Goal: Information Seeking & Learning: Learn about a topic

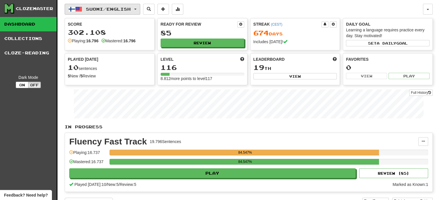
click at [88, 8] on span "Suomi / English" at bounding box center [108, 9] width 45 height 5
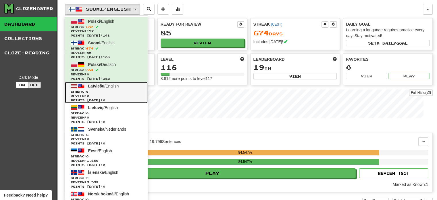
click at [105, 92] on span "Streak: 6" at bounding box center [106, 91] width 71 height 4
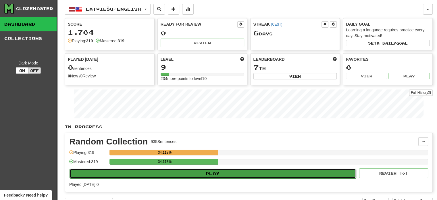
click at [238, 175] on button "Play" at bounding box center [213, 174] width 287 height 10
select select "**"
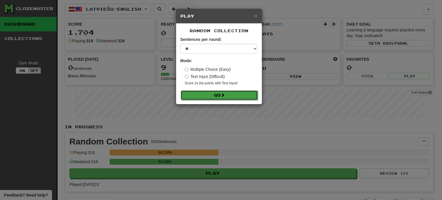
click at [210, 95] on button "Go" at bounding box center [219, 95] width 77 height 10
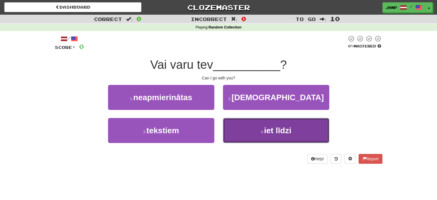
click at [298, 129] on button "4 . iet līdzi" at bounding box center [276, 130] width 106 height 25
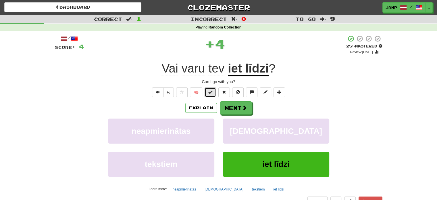
click at [209, 91] on span at bounding box center [211, 92] width 4 height 4
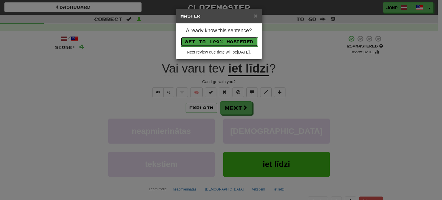
click at [220, 43] on button "Set to 100% Mastered" at bounding box center [219, 42] width 77 height 10
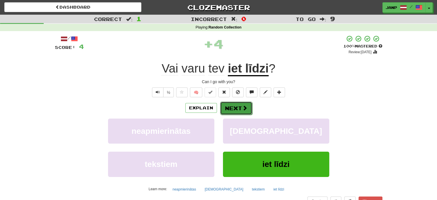
click at [232, 106] on button "Next" at bounding box center [236, 108] width 32 height 13
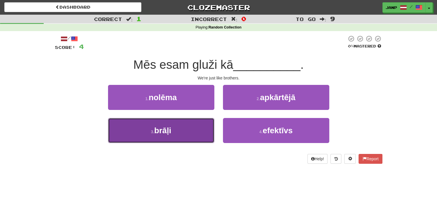
click at [190, 125] on button "3 . brāļi" at bounding box center [161, 130] width 106 height 25
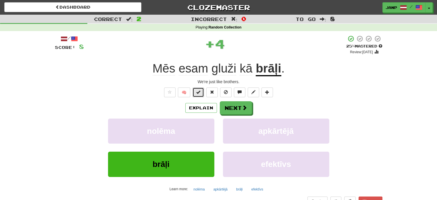
click at [202, 94] on button at bounding box center [199, 92] width 12 height 10
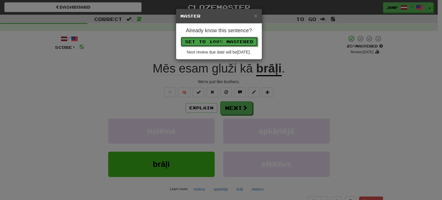
click at [219, 44] on button "Set to 100% Mastered" at bounding box center [219, 42] width 77 height 10
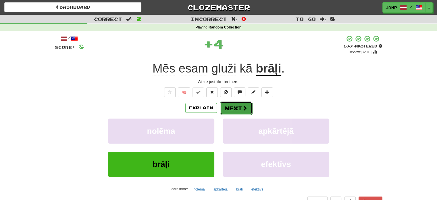
click at [230, 109] on button "Next" at bounding box center [236, 108] width 32 height 13
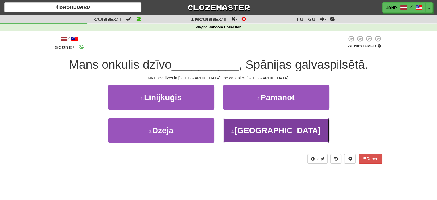
click at [248, 123] on button "4 . Madridē" at bounding box center [276, 130] width 106 height 25
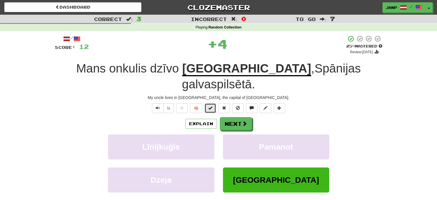
click at [212, 106] on span at bounding box center [211, 108] width 4 height 4
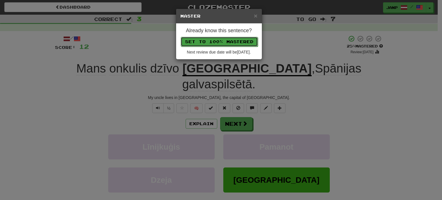
click at [238, 39] on button "Set to 100% Mastered" at bounding box center [219, 42] width 77 height 10
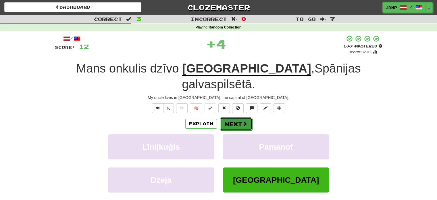
click at [236, 117] on button "Next" at bounding box center [236, 123] width 32 height 13
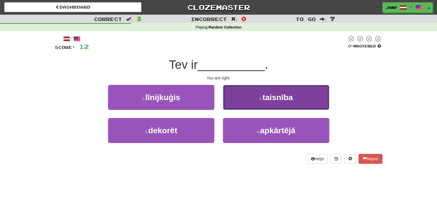
click at [250, 99] on button "2 . taisnība" at bounding box center [276, 97] width 106 height 25
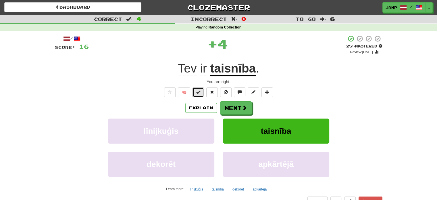
click at [201, 89] on button at bounding box center [199, 92] width 12 height 10
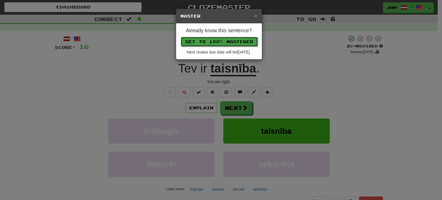
click at [211, 37] on button "Set to 100% Mastered" at bounding box center [219, 42] width 77 height 10
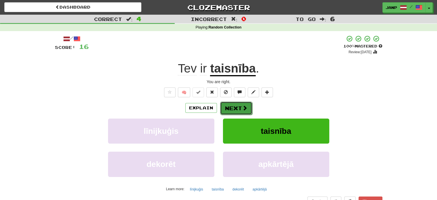
click at [244, 109] on span at bounding box center [244, 107] width 5 height 5
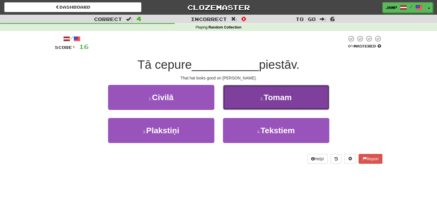
click at [263, 104] on button "2 . Tomam" at bounding box center [276, 97] width 106 height 25
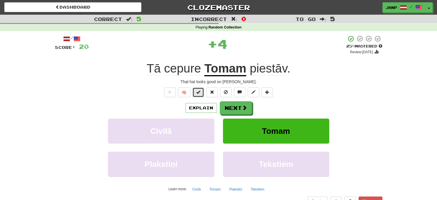
click at [202, 92] on button at bounding box center [199, 92] width 12 height 10
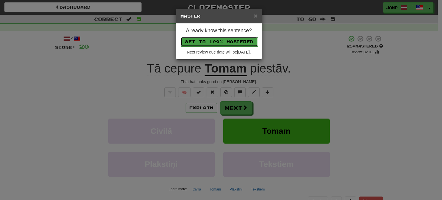
click at [224, 41] on button "Set to 100% Mastered" at bounding box center [219, 42] width 77 height 10
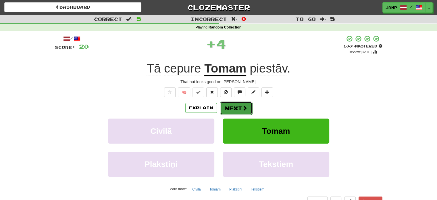
click at [234, 105] on button "Next" at bounding box center [236, 108] width 32 height 13
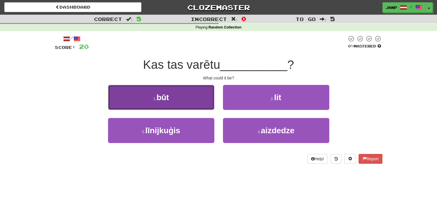
click at [191, 106] on button "1 . būt" at bounding box center [161, 97] width 106 height 25
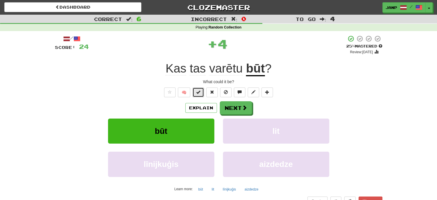
click at [202, 91] on button at bounding box center [199, 92] width 12 height 10
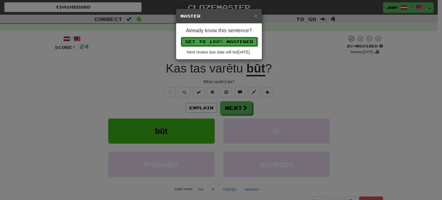
click at [221, 43] on button "Set to 100% Mastered" at bounding box center [219, 42] width 77 height 10
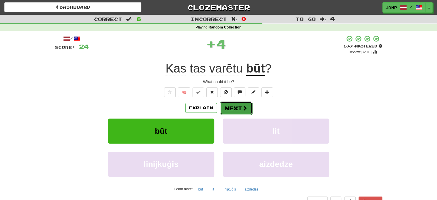
click at [228, 109] on button "Next" at bounding box center [236, 108] width 32 height 13
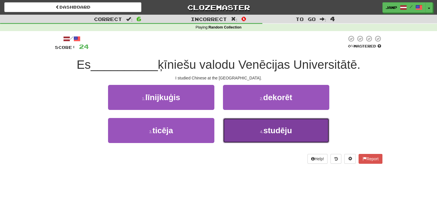
click at [246, 135] on button "4 . studēju" at bounding box center [276, 130] width 106 height 25
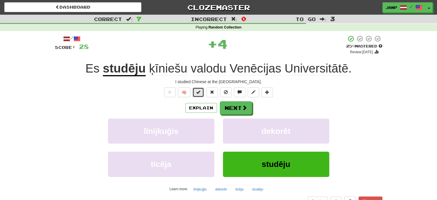
click at [198, 90] on span at bounding box center [198, 92] width 4 height 4
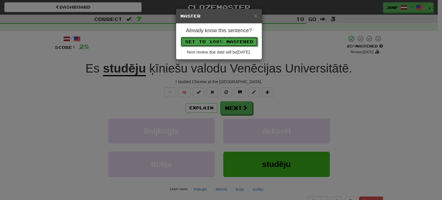
click at [207, 42] on button "Set to 100% Mastered" at bounding box center [219, 42] width 77 height 10
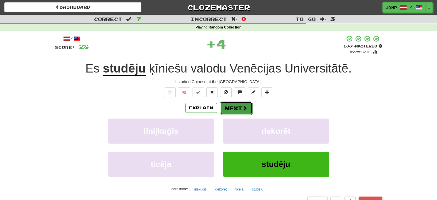
click at [230, 110] on button "Next" at bounding box center [236, 108] width 32 height 13
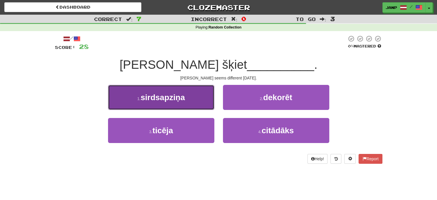
click at [203, 99] on button "1 . sirdsapziņa" at bounding box center [161, 97] width 106 height 25
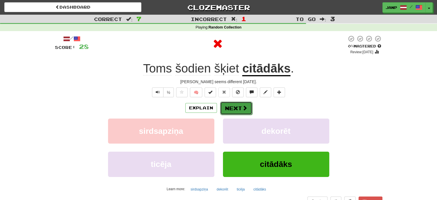
click at [231, 106] on button "Next" at bounding box center [236, 108] width 32 height 13
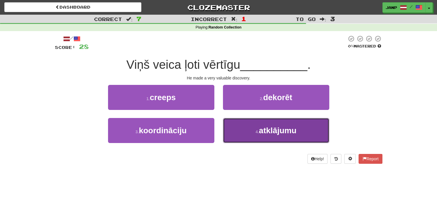
click at [235, 133] on button "4 . atklājumu" at bounding box center [276, 130] width 106 height 25
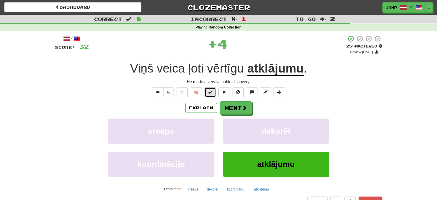
click at [209, 93] on span at bounding box center [211, 92] width 4 height 4
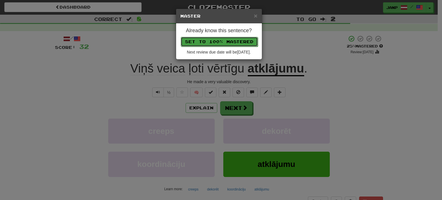
click at [223, 39] on button "Set to 100% Mastered" at bounding box center [219, 42] width 77 height 10
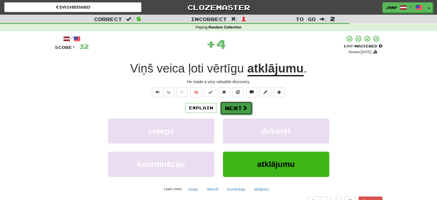
click at [230, 105] on button "Next" at bounding box center [236, 108] width 32 height 13
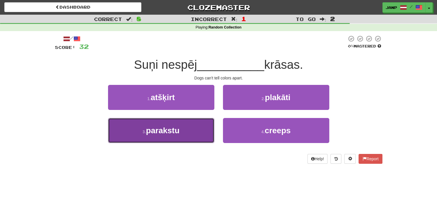
click at [198, 135] on button "3 . parakstu" at bounding box center [161, 130] width 106 height 25
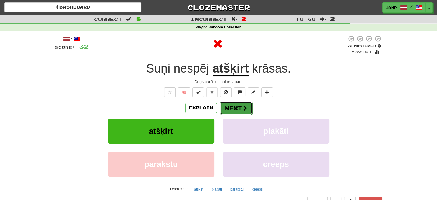
click at [227, 105] on button "Next" at bounding box center [236, 108] width 32 height 13
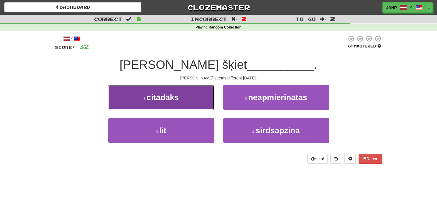
click at [200, 99] on button "1 . citādāks" at bounding box center [161, 97] width 106 height 25
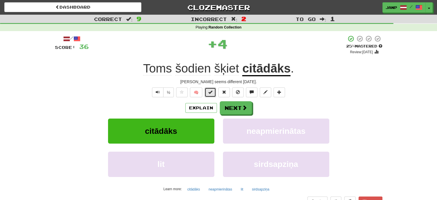
click at [212, 94] on span at bounding box center [211, 92] width 4 height 4
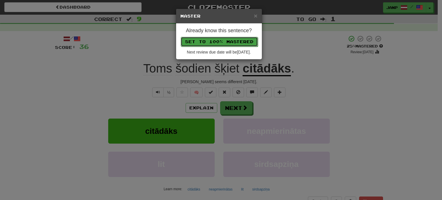
click at [237, 41] on button "Set to 100% Mastered" at bounding box center [219, 42] width 77 height 10
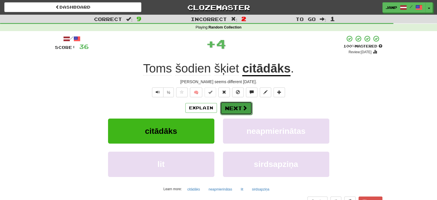
click at [235, 111] on button "Next" at bounding box center [236, 108] width 32 height 13
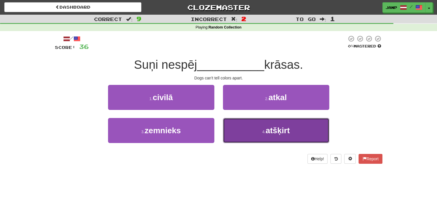
click at [234, 125] on button "4 . atšķirt" at bounding box center [276, 130] width 106 height 25
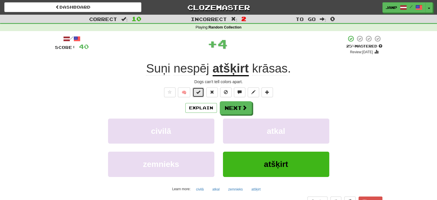
click at [201, 91] on button at bounding box center [199, 92] width 12 height 10
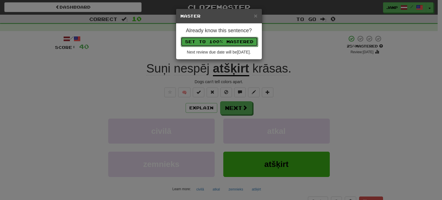
click at [213, 43] on button "Set to 100% Mastered" at bounding box center [219, 42] width 77 height 10
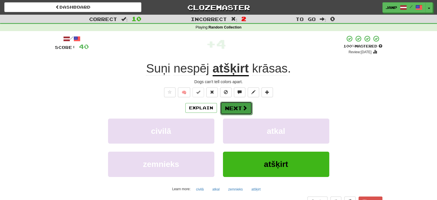
click at [230, 112] on button "Next" at bounding box center [236, 108] width 32 height 13
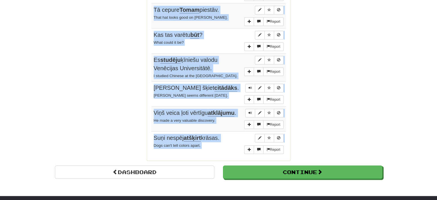
scroll to position [471, 0]
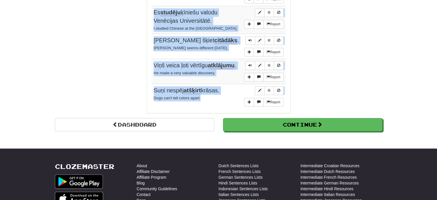
drag, startPoint x: 151, startPoint y: 81, endPoint x: 208, endPoint y: 79, distance: 57.3
copy tbody "Vai varu tev iet līdzi ? Can I go with you? Report Mēs esam gluži kā brāļi . We…"
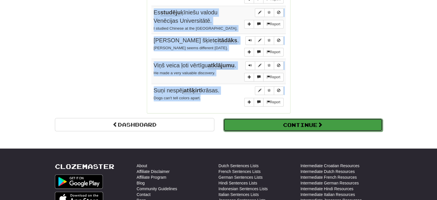
click at [246, 118] on button "Continue" at bounding box center [303, 124] width 160 height 13
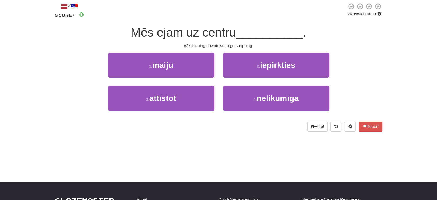
scroll to position [32, 0]
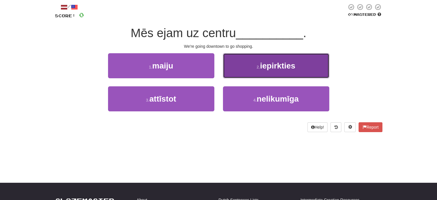
click at [242, 72] on button "2 . iepirkties" at bounding box center [276, 65] width 106 height 25
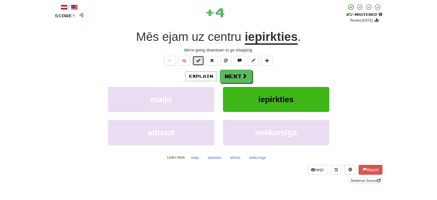
click at [201, 61] on button at bounding box center [199, 61] width 12 height 10
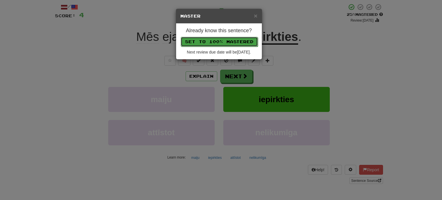
click at [206, 39] on button "Set to 100% Mastered" at bounding box center [219, 42] width 77 height 10
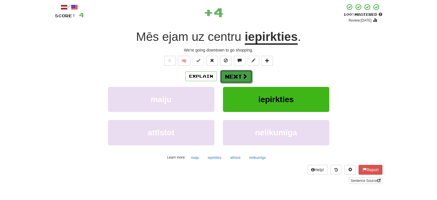
click at [228, 71] on button "Next" at bounding box center [236, 76] width 32 height 13
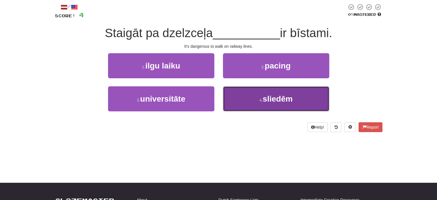
click at [232, 94] on button "4 . sliedēm" at bounding box center [276, 98] width 106 height 25
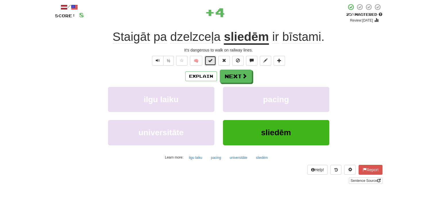
click at [209, 60] on span at bounding box center [211, 60] width 4 height 4
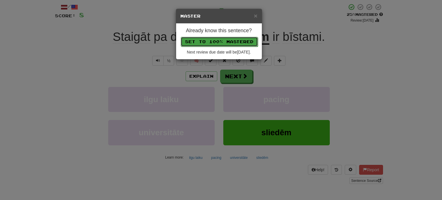
click at [212, 39] on button "Set to 100% Mastered" at bounding box center [219, 42] width 77 height 10
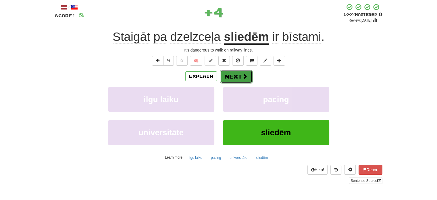
click at [230, 73] on button "Next" at bounding box center [236, 76] width 32 height 13
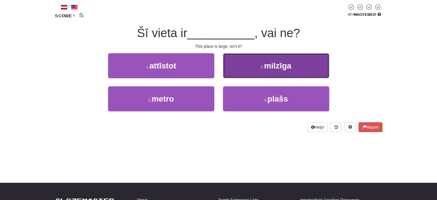
click at [248, 74] on button "2 . milzīga" at bounding box center [276, 65] width 106 height 25
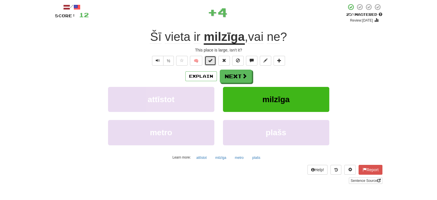
click at [210, 62] on span at bounding box center [211, 60] width 4 height 4
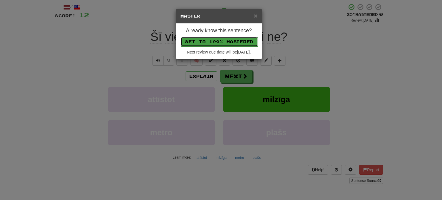
click at [217, 38] on button "Set to 100% Mastered" at bounding box center [219, 42] width 77 height 10
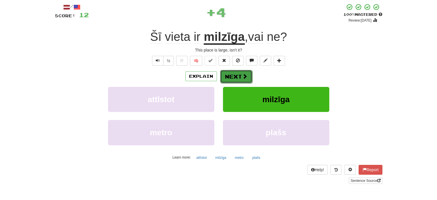
click at [229, 72] on button "Next" at bounding box center [236, 76] width 32 height 13
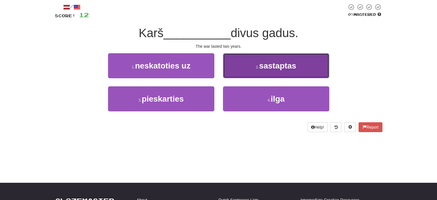
click at [241, 70] on button "2 . sastaptas" at bounding box center [276, 65] width 106 height 25
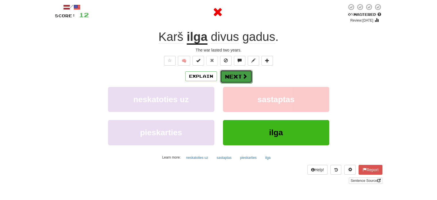
click at [236, 75] on button "Next" at bounding box center [236, 76] width 32 height 13
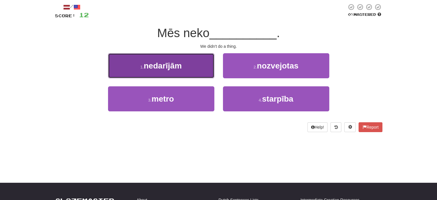
click at [202, 69] on button "1 . nedarījām" at bounding box center [161, 65] width 106 height 25
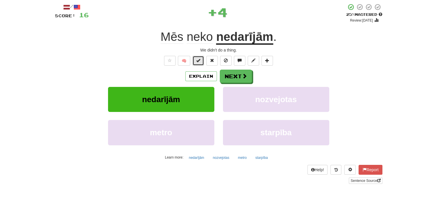
click at [201, 60] on button at bounding box center [199, 61] width 12 height 10
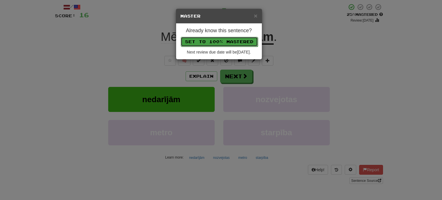
click at [209, 40] on button "Set to 100% Mastered" at bounding box center [219, 42] width 77 height 10
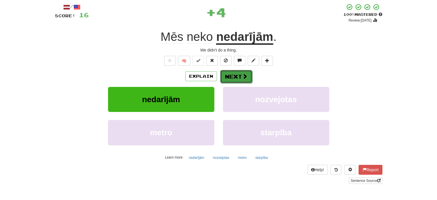
click at [228, 74] on button "Next" at bounding box center [236, 76] width 32 height 13
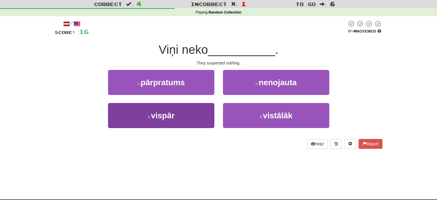
scroll to position [0, 0]
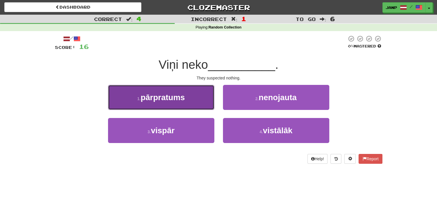
click at [193, 99] on button "1 . pārpratums" at bounding box center [161, 97] width 106 height 25
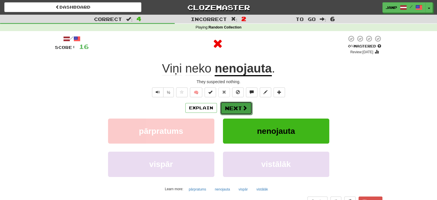
click at [236, 104] on button "Next" at bounding box center [236, 108] width 32 height 13
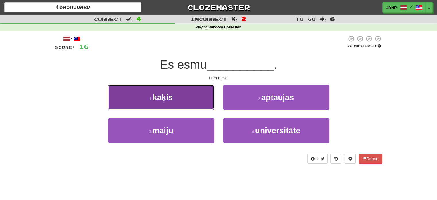
click at [183, 105] on button "1 . kaķis" at bounding box center [161, 97] width 106 height 25
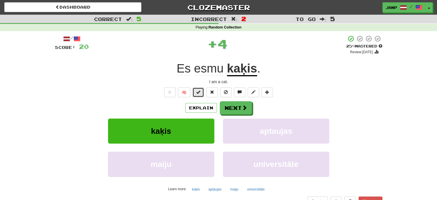
click at [199, 92] on span at bounding box center [198, 92] width 4 height 4
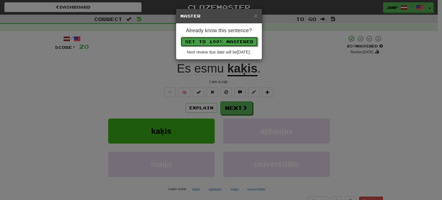
click at [222, 42] on button "Set to 100% Mastered" at bounding box center [219, 42] width 77 height 10
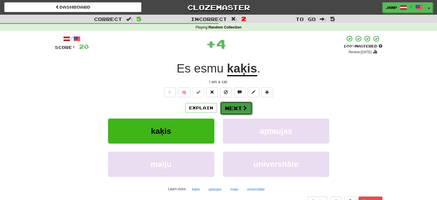
click at [236, 108] on button "Next" at bounding box center [236, 108] width 32 height 13
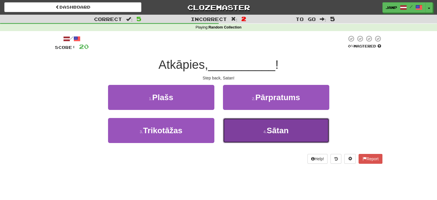
click at [234, 128] on button "4 . Sātan" at bounding box center [276, 130] width 106 height 25
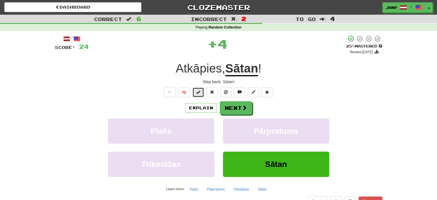
click at [201, 92] on button at bounding box center [199, 92] width 12 height 10
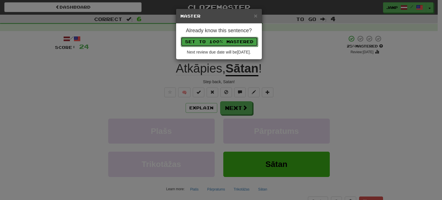
click at [216, 42] on button "Set to 100% Mastered" at bounding box center [219, 42] width 77 height 10
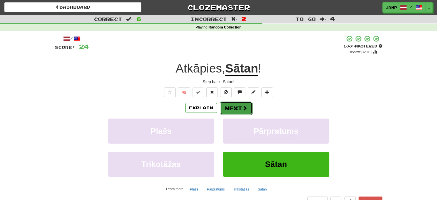
click at [235, 107] on button "Next" at bounding box center [236, 108] width 32 height 13
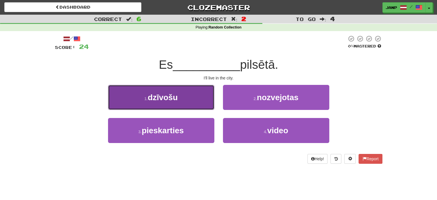
click at [203, 96] on button "1 . dzīvošu" at bounding box center [161, 97] width 106 height 25
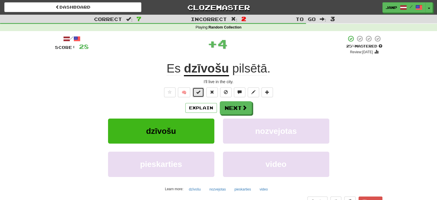
click at [200, 91] on span at bounding box center [198, 92] width 4 height 4
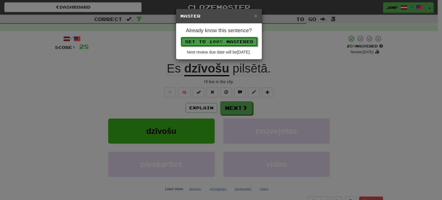
click at [214, 39] on button "Set to 100% Mastered" at bounding box center [219, 42] width 77 height 10
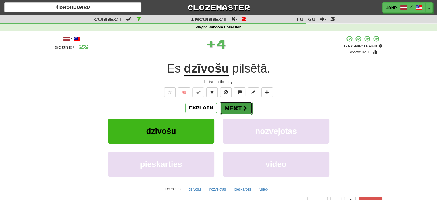
click at [227, 106] on button "Next" at bounding box center [236, 108] width 32 height 13
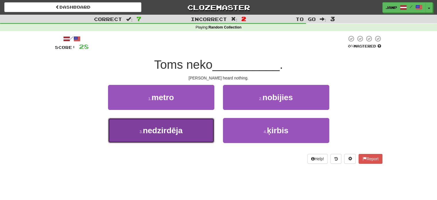
click at [204, 123] on button "3 . nedzirdēja" at bounding box center [161, 130] width 106 height 25
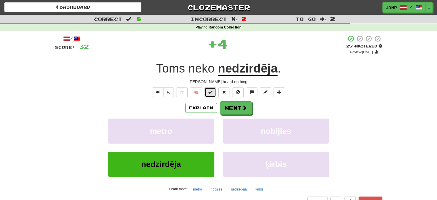
click at [209, 90] on button at bounding box center [211, 92] width 12 height 10
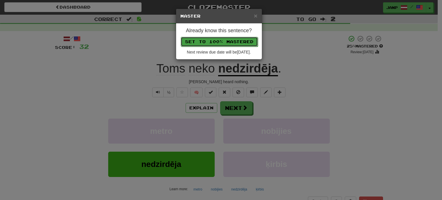
click at [222, 39] on button "Set to 100% Mastered" at bounding box center [219, 42] width 77 height 10
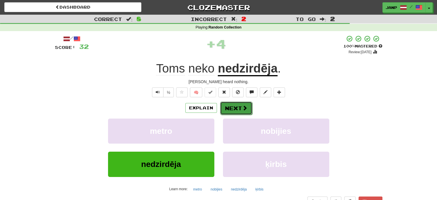
click at [231, 108] on button "Next" at bounding box center [236, 108] width 32 height 13
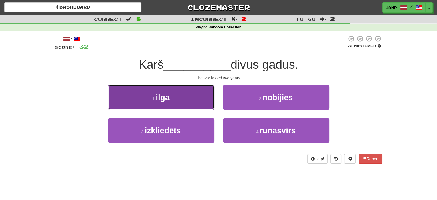
click at [192, 105] on button "1 . ilga" at bounding box center [161, 97] width 106 height 25
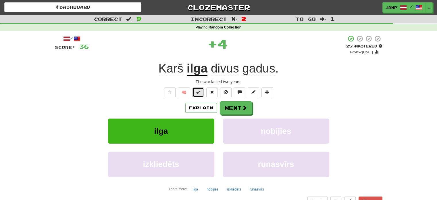
click at [198, 95] on button at bounding box center [199, 92] width 12 height 10
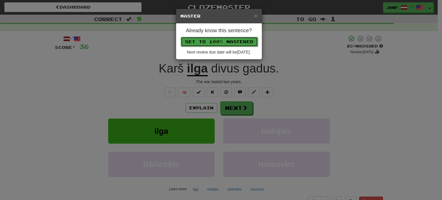
click at [211, 42] on button "Set to 100% Mastered" at bounding box center [219, 42] width 77 height 10
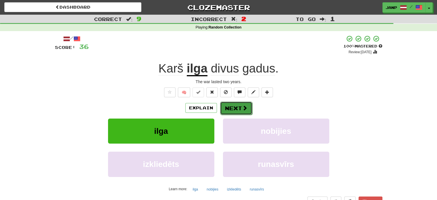
click at [242, 108] on span at bounding box center [244, 107] width 5 height 5
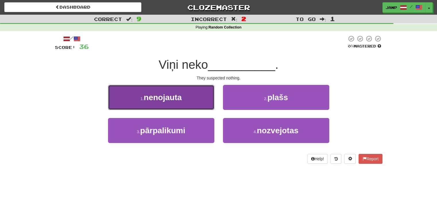
click at [213, 105] on button "1 . nenojauta" at bounding box center [161, 97] width 106 height 25
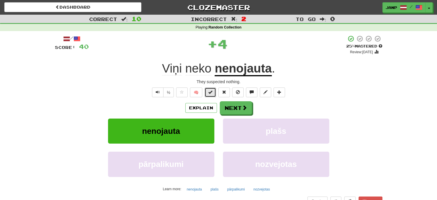
click at [209, 93] on span at bounding box center [211, 92] width 4 height 4
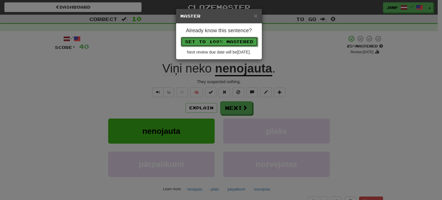
click at [225, 42] on button "Set to 100% Mastered" at bounding box center [219, 42] width 77 height 10
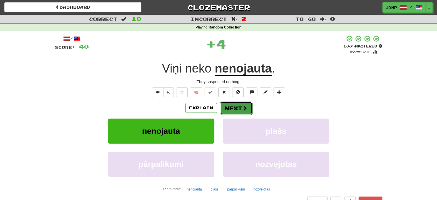
click at [234, 112] on button "Next" at bounding box center [236, 108] width 32 height 13
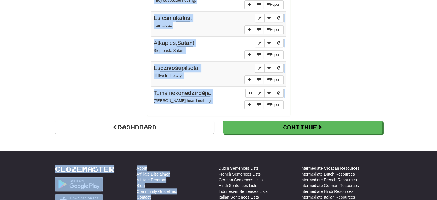
scroll to position [465, 0]
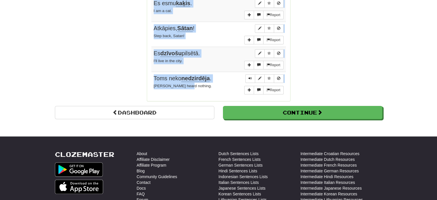
drag, startPoint x: 153, startPoint y: 82, endPoint x: 216, endPoint y: 85, distance: 63.1
copy tbody "Mēs ejam uz centru iepirkties . We're going downtown to go shopping. Report Sta…"
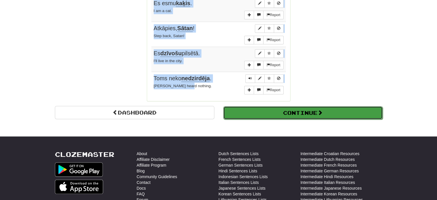
click at [229, 112] on button "Continue" at bounding box center [303, 112] width 160 height 13
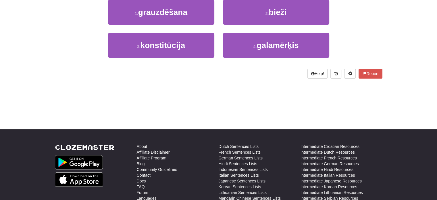
scroll to position [37, 0]
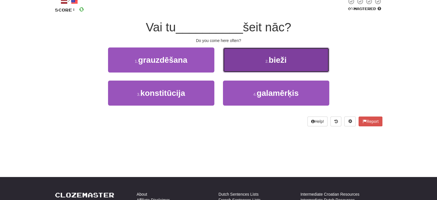
click at [246, 62] on button "2 . bieži" at bounding box center [276, 59] width 106 height 25
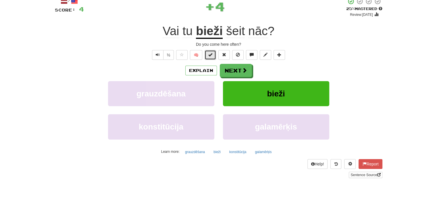
click at [210, 54] on span at bounding box center [211, 55] width 4 height 4
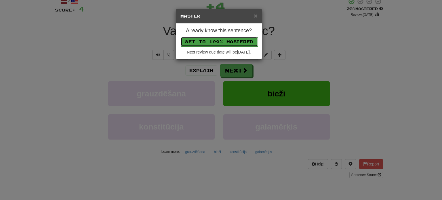
click at [219, 39] on button "Set to 100% Mastered" at bounding box center [219, 42] width 77 height 10
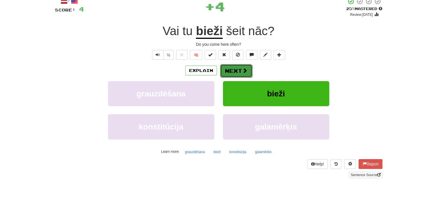
click at [230, 70] on button "Next" at bounding box center [236, 70] width 32 height 13
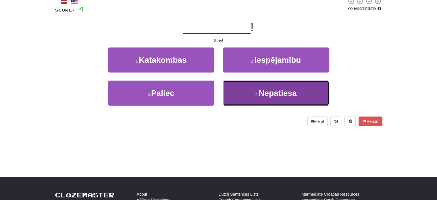
click at [230, 93] on button "4 . Nepatiesa" at bounding box center [276, 93] width 106 height 25
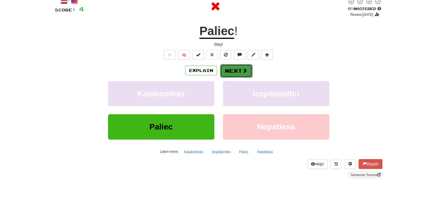
click at [227, 74] on button "Next" at bounding box center [236, 70] width 32 height 13
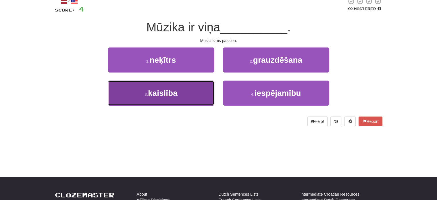
click at [196, 95] on button "3 . kaislība" at bounding box center [161, 93] width 106 height 25
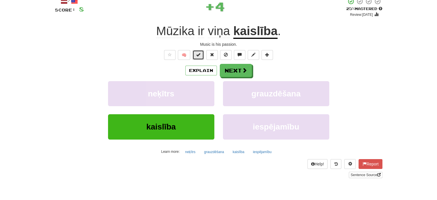
click at [194, 54] on button at bounding box center [199, 55] width 12 height 10
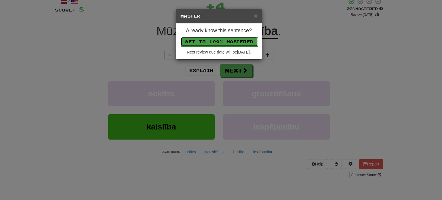
click at [204, 39] on button "Set to 100% Mastered" at bounding box center [219, 42] width 77 height 10
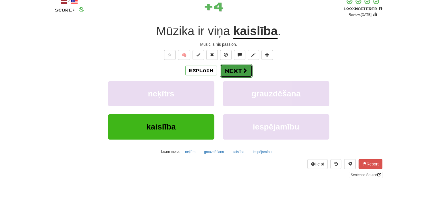
click at [234, 74] on button "Next" at bounding box center [236, 70] width 32 height 13
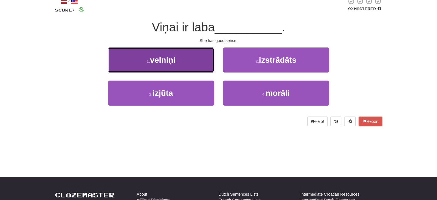
click at [190, 71] on button "1 . velniņi" at bounding box center [161, 59] width 106 height 25
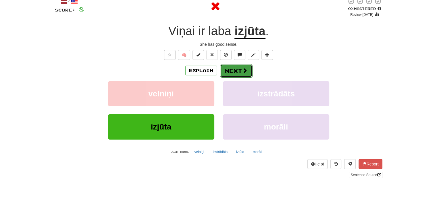
click at [231, 71] on button "Next" at bounding box center [236, 70] width 32 height 13
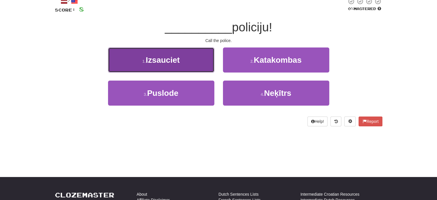
click at [196, 66] on button "1 . Izsauciet" at bounding box center [161, 59] width 106 height 25
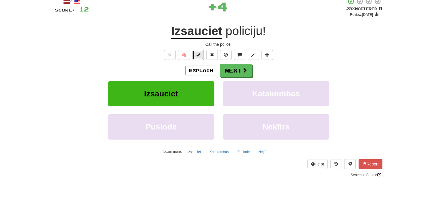
click at [197, 53] on span at bounding box center [198, 55] width 4 height 4
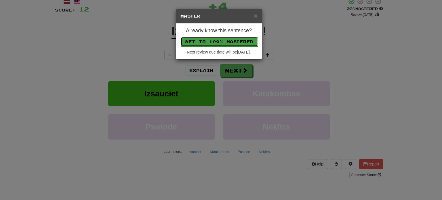
click at [213, 37] on button "Set to 100% Mastered" at bounding box center [219, 42] width 77 height 10
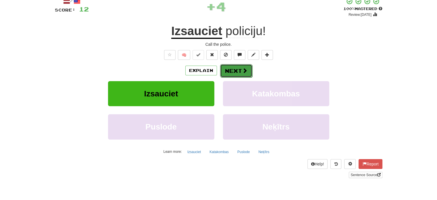
click at [222, 72] on button "Next" at bounding box center [236, 70] width 32 height 13
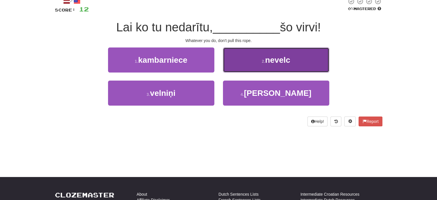
click at [254, 64] on button "2 . nevelc" at bounding box center [276, 59] width 106 height 25
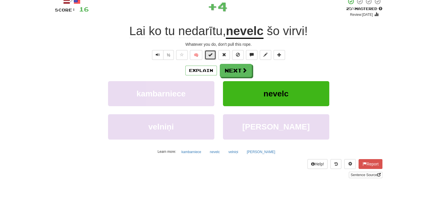
click at [211, 55] on span at bounding box center [211, 55] width 4 height 4
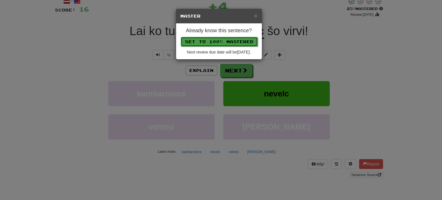
click at [226, 40] on button "Set to 100% Mastered" at bounding box center [219, 42] width 77 height 10
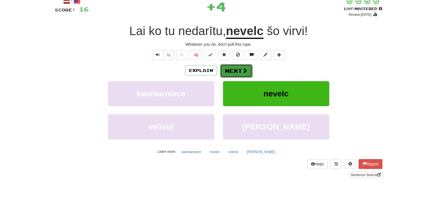
click at [232, 69] on button "Next" at bounding box center [236, 70] width 32 height 13
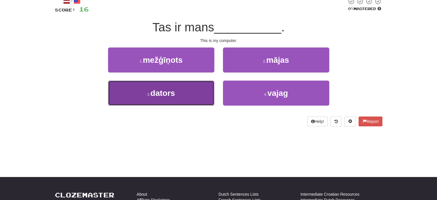
click at [209, 104] on button "3 . dators" at bounding box center [161, 93] width 106 height 25
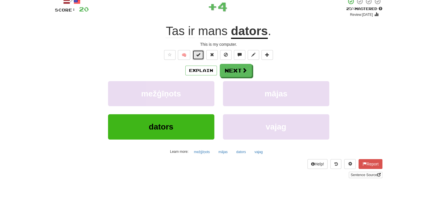
click at [202, 55] on button at bounding box center [199, 55] width 12 height 10
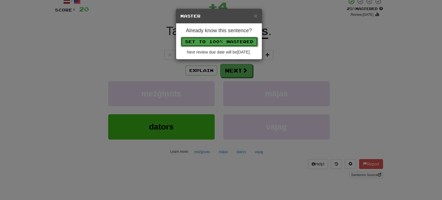
click at [210, 41] on button "Set to 100% Mastered" at bounding box center [219, 42] width 77 height 10
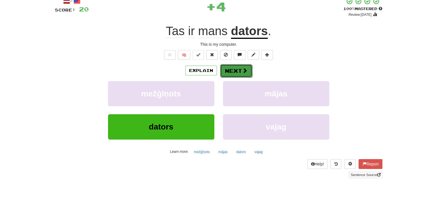
click at [230, 69] on button "Next" at bounding box center [236, 70] width 32 height 13
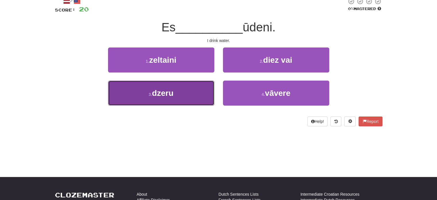
click at [178, 101] on button "3 . dzeru" at bounding box center [161, 93] width 106 height 25
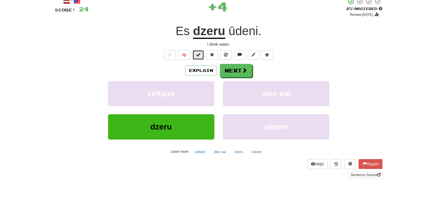
click at [199, 58] on button at bounding box center [199, 55] width 12 height 10
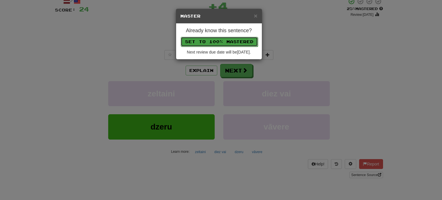
click at [212, 43] on button "Set to 100% Mastered" at bounding box center [219, 42] width 77 height 10
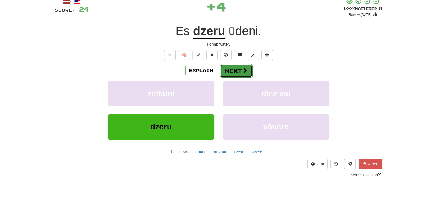
click at [230, 72] on button "Next" at bounding box center [236, 70] width 32 height 13
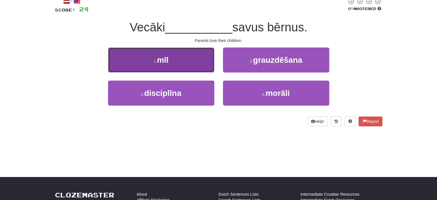
click at [190, 61] on button "1 . mīl" at bounding box center [161, 59] width 106 height 25
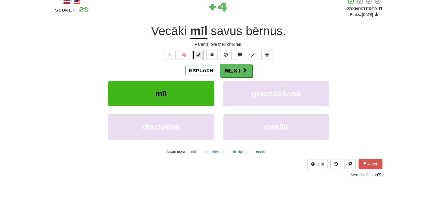
click at [202, 56] on button at bounding box center [199, 55] width 12 height 10
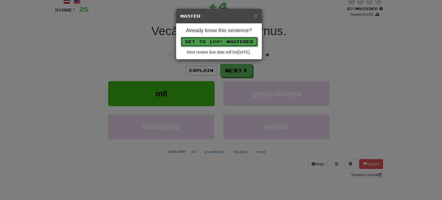
click at [210, 43] on button "Set to 100% Mastered" at bounding box center [219, 42] width 77 height 10
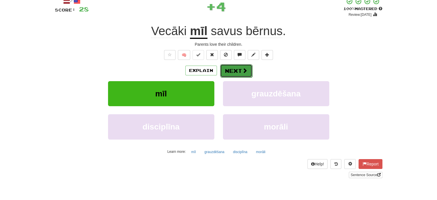
click at [232, 70] on button "Next" at bounding box center [236, 70] width 32 height 13
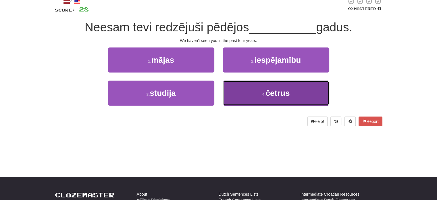
click at [237, 101] on button "4 . četrus" at bounding box center [276, 93] width 106 height 25
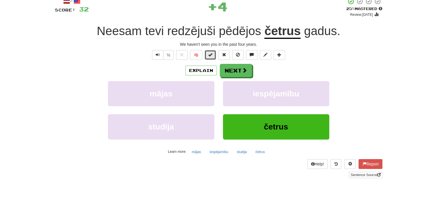
click at [210, 55] on span at bounding box center [211, 55] width 4 height 4
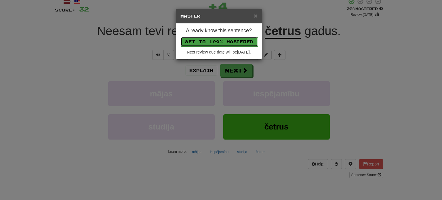
click at [221, 38] on button "Set to 100% Mastered" at bounding box center [219, 42] width 77 height 10
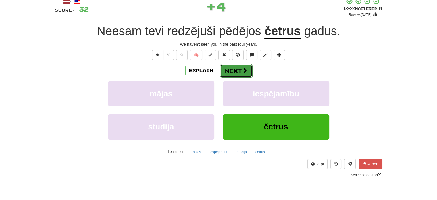
click at [234, 69] on button "Next" at bounding box center [236, 70] width 32 height 13
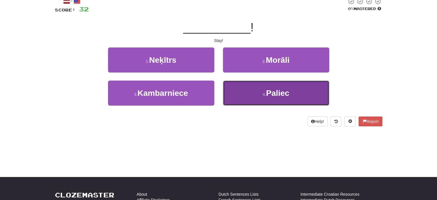
click at [232, 93] on button "4 . Paliec" at bounding box center [276, 93] width 106 height 25
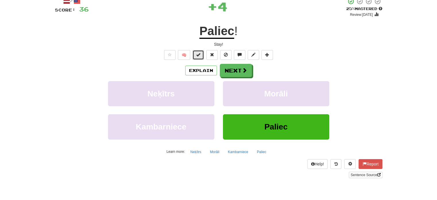
click at [201, 55] on button at bounding box center [199, 55] width 12 height 10
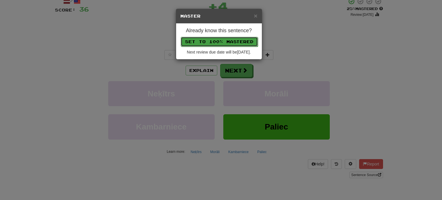
click at [209, 38] on button "Set to 100% Mastered" at bounding box center [219, 42] width 77 height 10
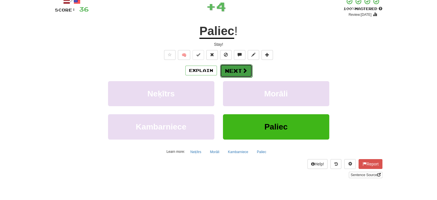
click at [238, 66] on button "Next" at bounding box center [236, 70] width 32 height 13
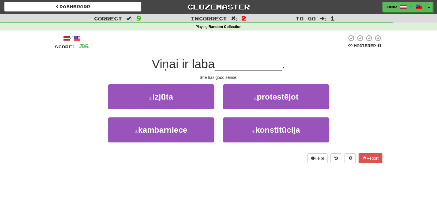
scroll to position [0, 0]
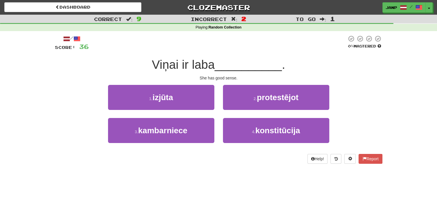
click at [199, 74] on div "/ Score: 36 0 % Mastered Viņai ir laba __________ . She has good sense. 1 . izj…" at bounding box center [219, 99] width 328 height 129
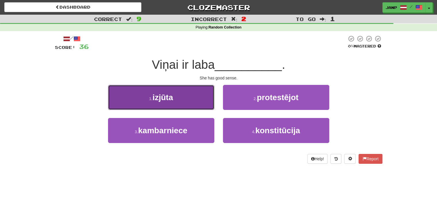
click at [177, 95] on button "1 . izjūta" at bounding box center [161, 97] width 106 height 25
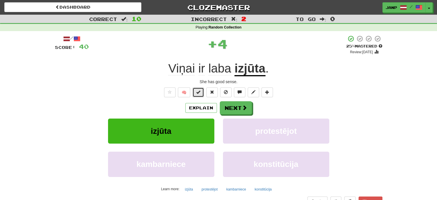
click at [199, 91] on span at bounding box center [198, 92] width 4 height 4
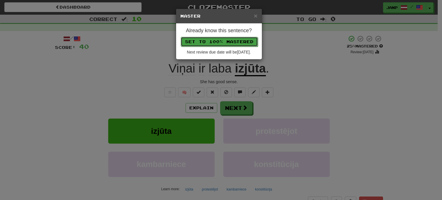
click at [212, 45] on button "Set to 100% Mastered" at bounding box center [219, 42] width 77 height 10
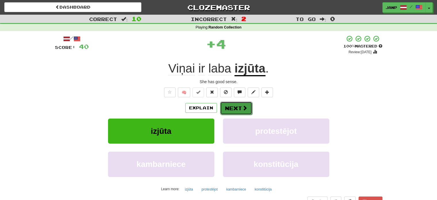
click at [234, 109] on button "Next" at bounding box center [236, 108] width 32 height 13
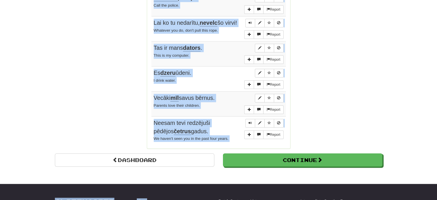
scroll to position [439, 0]
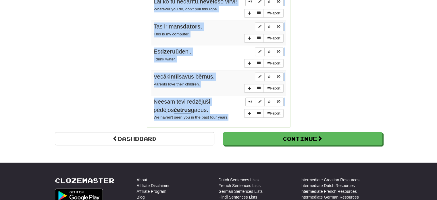
drag, startPoint x: 152, startPoint y: 85, endPoint x: 230, endPoint y: 112, distance: 82.7
copy tbody "Vai tu bieži šeit nāc? Do you come here often? Report Paliec ! Stay! Report Mūz…"
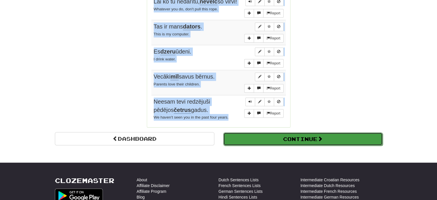
click at [260, 136] on button "Continue" at bounding box center [303, 138] width 160 height 13
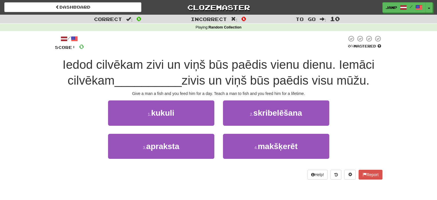
scroll to position [0, 0]
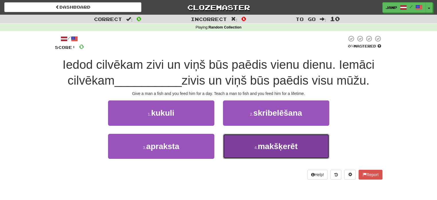
click at [269, 150] on button "4 . makšķerēt" at bounding box center [276, 146] width 106 height 25
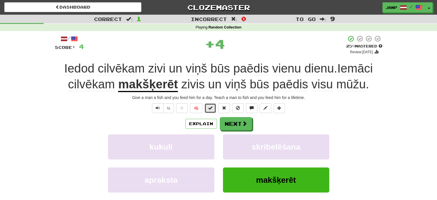
click at [216, 110] on button at bounding box center [211, 108] width 12 height 10
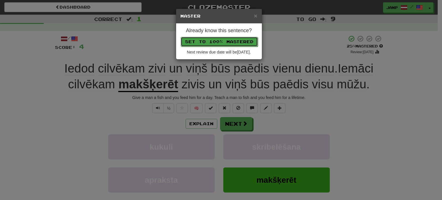
click at [233, 40] on button "Set to 100% Mastered" at bounding box center [219, 42] width 77 height 10
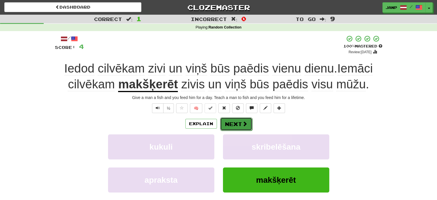
click at [246, 123] on span at bounding box center [244, 123] width 5 height 5
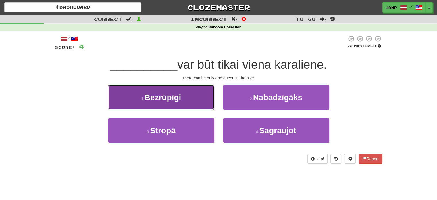
click at [206, 100] on button "1 . Bezrūpīgi" at bounding box center [161, 97] width 106 height 25
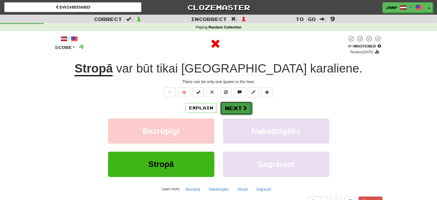
click at [232, 107] on button "Next" at bounding box center [236, 108] width 32 height 13
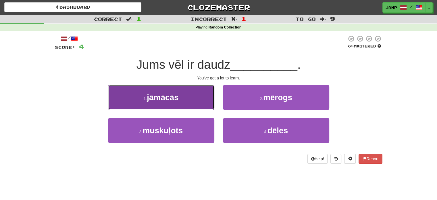
click at [180, 100] on button "1 . jāmācās" at bounding box center [161, 97] width 106 height 25
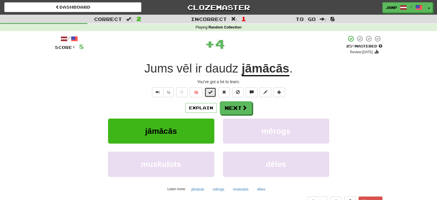
click at [210, 91] on span at bounding box center [211, 92] width 4 height 4
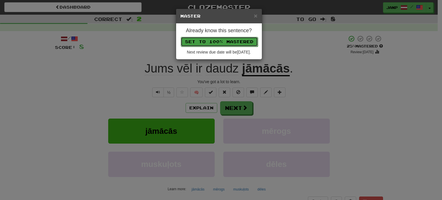
click at [235, 40] on button "Set to 100% Mastered" at bounding box center [219, 42] width 77 height 10
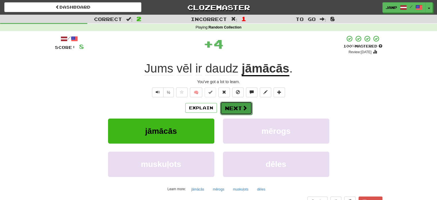
click at [231, 106] on button "Next" at bounding box center [236, 108] width 32 height 13
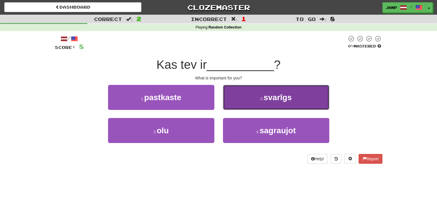
click at [244, 108] on button "2 . svarīgs" at bounding box center [276, 97] width 106 height 25
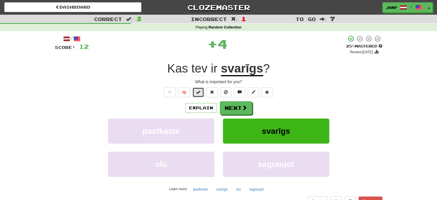
click at [200, 93] on span at bounding box center [198, 92] width 4 height 4
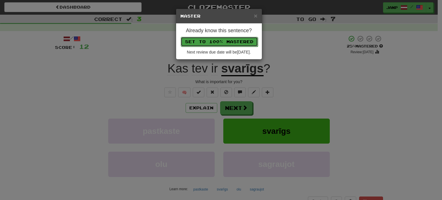
click at [223, 42] on button "Set to 100% Mastered" at bounding box center [219, 42] width 77 height 10
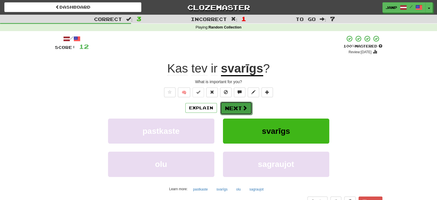
click at [234, 107] on button "Next" at bounding box center [236, 108] width 32 height 13
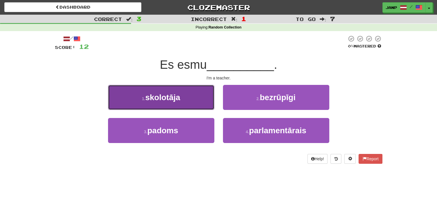
click at [200, 102] on button "1 . skolotāja" at bounding box center [161, 97] width 106 height 25
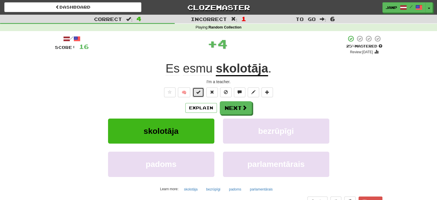
click at [197, 93] on span at bounding box center [198, 92] width 4 height 4
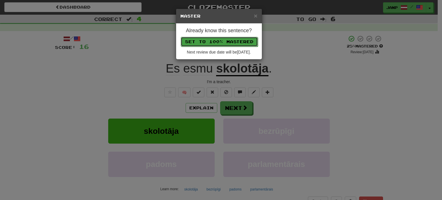
click at [214, 40] on button "Set to 100% Mastered" at bounding box center [219, 42] width 77 height 10
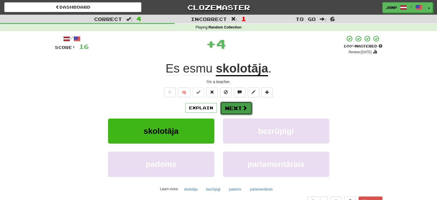
click at [234, 108] on button "Next" at bounding box center [236, 108] width 32 height 13
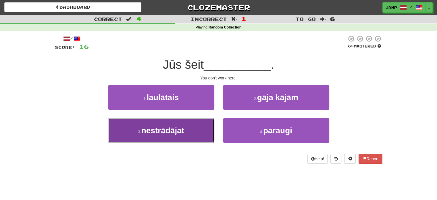
click at [202, 121] on button "3 . nestrādājat" at bounding box center [161, 130] width 106 height 25
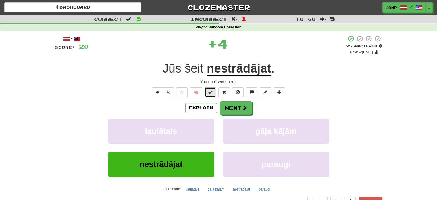
click at [211, 91] on span at bounding box center [211, 92] width 4 height 4
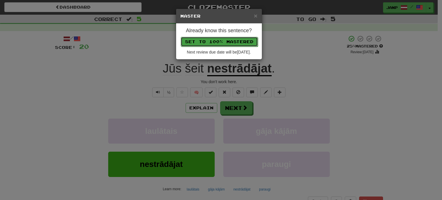
click at [228, 43] on button "Set to 100% Mastered" at bounding box center [219, 42] width 77 height 10
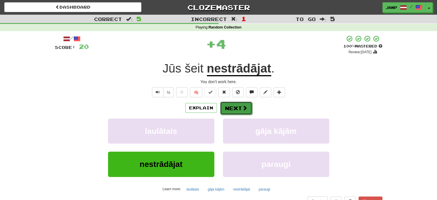
click at [238, 108] on button "Next" at bounding box center [236, 108] width 32 height 13
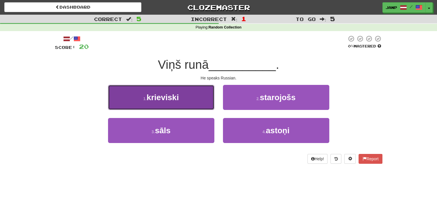
click at [193, 102] on button "1 . krieviski" at bounding box center [161, 97] width 106 height 25
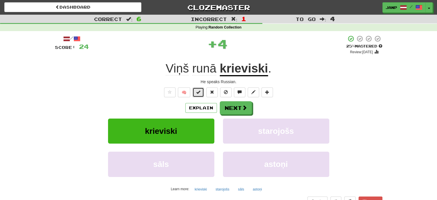
click at [200, 92] on span at bounding box center [198, 92] width 4 height 4
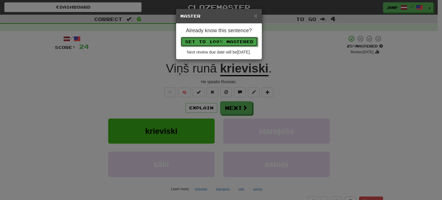
click at [229, 41] on button "Set to 100% Mastered" at bounding box center [219, 42] width 77 height 10
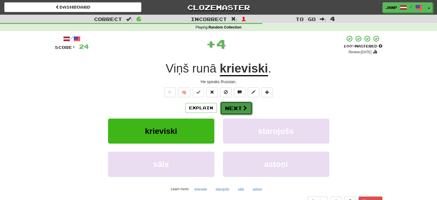
click at [237, 112] on button "Next" at bounding box center [236, 108] width 32 height 13
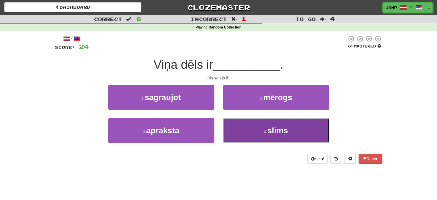
click at [240, 127] on button "4 . slims" at bounding box center [276, 130] width 106 height 25
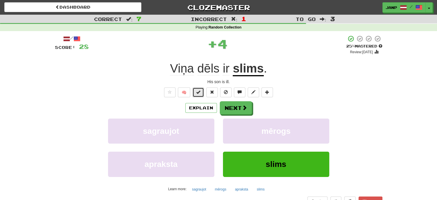
click at [198, 90] on span at bounding box center [198, 92] width 4 height 4
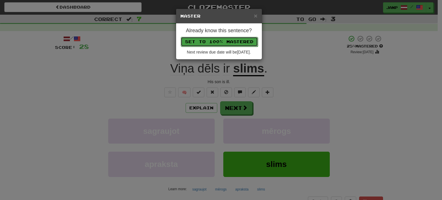
click at [216, 38] on button "Set to 100% Mastered" at bounding box center [219, 42] width 77 height 10
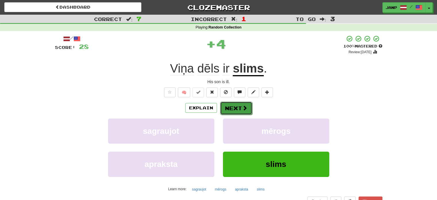
click at [239, 108] on button "Next" at bounding box center [236, 108] width 32 height 13
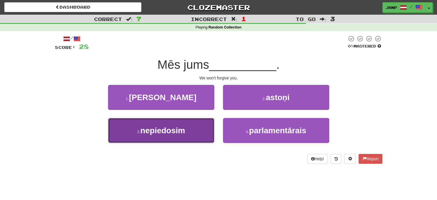
click at [204, 121] on button "3 . nepiedosim" at bounding box center [161, 130] width 106 height 25
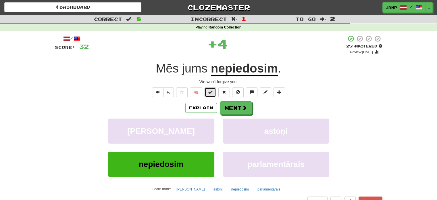
click at [211, 90] on span at bounding box center [211, 92] width 4 height 4
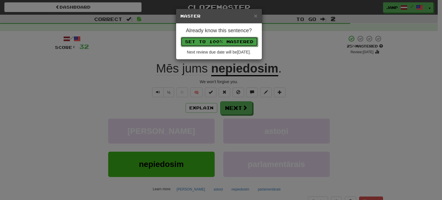
click at [225, 39] on button "Set to 100% Mastered" at bounding box center [219, 42] width 77 height 10
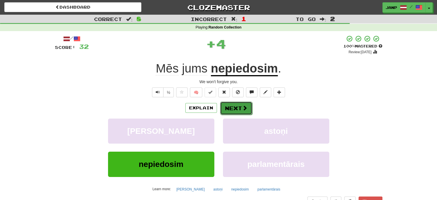
click at [237, 107] on button "Next" at bounding box center [236, 108] width 32 height 13
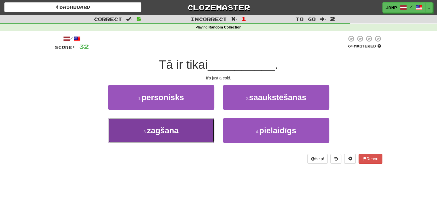
click at [206, 126] on button "3 . zagšana" at bounding box center [161, 130] width 106 height 25
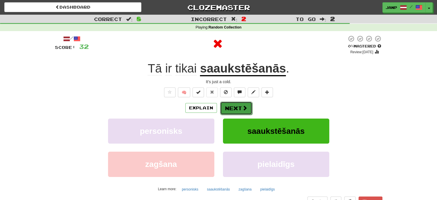
click at [243, 108] on span at bounding box center [244, 107] width 5 height 5
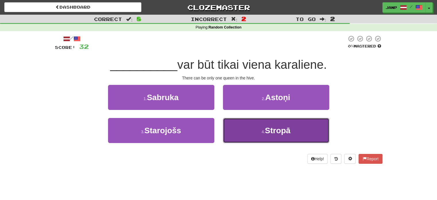
click at [242, 128] on button "4 . Stropā" at bounding box center [276, 130] width 106 height 25
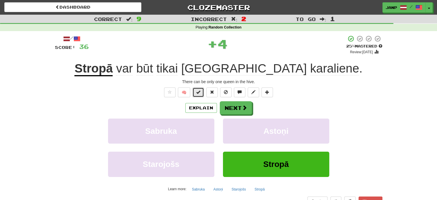
click at [201, 92] on button at bounding box center [199, 92] width 12 height 10
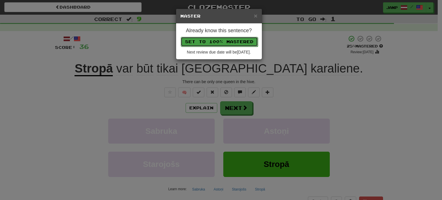
click at [218, 38] on button "Set to 100% Mastered" at bounding box center [219, 42] width 77 height 10
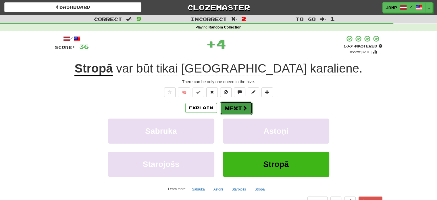
click at [240, 109] on button "Next" at bounding box center [236, 108] width 32 height 13
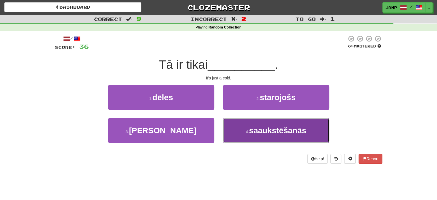
click at [244, 140] on button "4 . saaukstēšanās" at bounding box center [276, 130] width 106 height 25
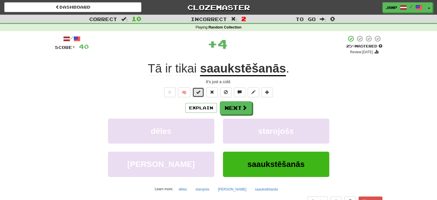
click at [201, 96] on button at bounding box center [199, 92] width 12 height 10
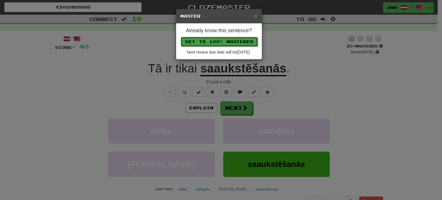
click at [215, 41] on button "Set to 100% Mastered" at bounding box center [219, 42] width 77 height 10
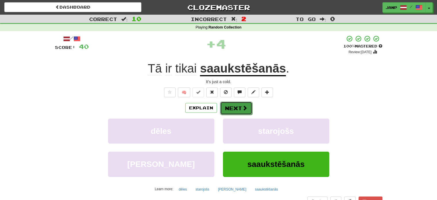
click at [238, 113] on button "Next" at bounding box center [236, 108] width 32 height 13
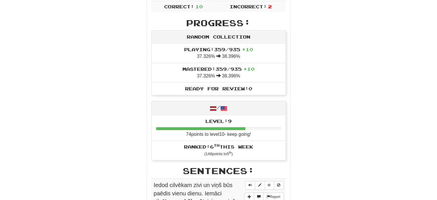
scroll to position [173, 0]
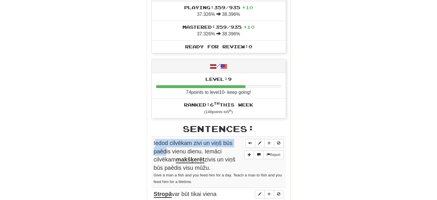
drag, startPoint x: 155, startPoint y: 140, endPoint x: 162, endPoint y: 149, distance: 11.6
click at [167, 151] on span "Iedod cilvēkam zivi un viņš būs paēdis vienu dienu. Iemāci cilvēkam makšķerēt z…" at bounding box center [195, 155] width 82 height 31
click at [136, 130] on div "Round Results Stats: Score: + 40 Time: 1 : 0 1 New: 10 Review: 0 Correct: 10 In…" at bounding box center [219, 162] width 328 height 525
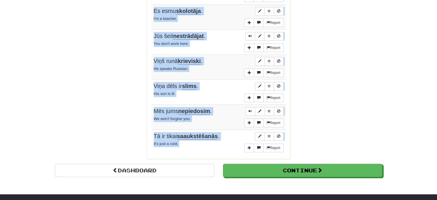
scroll to position [441, 0]
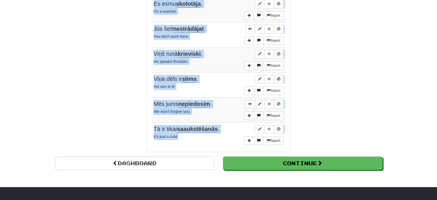
drag, startPoint x: 152, startPoint y: 137, endPoint x: 210, endPoint y: 139, distance: 58.1
click at [210, 139] on tbody "Report Iedod cilvēkam zivi un viņš būs paēdis vienu dienu. Iemāci cilvēkam makš…" at bounding box center [219, 8] width 135 height 279
copy tbody "Iedod cilvēkam zivi un viņš būs paēdis vienu dienu. Iemāci cilvēkam makšķerēt z…"
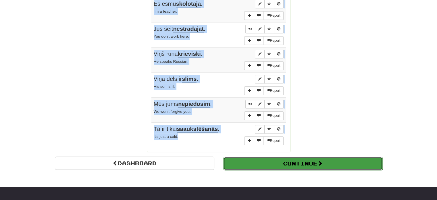
click at [263, 158] on button "Continue" at bounding box center [303, 163] width 160 height 13
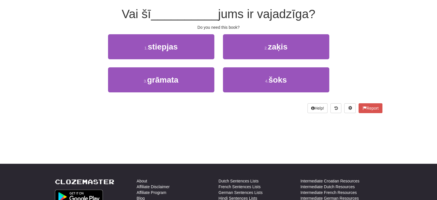
scroll to position [3, 0]
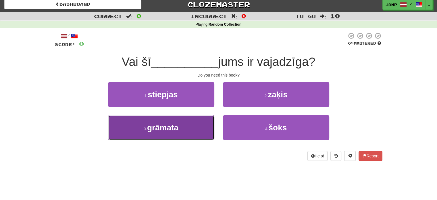
click at [161, 132] on button "3 . grāmata" at bounding box center [161, 127] width 106 height 25
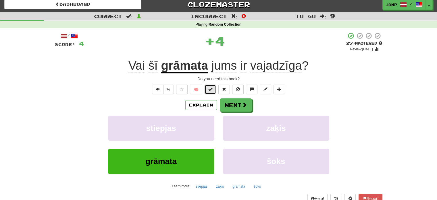
click at [214, 90] on button at bounding box center [211, 90] width 12 height 10
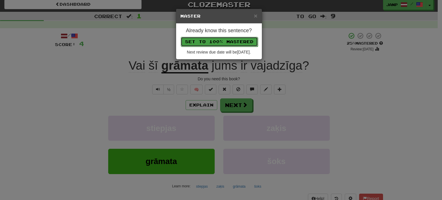
click at [229, 41] on button "Set to 100% Mastered" at bounding box center [219, 42] width 77 height 10
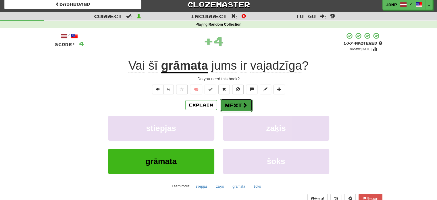
click at [237, 109] on button "Next" at bounding box center [236, 105] width 32 height 13
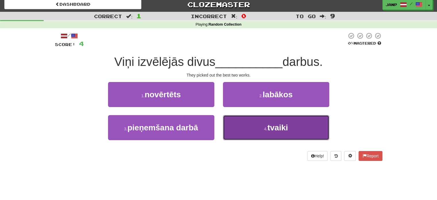
click at [240, 124] on button "4 . tvaiki" at bounding box center [276, 127] width 106 height 25
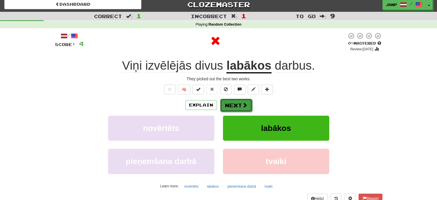
click at [237, 106] on button "Next" at bounding box center [236, 105] width 32 height 13
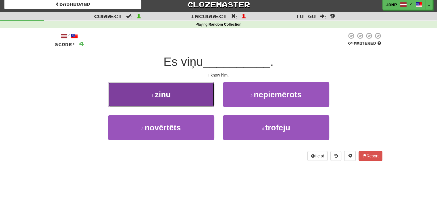
click at [204, 88] on button "1 . zinu" at bounding box center [161, 94] width 106 height 25
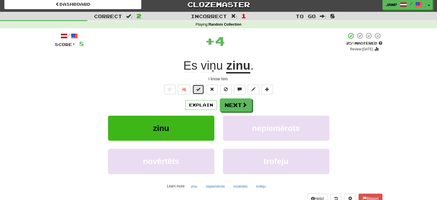
click at [203, 87] on button at bounding box center [199, 90] width 12 height 10
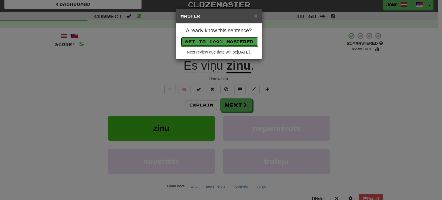
click at [220, 42] on button "Set to 100% Mastered" at bounding box center [219, 42] width 77 height 10
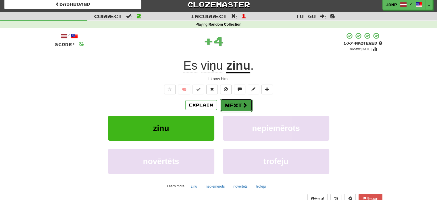
click at [242, 107] on span at bounding box center [244, 104] width 5 height 5
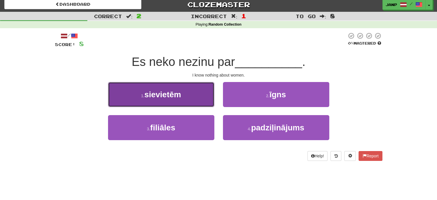
click at [204, 101] on button "1 . sievietēm" at bounding box center [161, 94] width 106 height 25
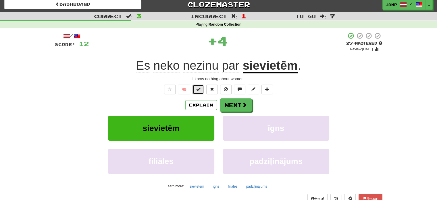
click at [203, 89] on button at bounding box center [199, 90] width 12 height 10
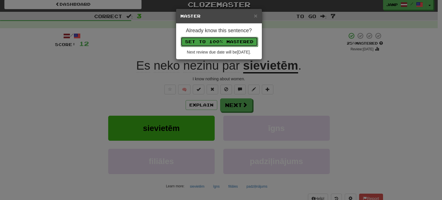
click at [216, 41] on button "Set to 100% Mastered" at bounding box center [219, 42] width 77 height 10
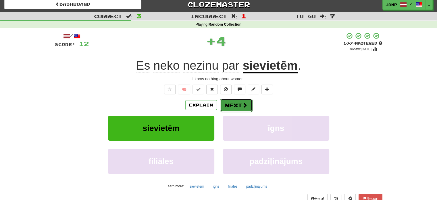
click at [233, 105] on button "Next" at bounding box center [236, 105] width 32 height 13
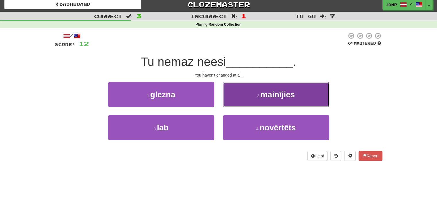
click at [251, 91] on button "2 . mainījies" at bounding box center [276, 94] width 106 height 25
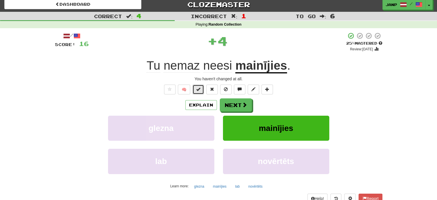
click at [202, 89] on button at bounding box center [199, 90] width 12 height 10
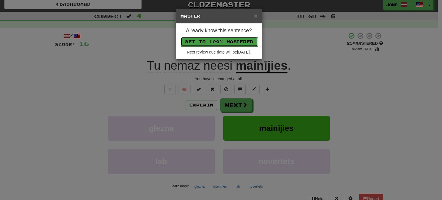
click at [216, 39] on button "Set to 100% Mastered" at bounding box center [219, 42] width 77 height 10
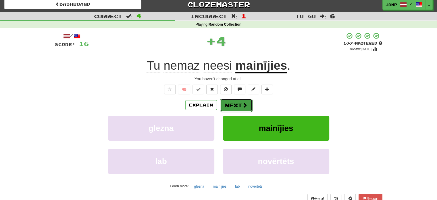
click at [237, 100] on button "Next" at bounding box center [236, 105] width 32 height 13
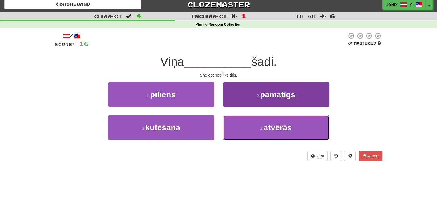
drag, startPoint x: 241, startPoint y: 128, endPoint x: 238, endPoint y: 123, distance: 5.7
click at [241, 128] on button "4 . atvērās" at bounding box center [276, 127] width 106 height 25
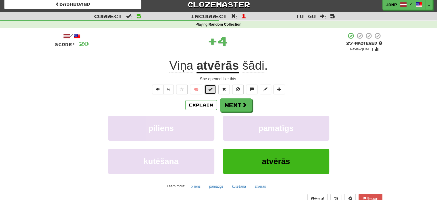
click at [212, 91] on span at bounding box center [211, 89] width 4 height 4
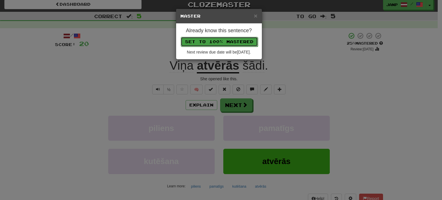
click at [225, 40] on button "Set to 100% Mastered" at bounding box center [219, 42] width 77 height 10
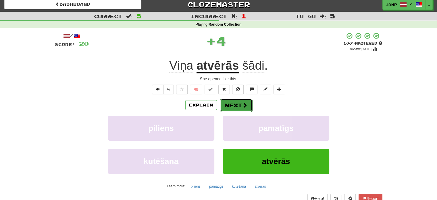
click at [241, 106] on button "Next" at bounding box center [236, 105] width 32 height 13
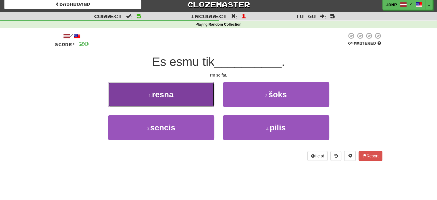
click at [200, 96] on button "1 . resna" at bounding box center [161, 94] width 106 height 25
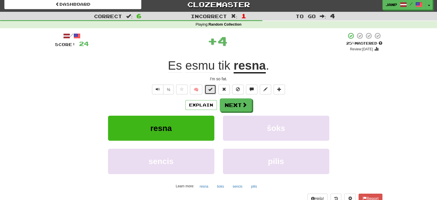
click at [211, 88] on span at bounding box center [211, 89] width 4 height 4
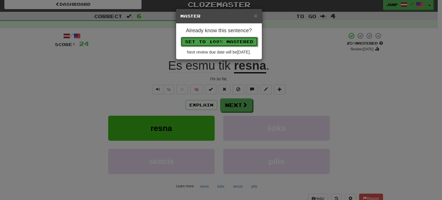
click at [221, 40] on button "Set to 100% Mastered" at bounding box center [219, 42] width 77 height 10
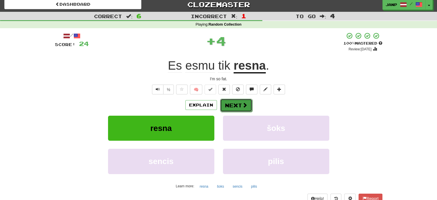
click at [231, 100] on button "Next" at bounding box center [236, 105] width 32 height 13
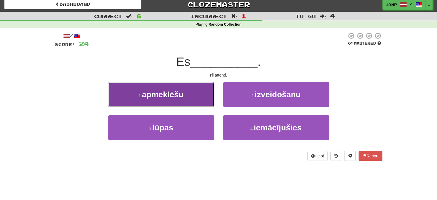
click at [201, 102] on button "1 . apmeklēšu" at bounding box center [161, 94] width 106 height 25
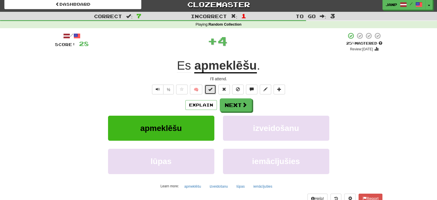
click at [210, 87] on span at bounding box center [211, 89] width 4 height 4
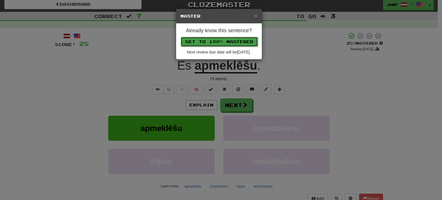
click at [225, 41] on button "Set to 100% Mastered" at bounding box center [219, 42] width 77 height 10
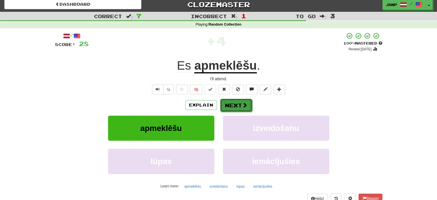
click at [233, 108] on button "Next" at bounding box center [236, 105] width 32 height 13
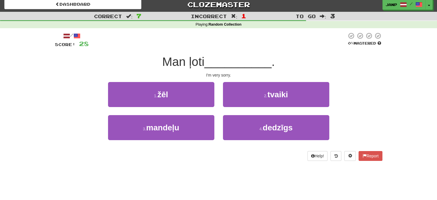
click at [198, 108] on div "1 . žēl" at bounding box center [161, 98] width 115 height 33
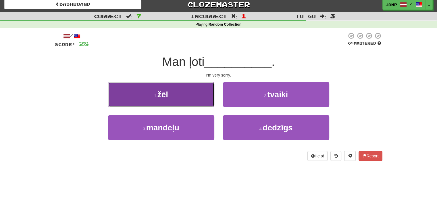
click at [198, 100] on button "1 . žēl" at bounding box center [161, 94] width 106 height 25
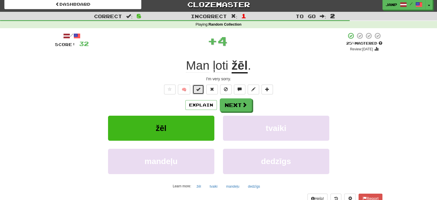
click at [203, 87] on button at bounding box center [199, 90] width 12 height 10
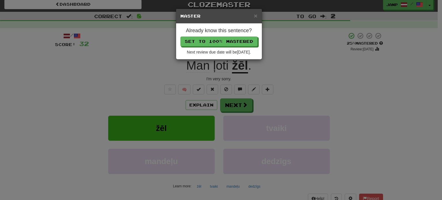
click at [219, 36] on div "Already know this sentence? Set to 100% Mastered Next review due date will be 2…" at bounding box center [219, 42] width 86 height 36
click at [219, 40] on button "Set to 100% Mastered" at bounding box center [219, 42] width 77 height 10
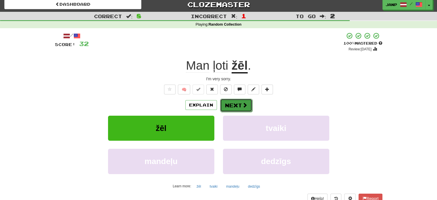
click at [239, 105] on button "Next" at bounding box center [236, 105] width 32 height 13
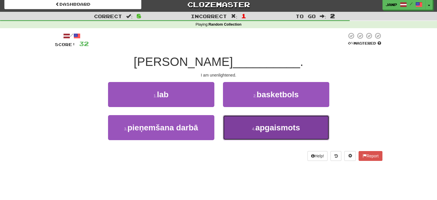
click at [233, 126] on button "4 . apgaismots" at bounding box center [276, 127] width 106 height 25
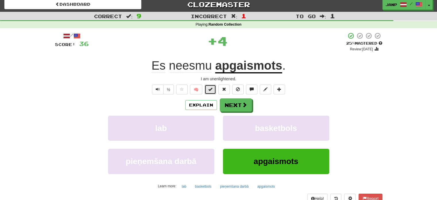
click at [215, 87] on button at bounding box center [211, 90] width 12 height 10
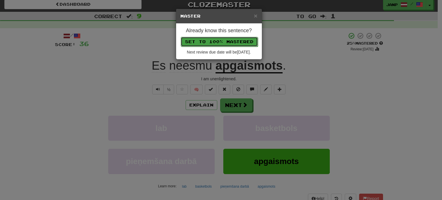
click at [229, 41] on button "Set to 100% Mastered" at bounding box center [219, 42] width 77 height 10
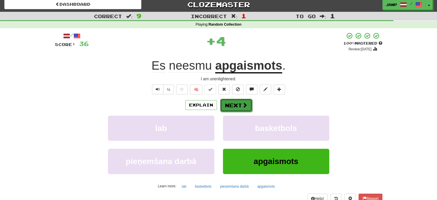
click at [237, 103] on button "Next" at bounding box center [236, 105] width 32 height 13
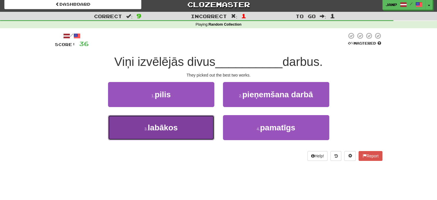
click at [203, 129] on button "3 . labākos" at bounding box center [161, 127] width 106 height 25
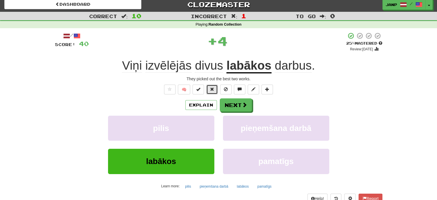
click at [211, 89] on span at bounding box center [212, 89] width 4 height 4
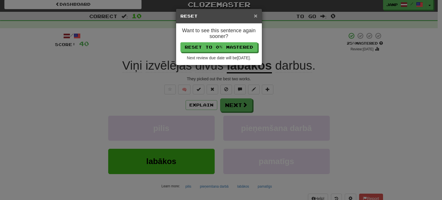
click at [257, 16] on span "×" at bounding box center [255, 15] width 3 height 7
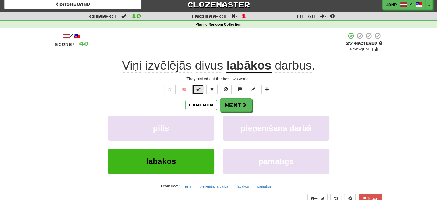
click at [202, 88] on button at bounding box center [199, 90] width 12 height 10
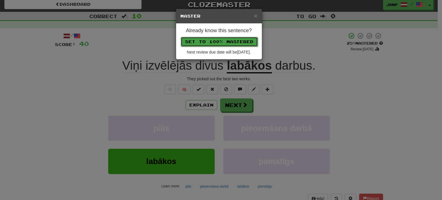
click at [218, 37] on button "Set to 100% Mastered" at bounding box center [219, 42] width 77 height 10
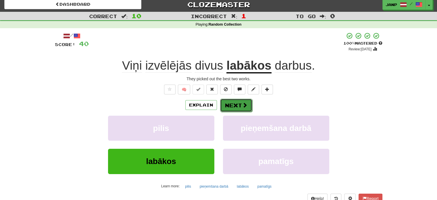
click at [234, 102] on button "Next" at bounding box center [236, 105] width 32 height 13
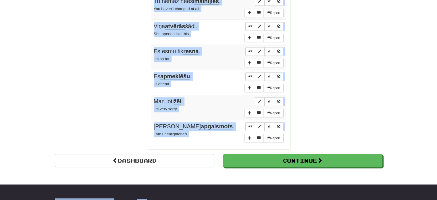
scroll to position [447, 0]
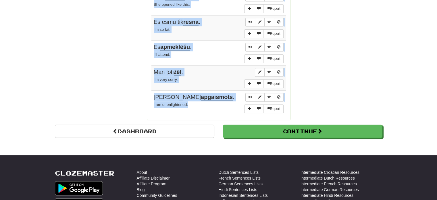
drag, startPoint x: 152, startPoint y: 77, endPoint x: 209, endPoint y: 101, distance: 62.9
copy tbody "Vai šī grāmata jums ir vajadzīga? Do you need this book? Report Viņi izvēlējās …"
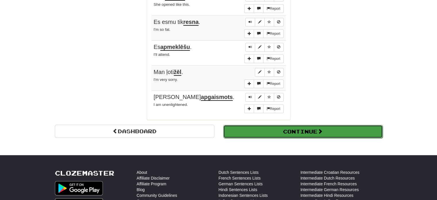
click at [310, 127] on button "Continue" at bounding box center [303, 131] width 160 height 13
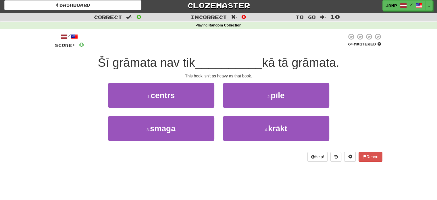
scroll to position [0, 0]
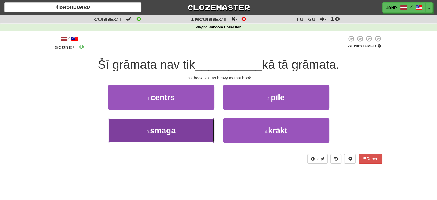
click at [179, 126] on button "3 . smaga" at bounding box center [161, 130] width 106 height 25
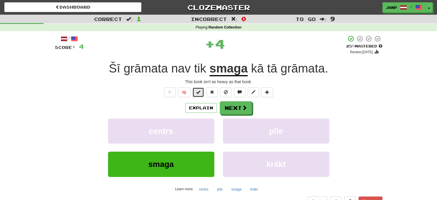
click at [197, 93] on span at bounding box center [198, 92] width 4 height 4
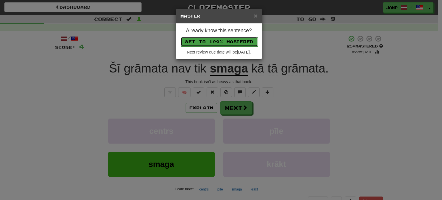
click at [222, 40] on button "Set to 100% Mastered" at bounding box center [219, 42] width 77 height 10
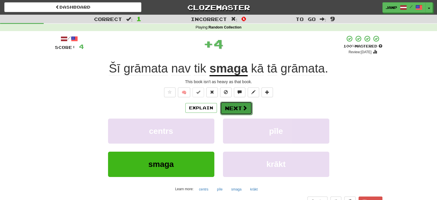
click at [230, 107] on button "Next" at bounding box center [236, 108] width 32 height 13
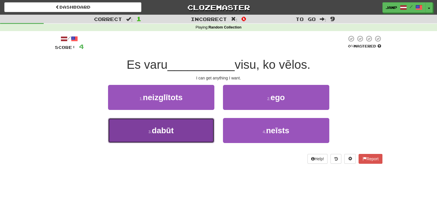
click at [200, 127] on button "3 . dabūt" at bounding box center [161, 130] width 106 height 25
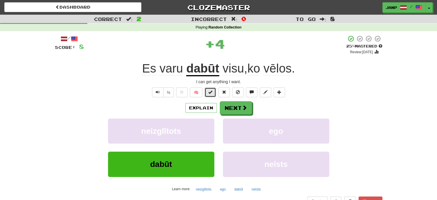
click at [208, 93] on button at bounding box center [211, 92] width 12 height 10
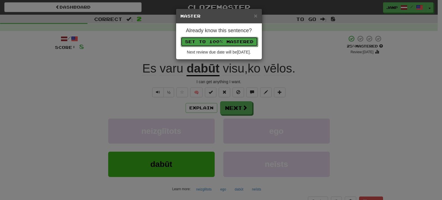
click at [232, 43] on button "Set to 100% Mastered" at bounding box center [219, 42] width 77 height 10
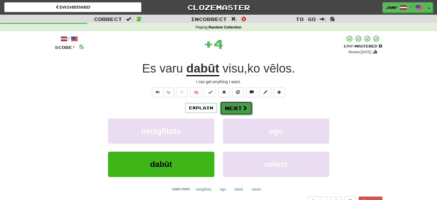
click at [232, 108] on button "Next" at bounding box center [236, 108] width 32 height 13
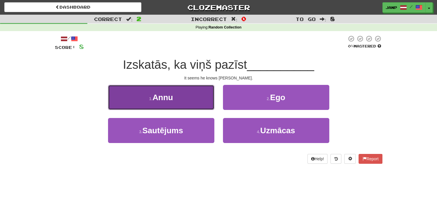
click at [191, 100] on button "1 . Annu" at bounding box center [161, 97] width 106 height 25
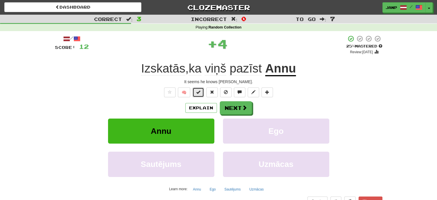
click at [194, 94] on button at bounding box center [199, 92] width 12 height 10
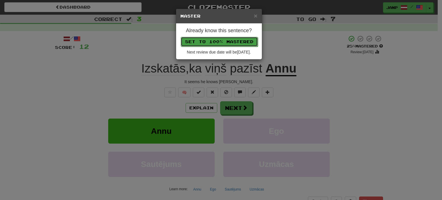
click at [222, 43] on button "Set to 100% Mastered" at bounding box center [219, 42] width 77 height 10
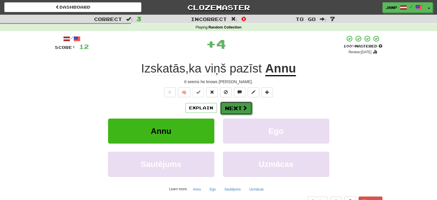
click at [243, 111] on button "Next" at bounding box center [236, 108] width 32 height 13
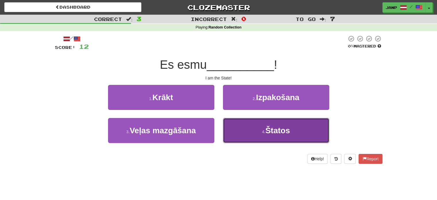
click at [256, 132] on button "4 . Štatos" at bounding box center [276, 130] width 106 height 25
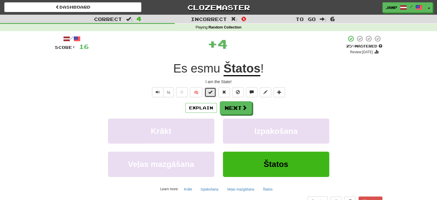
click at [211, 93] on span at bounding box center [211, 92] width 4 height 4
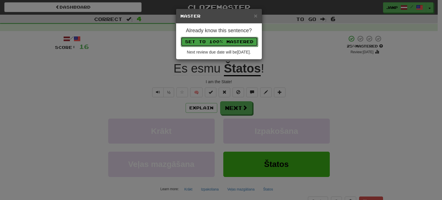
click at [224, 40] on button "Set to 100% Mastered" at bounding box center [219, 42] width 77 height 10
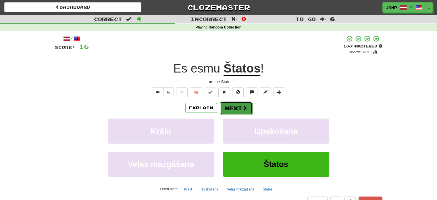
click at [239, 110] on button "Next" at bounding box center [236, 108] width 32 height 13
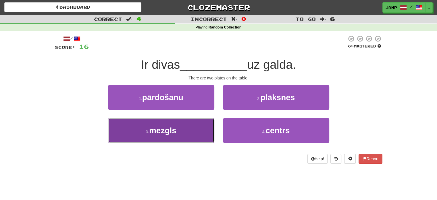
click at [200, 131] on button "3 . mezgls" at bounding box center [161, 130] width 106 height 25
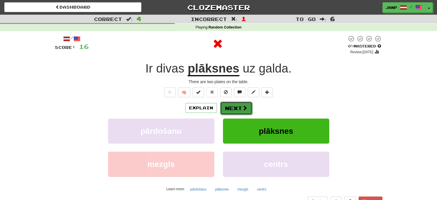
click at [225, 104] on button "Next" at bounding box center [236, 108] width 32 height 13
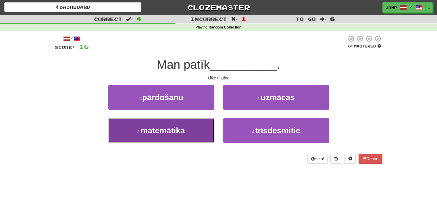
click at [196, 129] on button "3 . matemātika" at bounding box center [161, 130] width 106 height 25
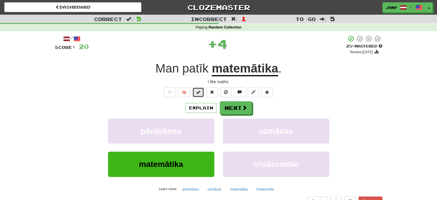
click at [198, 91] on span at bounding box center [198, 92] width 4 height 4
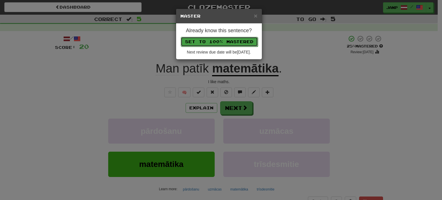
click at [218, 39] on button "Set to 100% Mastered" at bounding box center [219, 42] width 77 height 10
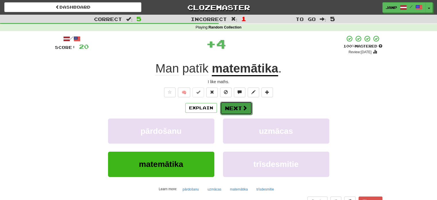
click at [240, 109] on button "Next" at bounding box center [236, 108] width 32 height 13
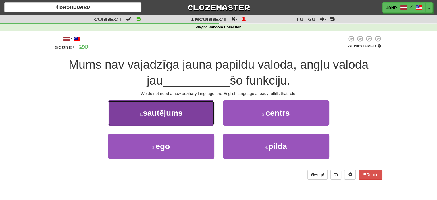
click at [199, 115] on button "1 . sautējums" at bounding box center [161, 112] width 106 height 25
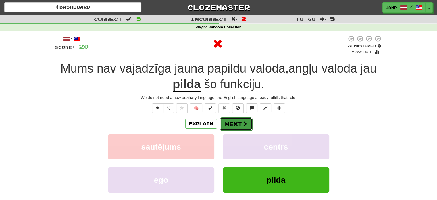
click at [233, 123] on button "Next" at bounding box center [236, 123] width 32 height 13
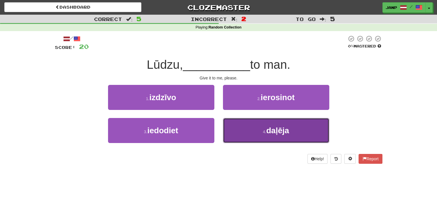
click at [237, 130] on button "4 . daļēja" at bounding box center [276, 130] width 106 height 25
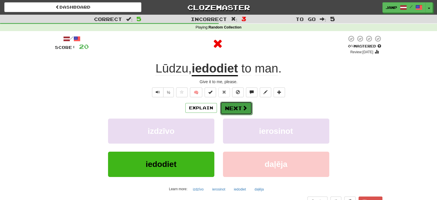
click at [242, 111] on button "Next" at bounding box center [236, 108] width 32 height 13
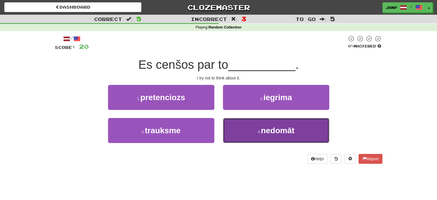
click at [237, 127] on button "4 . nedomāt" at bounding box center [276, 130] width 106 height 25
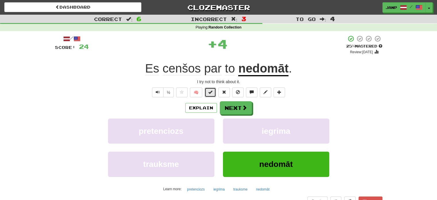
click at [208, 94] on button at bounding box center [211, 92] width 12 height 10
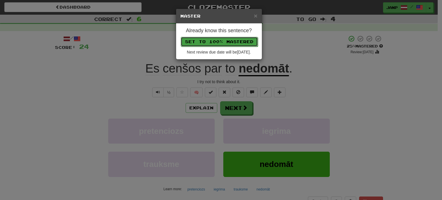
click at [223, 41] on button "Set to 100% Mastered" at bounding box center [219, 42] width 77 height 10
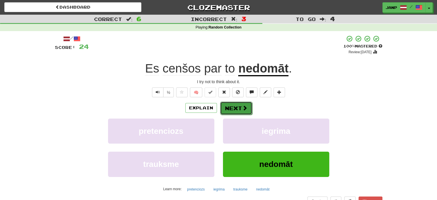
click at [235, 108] on button "Next" at bounding box center [236, 108] width 32 height 13
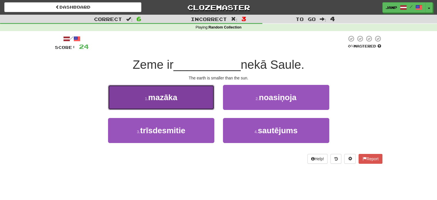
click at [203, 103] on button "1 . mazāka" at bounding box center [161, 97] width 106 height 25
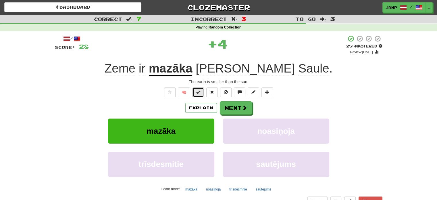
click at [200, 91] on span at bounding box center [198, 92] width 4 height 4
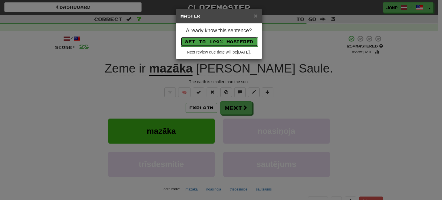
click at [221, 38] on button "Set to 100% Mastered" at bounding box center [219, 42] width 77 height 10
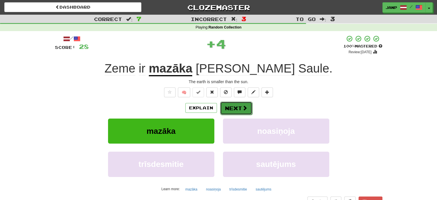
click at [244, 104] on button "Next" at bounding box center [236, 108] width 32 height 13
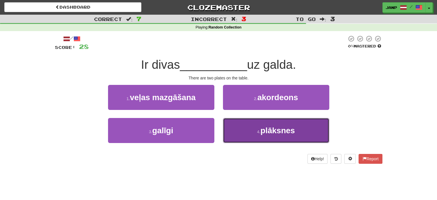
click at [236, 132] on button "4 . plāksnes" at bounding box center [276, 130] width 106 height 25
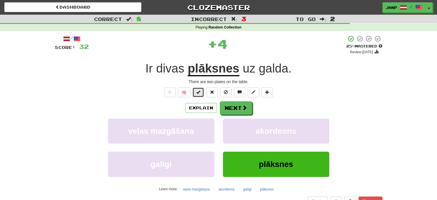
click at [201, 89] on button at bounding box center [199, 92] width 12 height 10
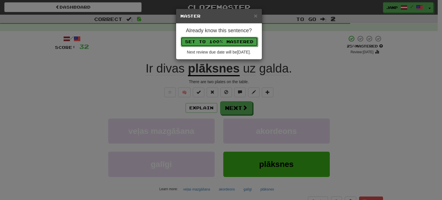
click at [218, 41] on button "Set to 100% Mastered" at bounding box center [219, 42] width 77 height 10
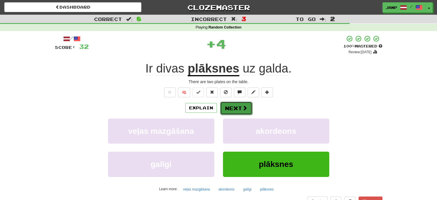
click at [239, 109] on button "Next" at bounding box center [236, 108] width 32 height 13
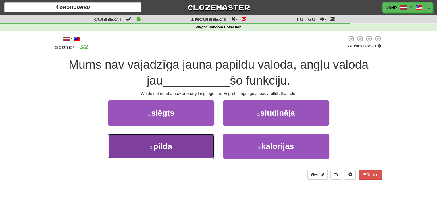
click at [197, 140] on button "3 . pilda" at bounding box center [161, 146] width 106 height 25
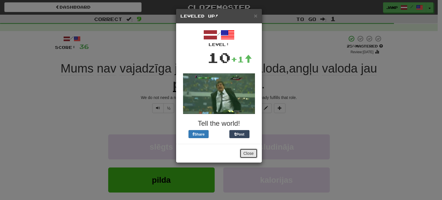
click at [250, 153] on button "Close" at bounding box center [249, 153] width 18 height 10
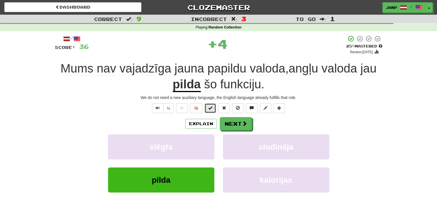
click at [210, 106] on span at bounding box center [211, 108] width 4 height 4
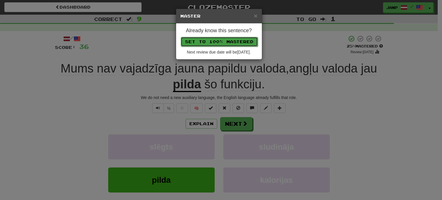
click at [219, 38] on button "Set to 100% Mastered" at bounding box center [219, 42] width 77 height 10
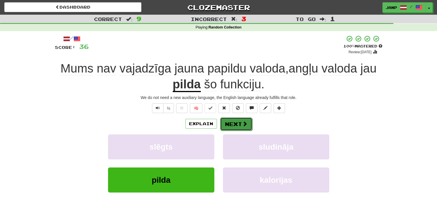
click at [242, 123] on span at bounding box center [244, 123] width 5 height 5
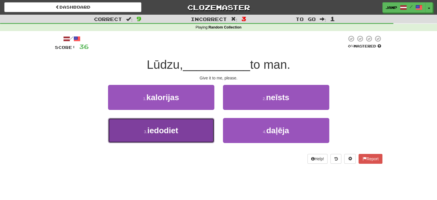
click at [205, 131] on button "3 . iedodiet" at bounding box center [161, 130] width 106 height 25
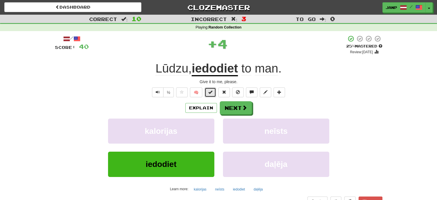
click at [209, 92] on span at bounding box center [211, 92] width 4 height 4
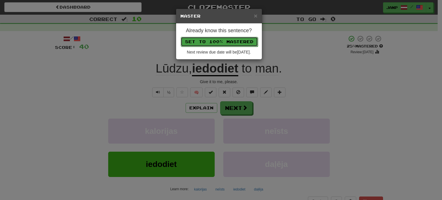
click at [227, 40] on button "Set to 100% Mastered" at bounding box center [219, 42] width 77 height 10
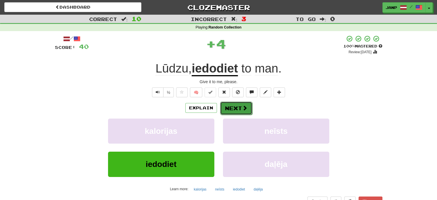
click at [240, 108] on button "Next" at bounding box center [236, 108] width 32 height 13
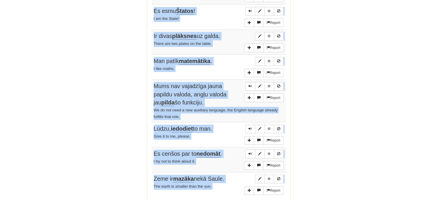
scroll to position [428, 0]
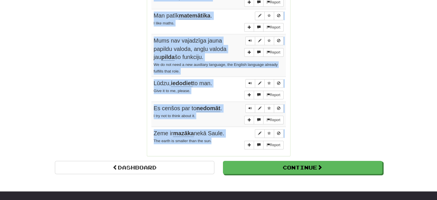
drag, startPoint x: 153, startPoint y: 81, endPoint x: 225, endPoint y: 144, distance: 95.2
click at [225, 144] on tbody "Report Šī grāmata nav tik smaga kā tā grāmata. This book isn't as heavy as that…" at bounding box center [219, 16] width 135 height 271
copy tbody "Šī grāmata nav tik smaga kā tā grāmata. This book isn't as heavy as that book. …"
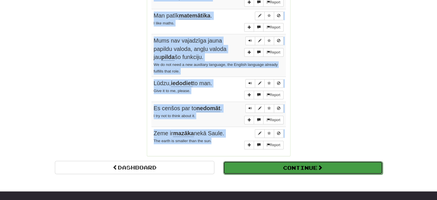
click at [247, 162] on button "Continue" at bounding box center [303, 167] width 160 height 13
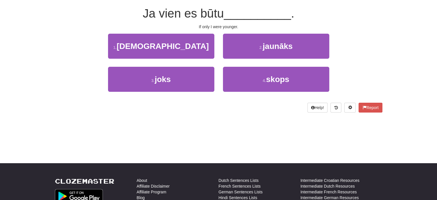
scroll to position [0, 0]
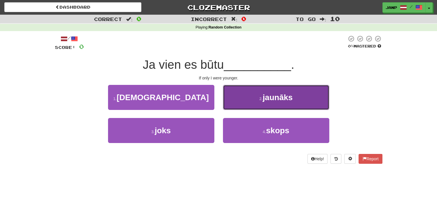
click at [253, 100] on button "2 . jaunāks" at bounding box center [276, 97] width 106 height 25
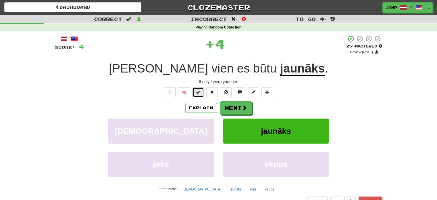
click at [204, 91] on button at bounding box center [199, 92] width 12 height 10
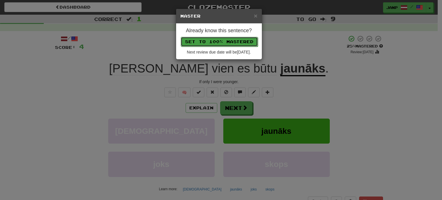
click at [221, 41] on button "Set to 100% Mastered" at bounding box center [219, 42] width 77 height 10
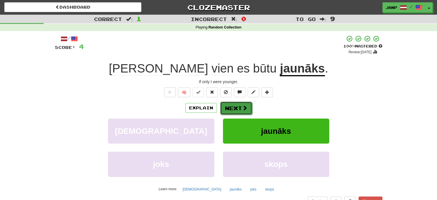
click at [246, 108] on span at bounding box center [244, 107] width 5 height 5
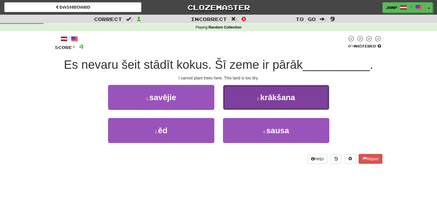
click at [261, 95] on button "2 . krākšana" at bounding box center [276, 97] width 106 height 25
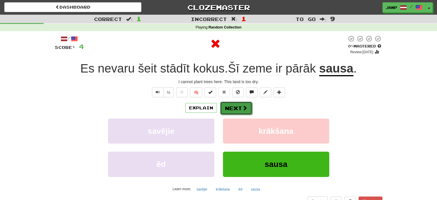
click at [236, 106] on button "Next" at bounding box center [236, 108] width 32 height 13
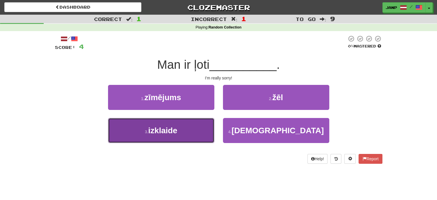
click at [193, 125] on button "3 . izklaide" at bounding box center [161, 130] width 106 height 25
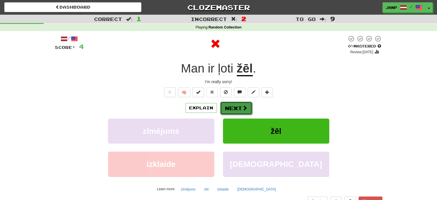
click at [232, 106] on button "Next" at bounding box center [236, 108] width 32 height 13
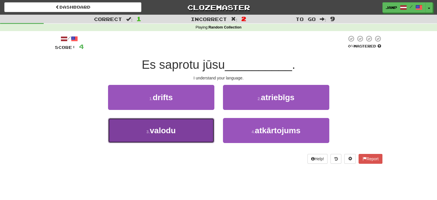
click at [203, 128] on button "3 . valodu" at bounding box center [161, 130] width 106 height 25
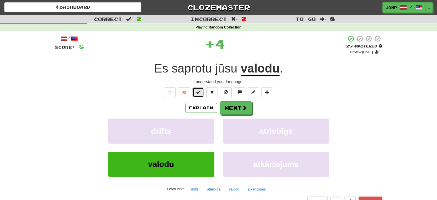
click at [199, 90] on span at bounding box center [198, 92] width 4 height 4
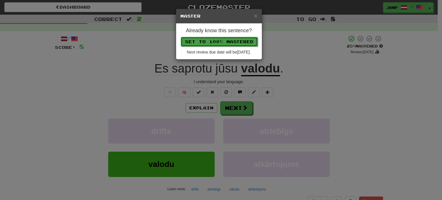
click at [227, 38] on button "Set to 100% Mastered" at bounding box center [219, 42] width 77 height 10
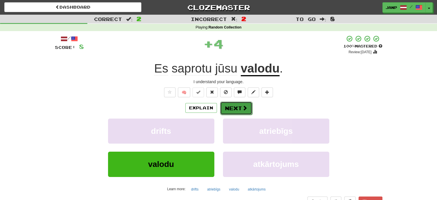
click at [244, 106] on span at bounding box center [244, 107] width 5 height 5
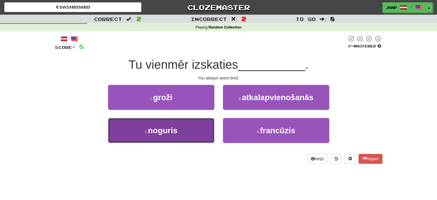
click at [196, 132] on button "3 . noguris" at bounding box center [161, 130] width 106 height 25
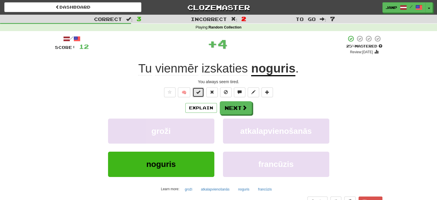
click at [202, 91] on button at bounding box center [199, 92] width 12 height 10
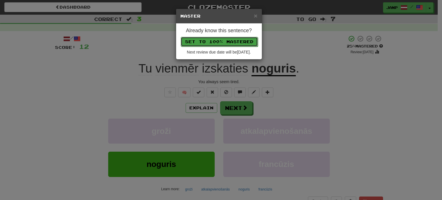
click at [216, 37] on button "Set to 100% Mastered" at bounding box center [219, 42] width 77 height 10
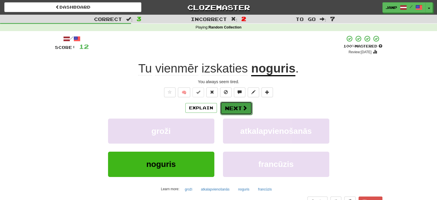
click at [239, 106] on button "Next" at bounding box center [236, 108] width 32 height 13
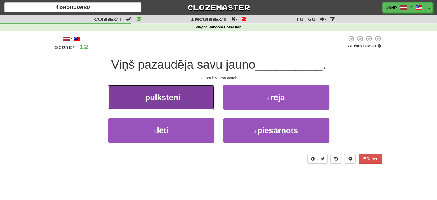
click at [208, 106] on button "1 . pulksteni" at bounding box center [161, 97] width 106 height 25
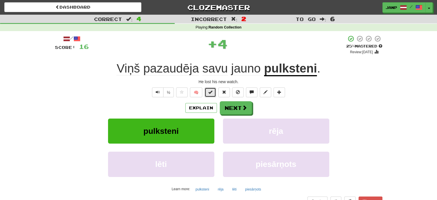
click at [211, 92] on span at bounding box center [211, 92] width 4 height 4
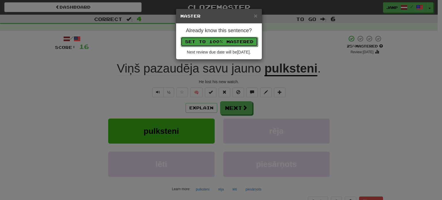
click at [232, 40] on button "Set to 100% Mastered" at bounding box center [219, 42] width 77 height 10
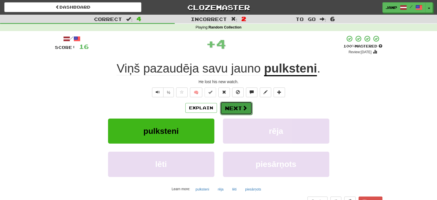
click at [238, 110] on button "Next" at bounding box center [236, 108] width 32 height 13
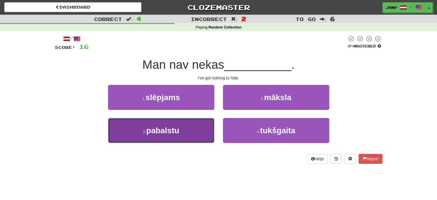
click at [192, 131] on button "3 . pabalstu" at bounding box center [161, 130] width 106 height 25
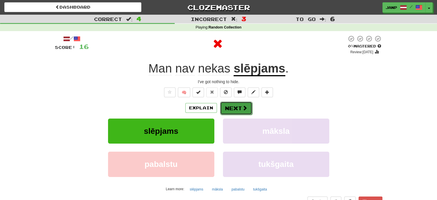
click at [239, 109] on button "Next" at bounding box center [236, 108] width 32 height 13
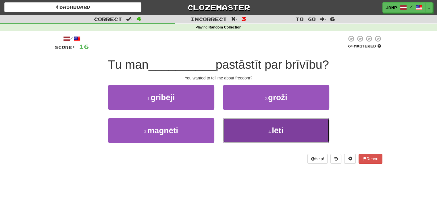
click at [236, 129] on button "4 . lēti" at bounding box center [276, 130] width 106 height 25
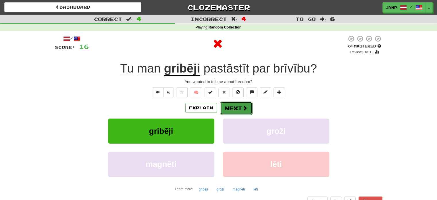
click at [228, 104] on button "Next" at bounding box center [236, 108] width 32 height 13
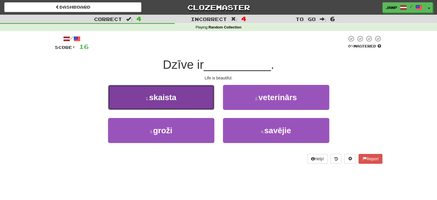
click at [201, 98] on button "1 . skaista" at bounding box center [161, 97] width 106 height 25
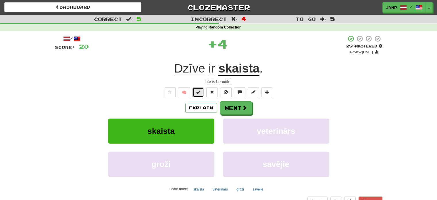
click at [202, 92] on button at bounding box center [199, 92] width 12 height 10
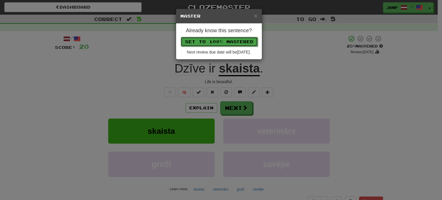
click at [226, 39] on button "Set to 100% Mastered" at bounding box center [219, 42] width 77 height 10
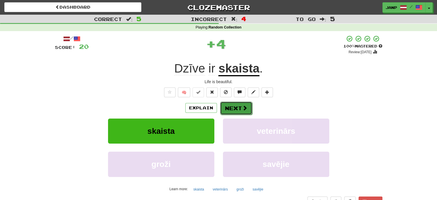
click at [227, 108] on button "Next" at bounding box center [236, 108] width 32 height 13
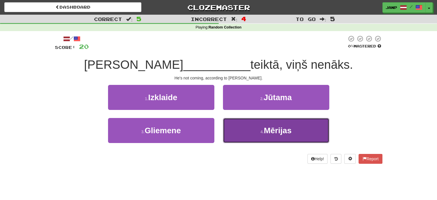
click at [255, 130] on button "4 . Mērijas" at bounding box center [276, 130] width 106 height 25
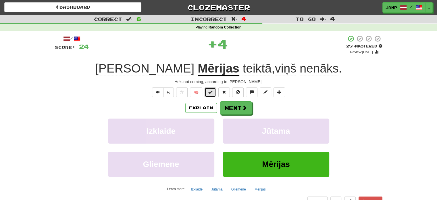
click at [211, 93] on span at bounding box center [211, 92] width 4 height 4
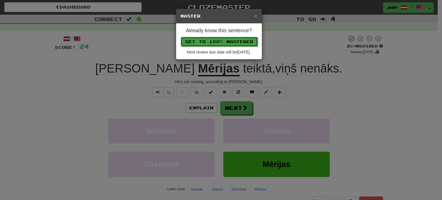
click at [227, 41] on button "Set to 100% Mastered" at bounding box center [219, 42] width 77 height 10
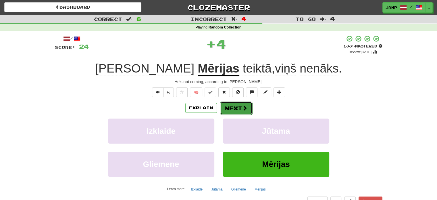
click at [235, 107] on button "Next" at bounding box center [236, 108] width 32 height 13
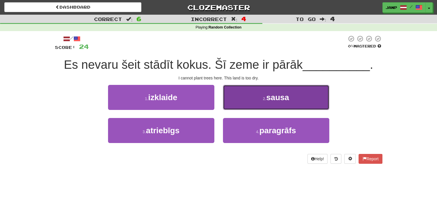
click at [235, 107] on button "2 . sausa" at bounding box center [276, 97] width 106 height 25
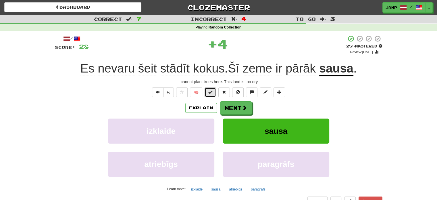
click at [211, 92] on span at bounding box center [211, 92] width 4 height 4
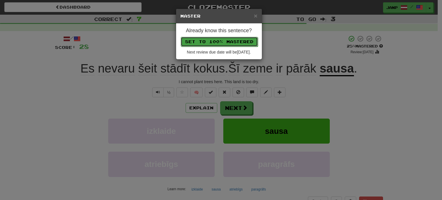
click at [222, 38] on button "Set to 100% Mastered" at bounding box center [219, 42] width 77 height 10
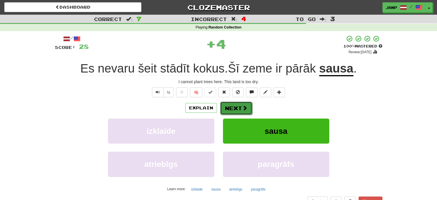
click at [230, 105] on button "Next" at bounding box center [236, 108] width 32 height 13
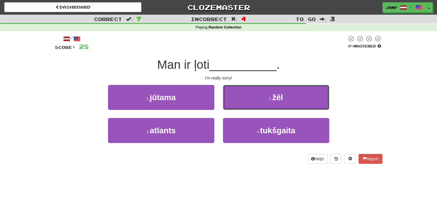
click at [230, 105] on button "2 . žēl" at bounding box center [276, 97] width 106 height 25
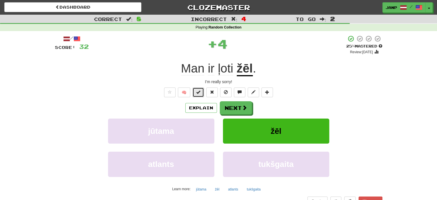
click at [198, 90] on span at bounding box center [198, 92] width 4 height 4
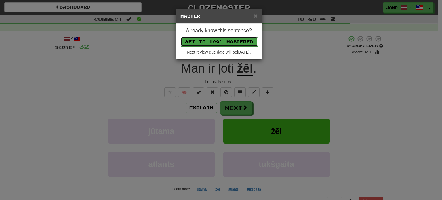
click at [234, 42] on button "Set to 100% Mastered" at bounding box center [219, 42] width 77 height 10
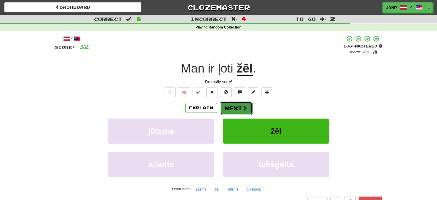
click at [238, 107] on button "Next" at bounding box center [236, 108] width 32 height 13
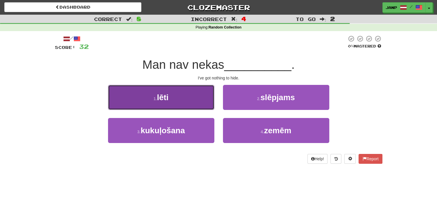
click at [198, 101] on button "1 . lēti" at bounding box center [161, 97] width 106 height 25
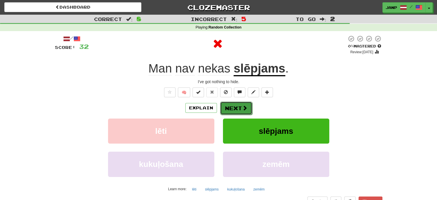
click at [243, 107] on span at bounding box center [244, 107] width 5 height 5
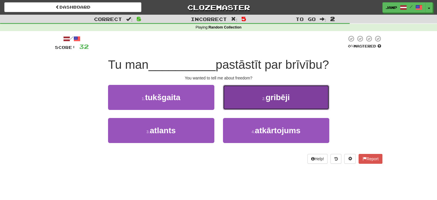
click at [271, 100] on span "gribēji" at bounding box center [278, 97] width 24 height 9
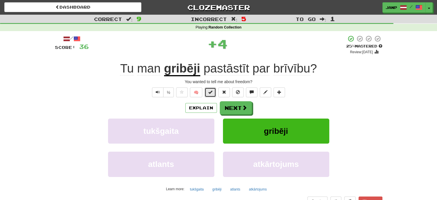
click at [211, 94] on span at bounding box center [211, 92] width 4 height 4
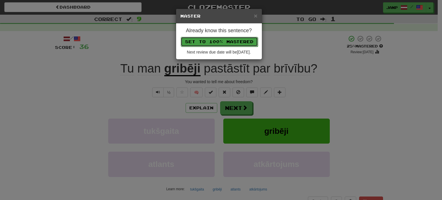
click at [233, 40] on button "Set to 100% Mastered" at bounding box center [219, 42] width 77 height 10
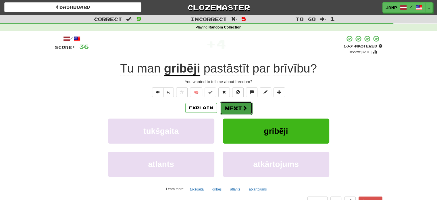
click at [249, 111] on button "Next" at bounding box center [236, 108] width 32 height 13
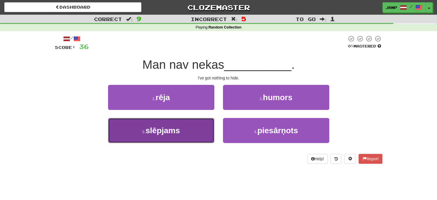
click at [200, 129] on button "3 . slēpjams" at bounding box center [161, 130] width 106 height 25
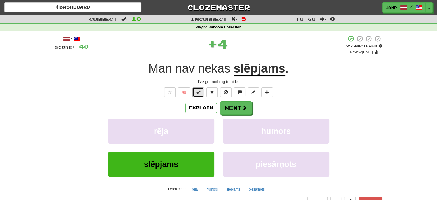
click at [202, 95] on button at bounding box center [199, 92] width 12 height 10
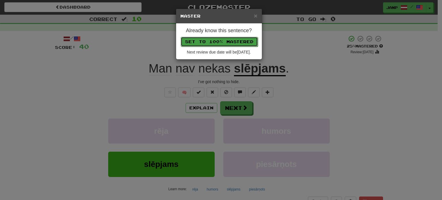
click at [220, 41] on button "Set to 100% Mastered" at bounding box center [219, 42] width 77 height 10
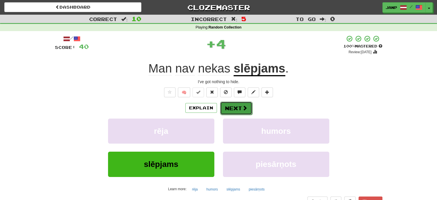
click at [237, 110] on button "Next" at bounding box center [236, 108] width 32 height 13
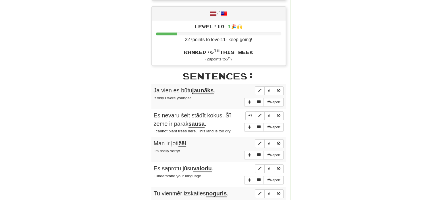
scroll to position [259, 0]
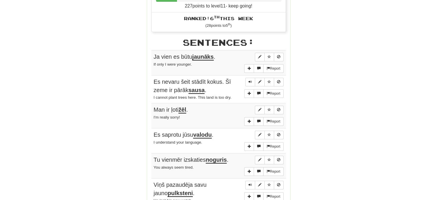
click at [157, 54] on span "Ja vien es būtu jaunāks ." at bounding box center [185, 56] width 62 height 7
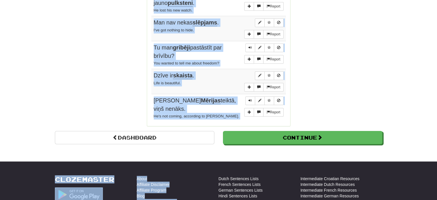
scroll to position [489, 0]
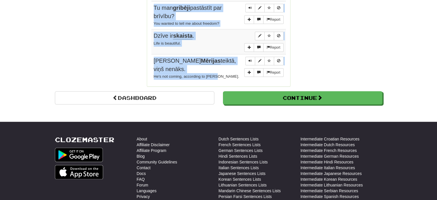
drag, startPoint x: 153, startPoint y: 56, endPoint x: 227, endPoint y: 63, distance: 74.3
copy tbody "Ja vien es būtu jaunāks . If only I were younger. Report Es nevaru šeit stādīt …"
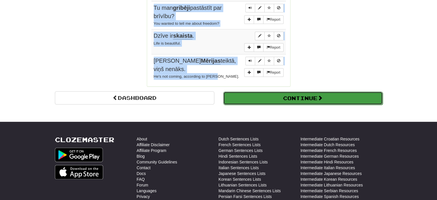
click at [284, 95] on button "Continue" at bounding box center [303, 97] width 160 height 13
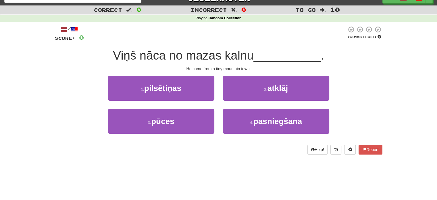
scroll to position [0, 0]
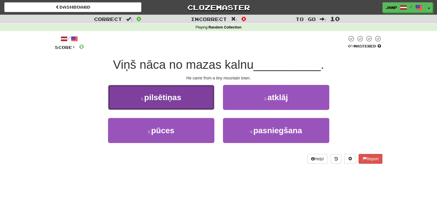
click at [168, 100] on span "pilsētiņas" at bounding box center [162, 97] width 37 height 9
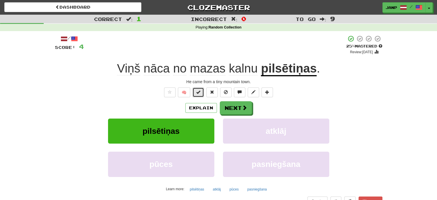
click at [198, 90] on span at bounding box center [198, 92] width 4 height 4
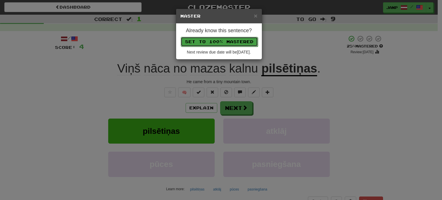
click at [207, 41] on button "Set to 100% Mastered" at bounding box center [219, 42] width 77 height 10
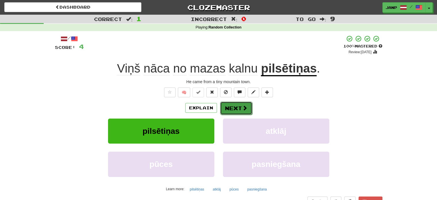
click at [237, 111] on button "Next" at bounding box center [236, 108] width 32 height 13
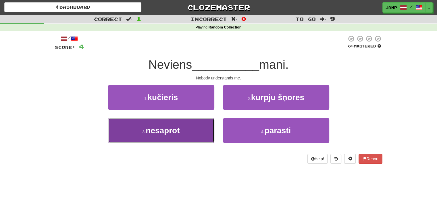
click at [192, 137] on button "3 . nesaprot" at bounding box center [161, 130] width 106 height 25
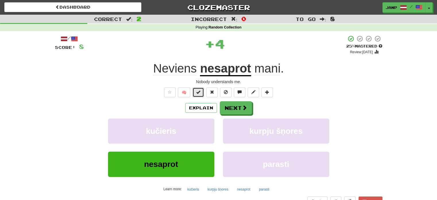
click at [196, 92] on button at bounding box center [199, 92] width 12 height 10
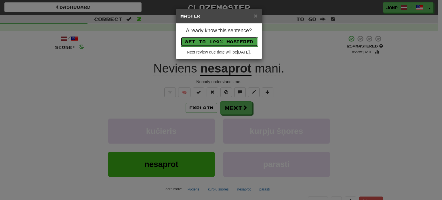
click at [205, 43] on button "Set to 100% Mastered" at bounding box center [219, 42] width 77 height 10
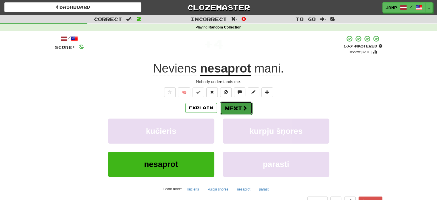
click at [232, 110] on button "Next" at bounding box center [236, 108] width 32 height 13
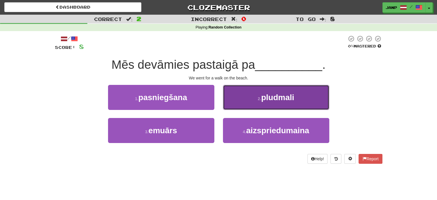
click at [249, 95] on button "2 . pludmali" at bounding box center [276, 97] width 106 height 25
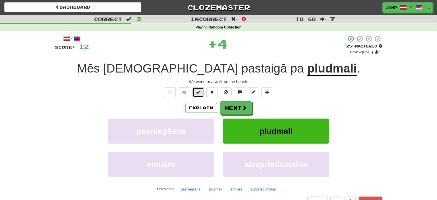
click at [196, 92] on button at bounding box center [199, 92] width 12 height 10
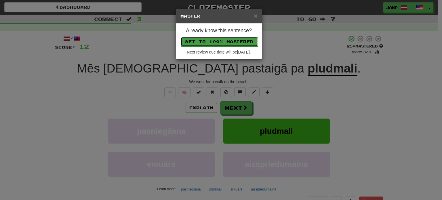
click at [198, 42] on button "Set to 100% Mastered" at bounding box center [219, 42] width 77 height 10
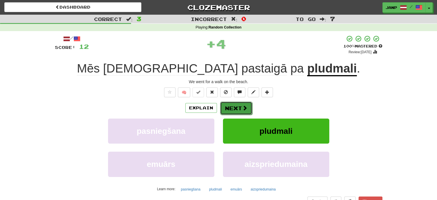
click at [227, 108] on button "Next" at bounding box center [236, 108] width 32 height 13
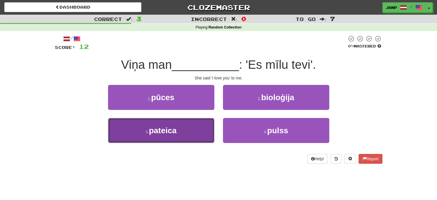
click at [205, 127] on button "3 . pateica" at bounding box center [161, 130] width 106 height 25
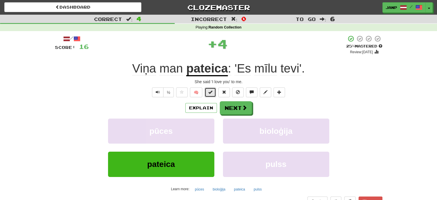
click at [212, 91] on span at bounding box center [211, 92] width 4 height 4
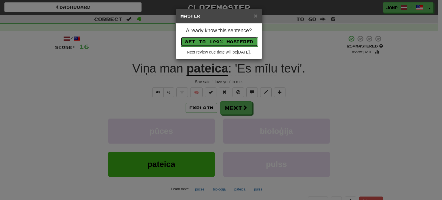
click at [218, 39] on button "Set to 100% Mastered" at bounding box center [219, 42] width 77 height 10
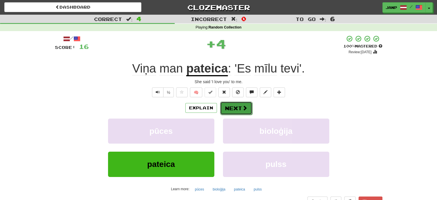
click at [229, 105] on button "Next" at bounding box center [236, 108] width 32 height 13
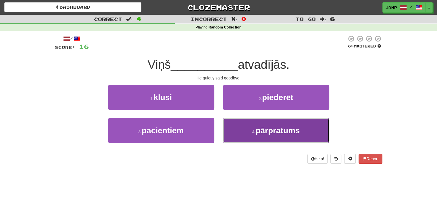
click at [237, 131] on button "4 . pārpratums" at bounding box center [276, 130] width 106 height 25
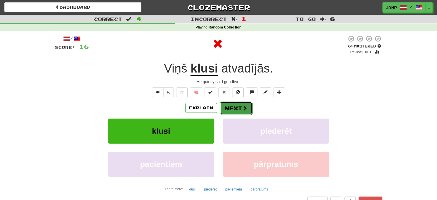
click at [234, 106] on button "Next" at bounding box center [236, 108] width 32 height 13
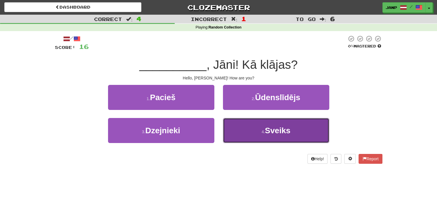
click at [238, 128] on button "4 . Sveiks" at bounding box center [276, 130] width 106 height 25
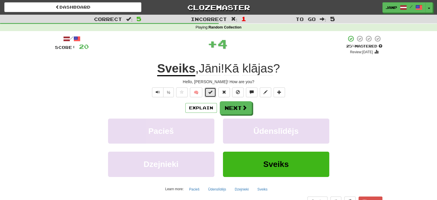
click at [208, 93] on button at bounding box center [211, 92] width 12 height 10
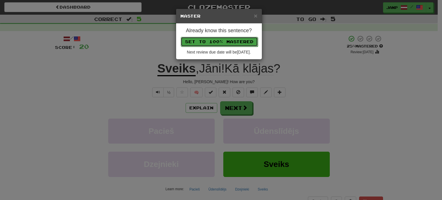
click at [225, 41] on button "Set to 100% Mastered" at bounding box center [219, 42] width 77 height 10
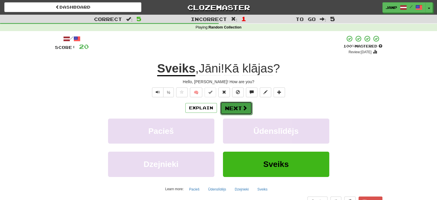
click at [244, 108] on span at bounding box center [244, 107] width 5 height 5
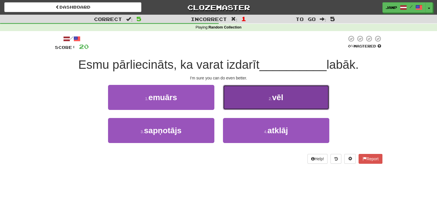
click at [251, 103] on button "2 . vēl" at bounding box center [276, 97] width 106 height 25
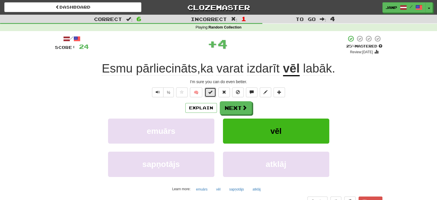
click at [211, 92] on span at bounding box center [211, 92] width 4 height 4
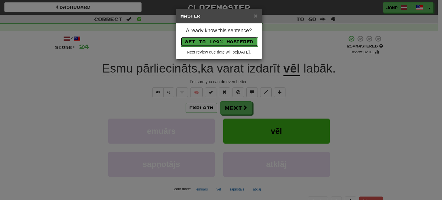
click at [209, 42] on button "Set to 100% Mastered" at bounding box center [219, 42] width 77 height 10
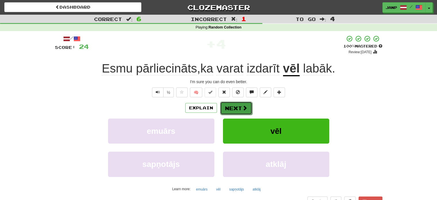
click at [237, 107] on button "Next" at bounding box center [236, 108] width 32 height 13
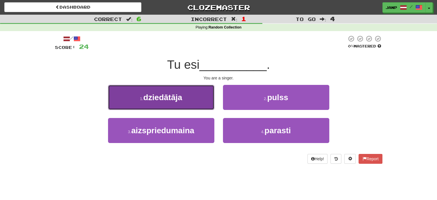
click at [193, 104] on button "1 . dziedātāja" at bounding box center [161, 97] width 106 height 25
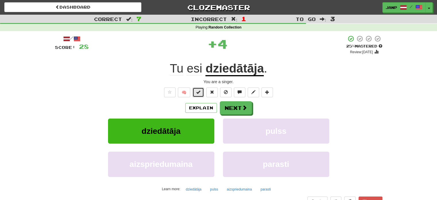
click at [196, 91] on button at bounding box center [199, 92] width 12 height 10
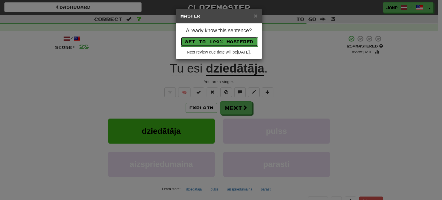
click at [211, 41] on button "Set to 100% Mastered" at bounding box center [219, 42] width 77 height 10
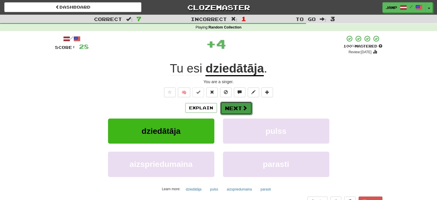
click at [232, 109] on button "Next" at bounding box center [236, 108] width 32 height 13
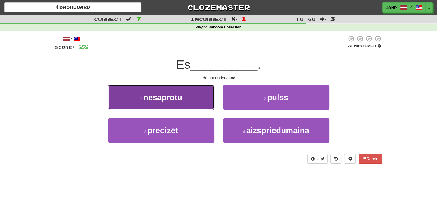
click at [196, 106] on button "1 . nesaprotu" at bounding box center [161, 97] width 106 height 25
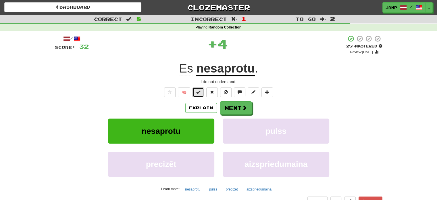
click at [202, 89] on button at bounding box center [199, 92] width 12 height 10
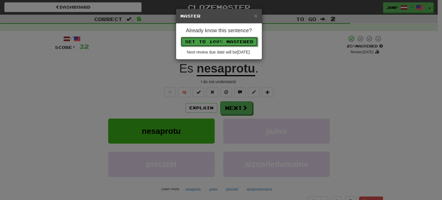
click at [209, 43] on button "Set to 100% Mastered" at bounding box center [219, 42] width 77 height 10
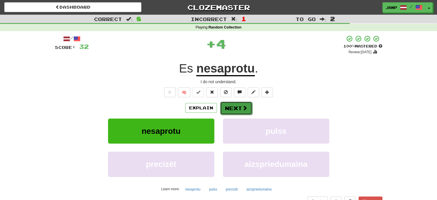
click at [230, 103] on button "Next" at bounding box center [236, 108] width 32 height 13
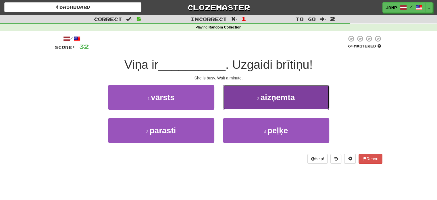
click at [241, 104] on button "2 . aizņemta" at bounding box center [276, 97] width 106 height 25
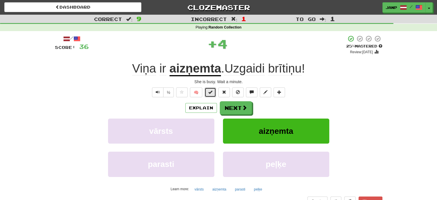
click at [210, 91] on span at bounding box center [211, 92] width 4 height 4
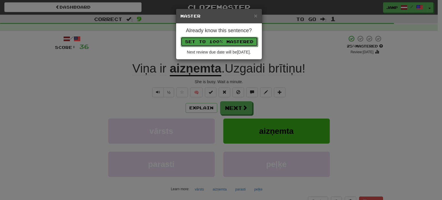
click at [209, 42] on button "Set to 100% Mastered" at bounding box center [219, 42] width 77 height 10
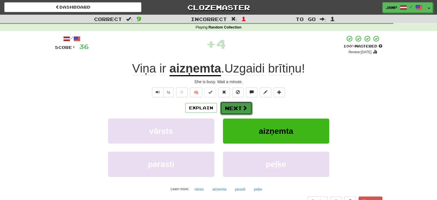
click at [228, 107] on button "Next" at bounding box center [236, 108] width 32 height 13
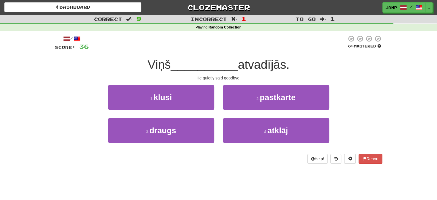
click at [211, 111] on div "1 . klusi" at bounding box center [161, 101] width 115 height 33
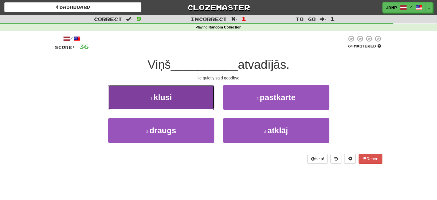
click at [207, 101] on button "1 . klusi" at bounding box center [161, 97] width 106 height 25
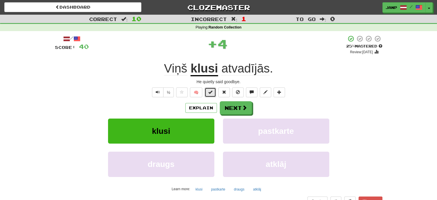
click at [207, 91] on button at bounding box center [211, 92] width 12 height 10
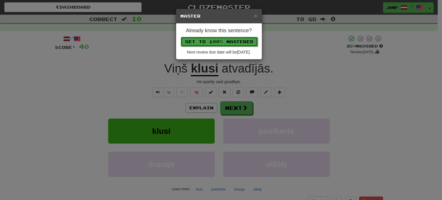
click at [221, 43] on button "Set to 100% Mastered" at bounding box center [219, 42] width 77 height 10
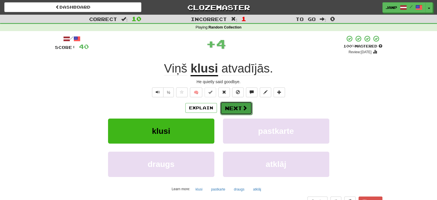
click at [236, 106] on button "Next" at bounding box center [236, 108] width 32 height 13
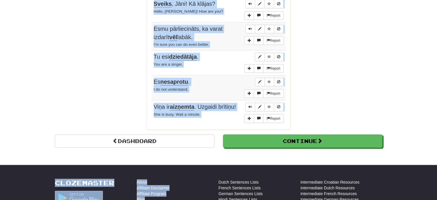
scroll to position [454, 0]
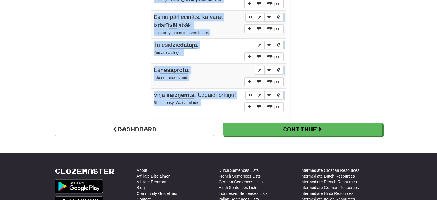
drag, startPoint x: 150, startPoint y: 111, endPoint x: 216, endPoint y: 99, distance: 67.8
copy div "Sentences: Report Viņš nāca no mazas kalnu pilsētiņas . He came from a tiny mou…"
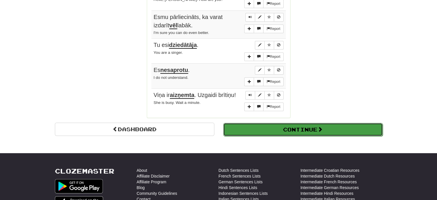
click at [313, 131] on button "Continue" at bounding box center [303, 129] width 160 height 13
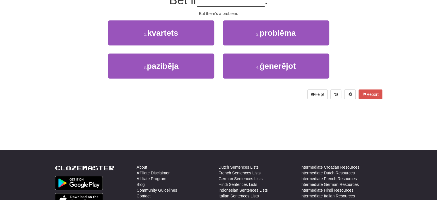
scroll to position [0, 0]
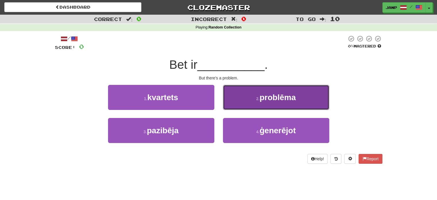
click at [289, 100] on span "problēma" at bounding box center [278, 97] width 36 height 9
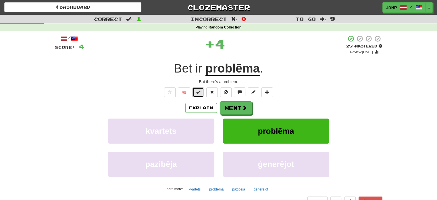
click at [195, 93] on button at bounding box center [199, 92] width 12 height 10
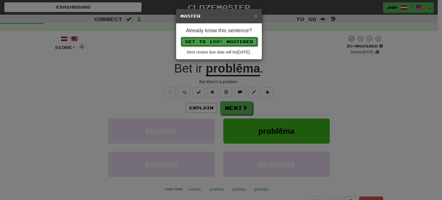
click at [219, 40] on button "Set to 100% Mastered" at bounding box center [219, 42] width 77 height 10
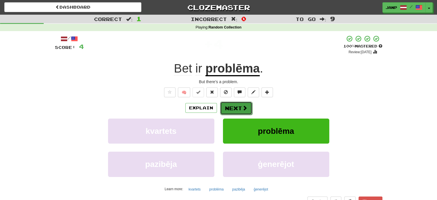
click at [237, 107] on button "Next" at bounding box center [236, 108] width 32 height 13
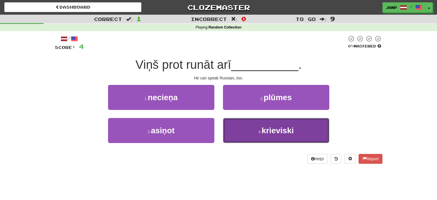
click at [242, 130] on button "4 . krieviski" at bounding box center [276, 130] width 106 height 25
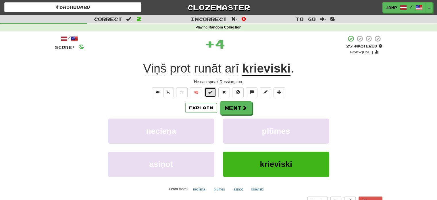
click at [212, 93] on span at bounding box center [211, 92] width 4 height 4
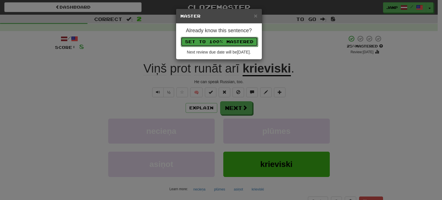
click at [230, 39] on button "Set to 100% Mastered" at bounding box center [219, 42] width 77 height 10
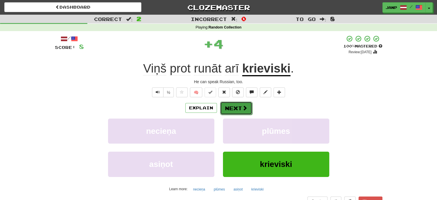
click at [235, 111] on button "Next" at bounding box center [236, 108] width 32 height 13
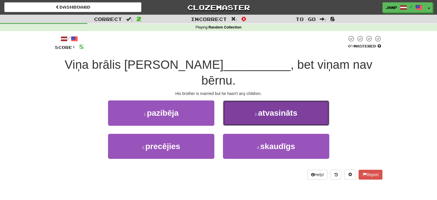
click at [286, 104] on button "2 . atvasināts" at bounding box center [276, 112] width 106 height 25
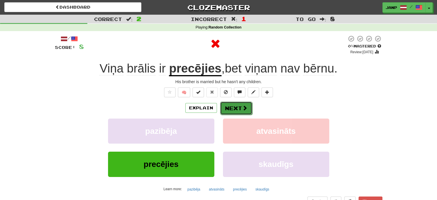
click at [240, 108] on button "Next" at bounding box center [236, 108] width 32 height 13
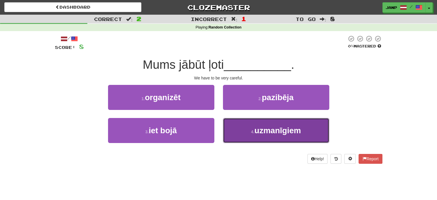
click at [242, 126] on button "4 . uzmanīgiem" at bounding box center [276, 130] width 106 height 25
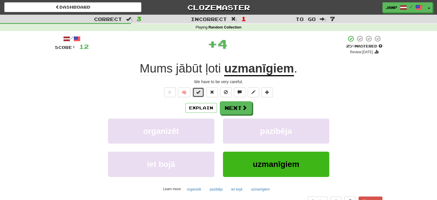
click at [198, 90] on span at bounding box center [198, 92] width 4 height 4
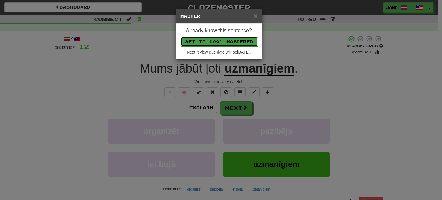
click at [220, 38] on button "Set to 100% Mastered" at bounding box center [219, 42] width 77 height 10
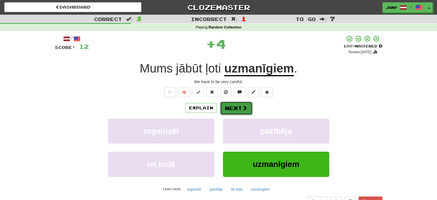
click at [235, 106] on button "Next" at bounding box center [236, 108] width 32 height 13
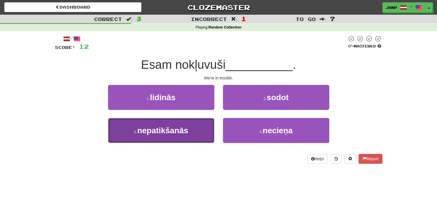
click at [207, 131] on button "3 . nepatikšanās" at bounding box center [161, 130] width 106 height 25
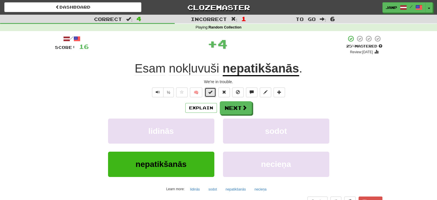
click at [211, 95] on button at bounding box center [211, 92] width 12 height 10
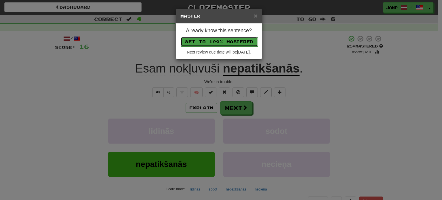
click at [235, 38] on button "Set to 100% Mastered" at bounding box center [219, 42] width 77 height 10
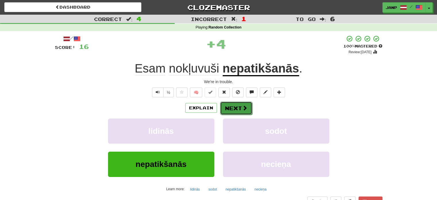
click at [239, 106] on button "Next" at bounding box center [236, 108] width 32 height 13
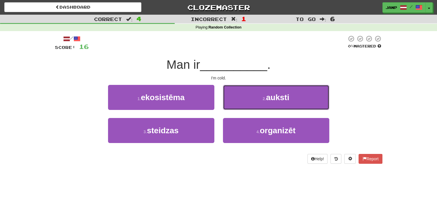
click at [239, 106] on button "2 . auksti" at bounding box center [276, 97] width 106 height 25
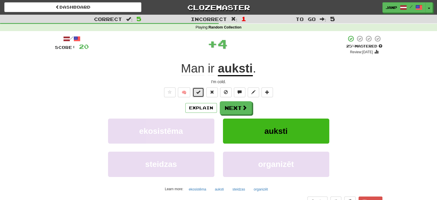
click at [203, 91] on button at bounding box center [199, 92] width 12 height 10
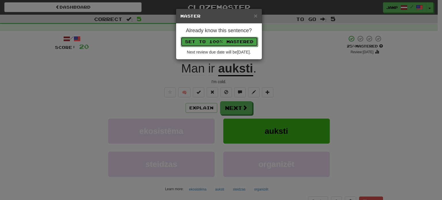
click at [227, 43] on button "Set to 100% Mastered" at bounding box center [219, 42] width 77 height 10
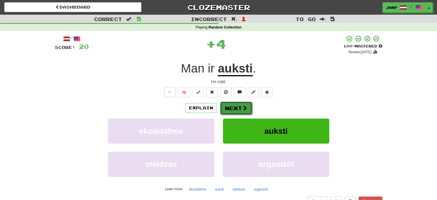
click at [235, 107] on button "Next" at bounding box center [236, 108] width 32 height 13
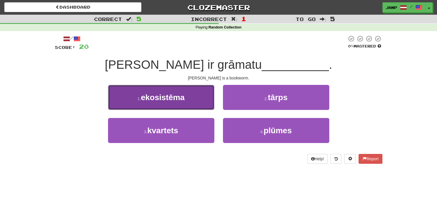
click at [208, 98] on button "1 . ekosistēma" at bounding box center [161, 97] width 106 height 25
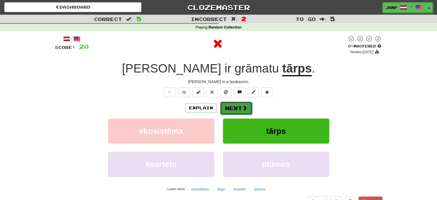
click at [239, 108] on button "Next" at bounding box center [236, 108] width 32 height 13
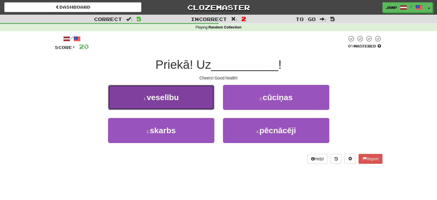
click at [202, 105] on button "1 . veselību" at bounding box center [161, 97] width 106 height 25
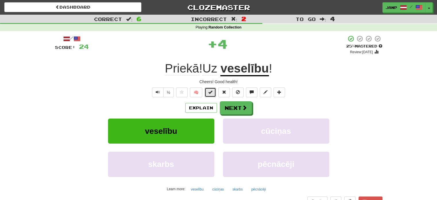
click at [210, 90] on span at bounding box center [211, 92] width 4 height 4
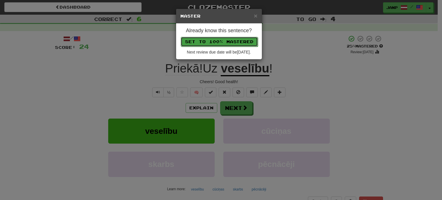
click at [227, 42] on button "Set to 100% Mastered" at bounding box center [219, 42] width 77 height 10
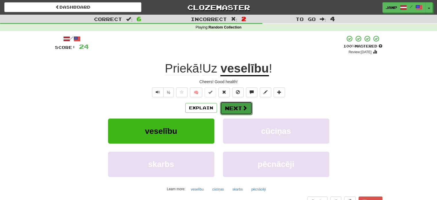
click at [234, 106] on button "Next" at bounding box center [236, 108] width 32 height 13
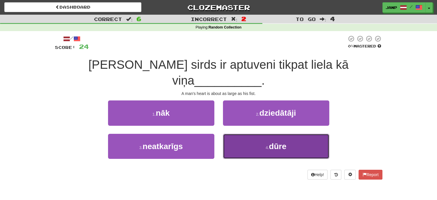
click at [243, 134] on button "4 . dūre" at bounding box center [276, 146] width 106 height 25
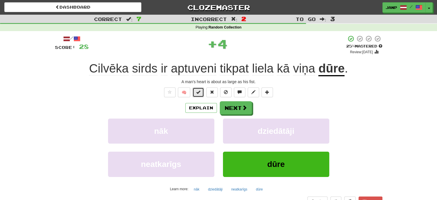
click at [201, 91] on button at bounding box center [199, 92] width 12 height 10
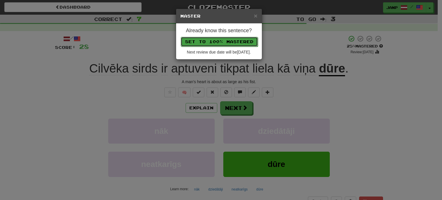
click at [227, 37] on button "Set to 100% Mastered" at bounding box center [219, 42] width 77 height 10
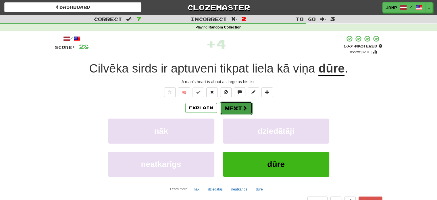
click at [238, 111] on button "Next" at bounding box center [236, 108] width 32 height 13
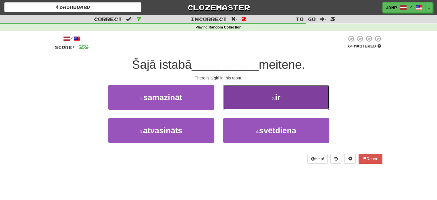
click at [256, 100] on button "2 . ir" at bounding box center [276, 97] width 106 height 25
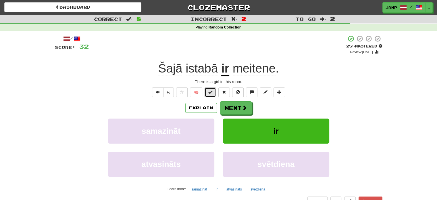
click at [213, 94] on button at bounding box center [211, 92] width 12 height 10
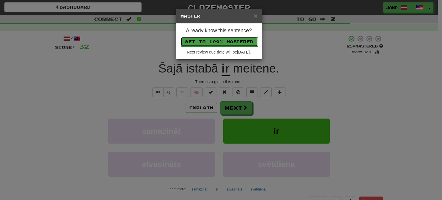
click at [232, 45] on button "Set to 100% Mastered" at bounding box center [219, 42] width 77 height 10
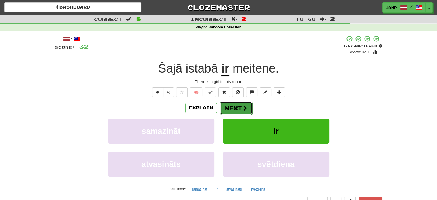
click at [241, 108] on button "Next" at bounding box center [236, 108] width 32 height 13
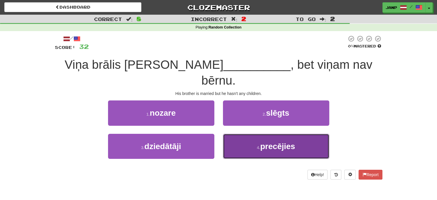
click at [253, 134] on button "4 . precējies" at bounding box center [276, 146] width 106 height 25
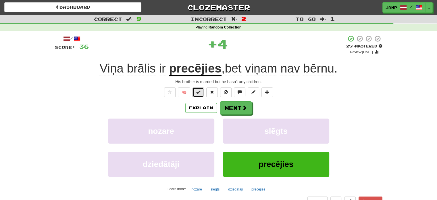
click at [198, 90] on span at bounding box center [198, 92] width 4 height 4
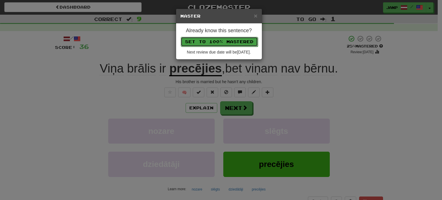
click at [220, 40] on button "Set to 100% Mastered" at bounding box center [219, 42] width 77 height 10
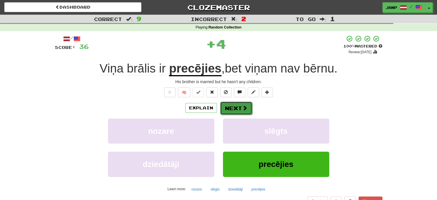
click at [236, 110] on button "Next" at bounding box center [236, 108] width 32 height 13
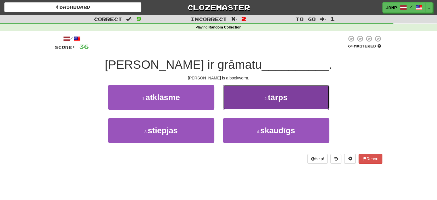
click at [238, 109] on button "2 . tārps" at bounding box center [276, 97] width 106 height 25
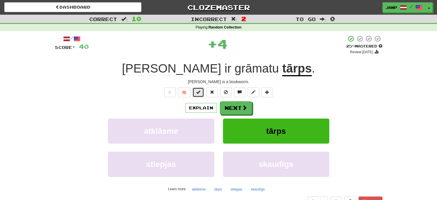
click at [198, 91] on span at bounding box center [198, 92] width 4 height 4
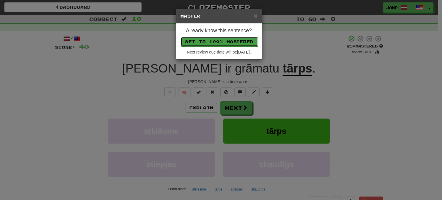
click at [220, 43] on button "Set to 100% Mastered" at bounding box center [219, 42] width 77 height 10
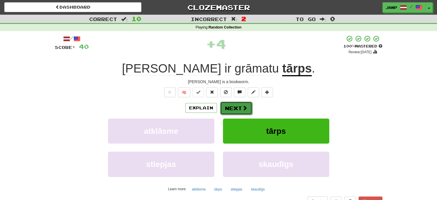
click at [236, 107] on button "Next" at bounding box center [236, 108] width 32 height 13
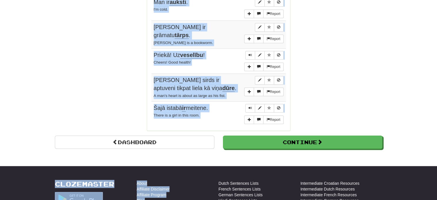
scroll to position [451, 0]
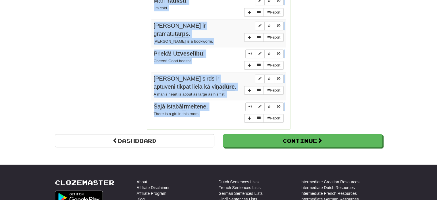
drag, startPoint x: 154, startPoint y: 83, endPoint x: 232, endPoint y: 100, distance: 80.3
copy tbody "Bet ir problēma . But there's a problem. Report Viņš prot runāt arī krieviski .…"
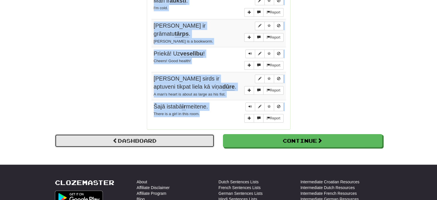
click at [140, 134] on link "Dashboard" at bounding box center [135, 140] width 160 height 13
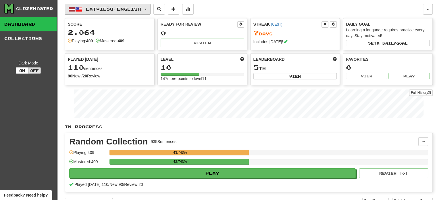
click at [96, 9] on span "Latviešu / English" at bounding box center [113, 9] width 55 height 5
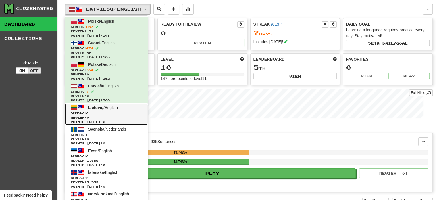
click at [100, 111] on span "Streak: 6" at bounding box center [106, 113] width 71 height 4
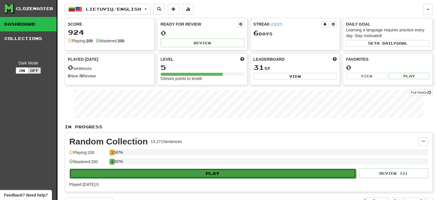
click at [167, 175] on button "Play" at bounding box center [213, 174] width 287 height 10
select select "**"
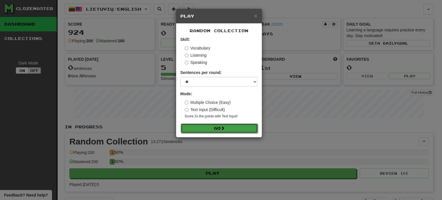
click at [213, 129] on button "Go" at bounding box center [219, 128] width 77 height 10
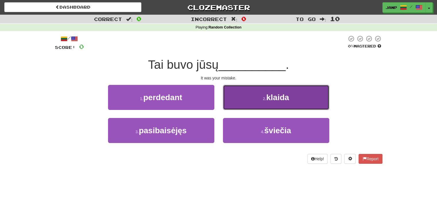
click at [243, 101] on button "2 . klaida" at bounding box center [276, 97] width 106 height 25
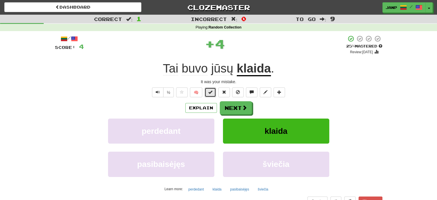
click at [208, 91] on button at bounding box center [211, 92] width 12 height 10
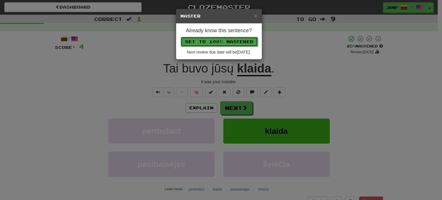
click at [215, 42] on button "Set to 100% Mastered" at bounding box center [219, 42] width 77 height 10
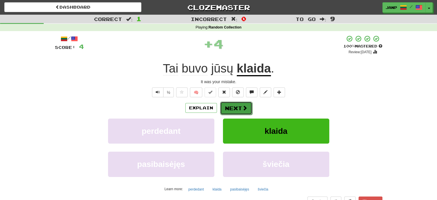
click at [227, 108] on button "Next" at bounding box center [236, 108] width 32 height 13
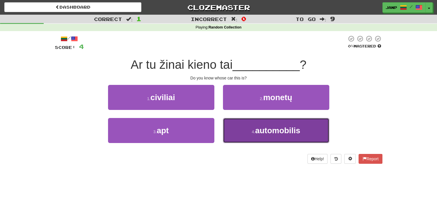
click at [244, 131] on button "4 . automobilis" at bounding box center [276, 130] width 106 height 25
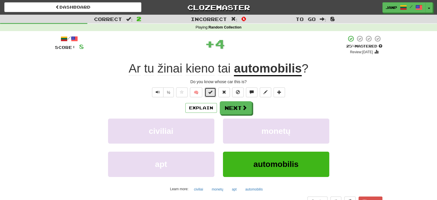
click at [207, 91] on button at bounding box center [211, 92] width 12 height 10
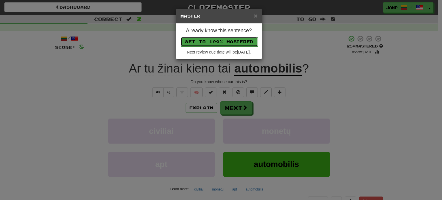
click at [217, 45] on button "Set to 100% Mastered" at bounding box center [219, 42] width 77 height 10
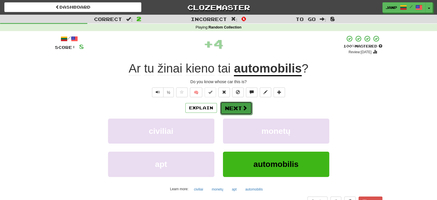
click at [237, 108] on button "Next" at bounding box center [236, 108] width 32 height 13
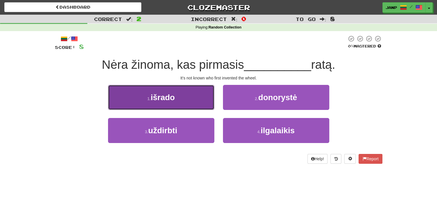
click at [194, 106] on button "1 . išrado" at bounding box center [161, 97] width 106 height 25
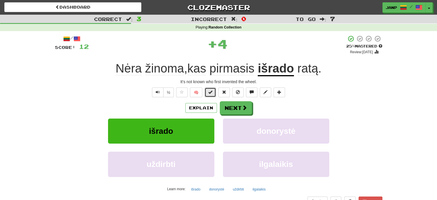
click at [208, 90] on button at bounding box center [211, 92] width 12 height 10
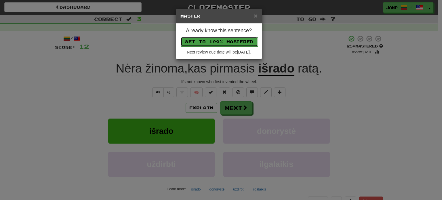
click at [220, 41] on button "Set to 100% Mastered" at bounding box center [219, 42] width 77 height 10
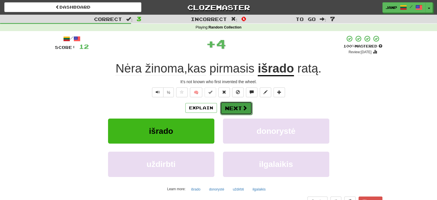
click at [226, 105] on button "Next" at bounding box center [236, 108] width 32 height 13
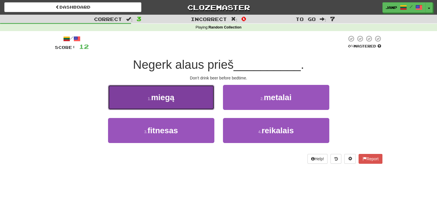
click at [199, 103] on button "1 . miegą" at bounding box center [161, 97] width 106 height 25
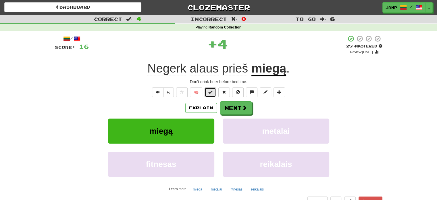
click at [209, 89] on button at bounding box center [211, 92] width 12 height 10
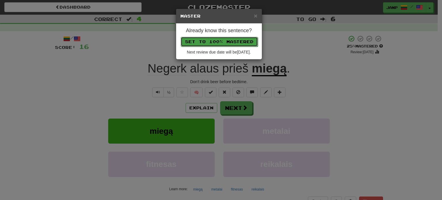
click at [225, 39] on button "Set to 100% Mastered" at bounding box center [219, 42] width 77 height 10
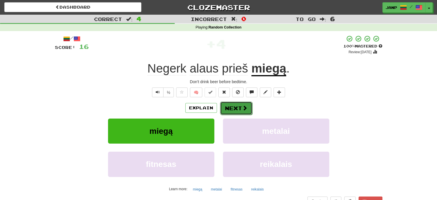
click at [236, 106] on button "Next" at bounding box center [236, 108] width 32 height 13
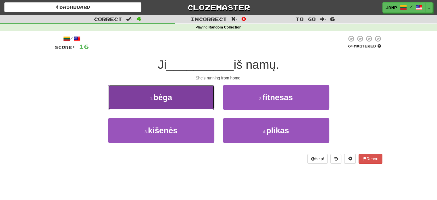
click at [192, 88] on button "1 . bėga" at bounding box center [161, 97] width 106 height 25
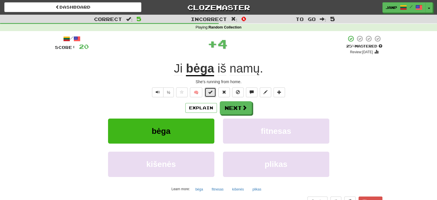
click at [212, 87] on button at bounding box center [211, 92] width 12 height 10
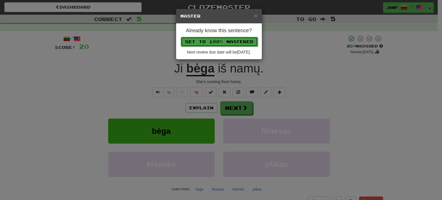
click at [222, 41] on button "Set to 100% Mastered" at bounding box center [219, 42] width 77 height 10
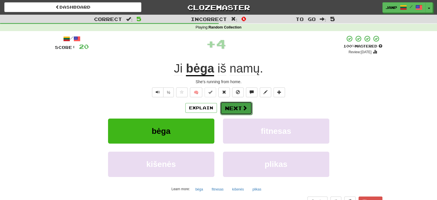
click at [234, 107] on button "Next" at bounding box center [236, 108] width 32 height 13
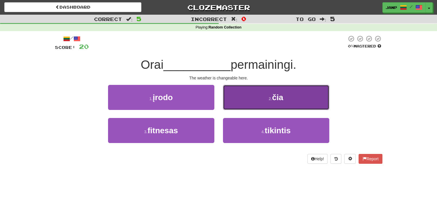
click at [238, 106] on button "2 . čia" at bounding box center [276, 97] width 106 height 25
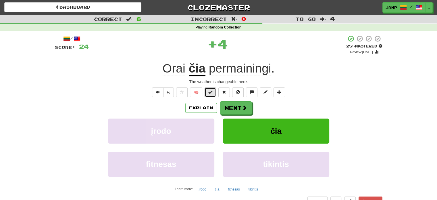
click at [208, 93] on button at bounding box center [211, 92] width 12 height 10
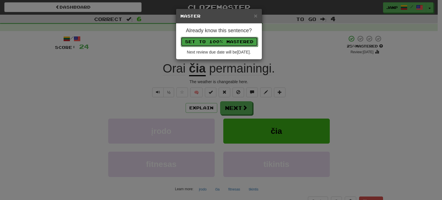
click at [221, 42] on button "Set to 100% Mastered" at bounding box center [219, 42] width 77 height 10
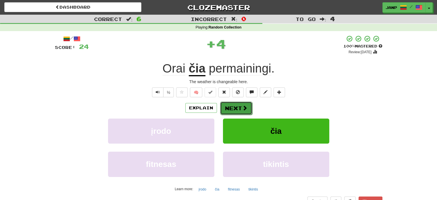
click at [232, 107] on button "Next" at bounding box center [236, 108] width 32 height 13
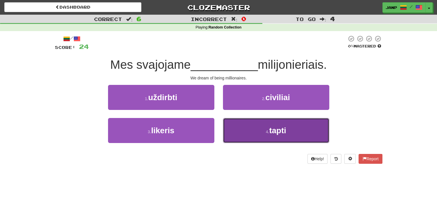
click at [227, 126] on button "4 . tapti" at bounding box center [276, 130] width 106 height 25
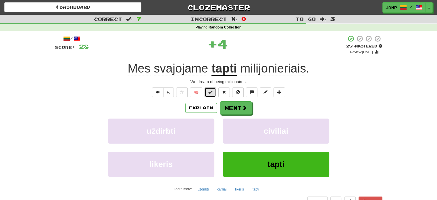
click at [207, 89] on button at bounding box center [211, 92] width 12 height 10
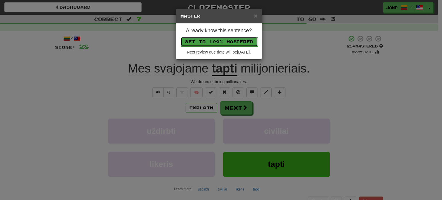
click at [220, 42] on button "Set to 100% Mastered" at bounding box center [219, 42] width 77 height 10
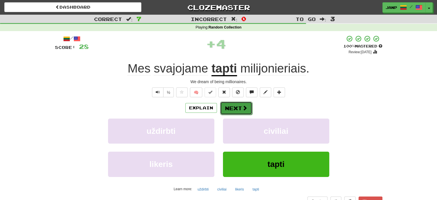
click at [233, 110] on button "Next" at bounding box center [236, 108] width 32 height 13
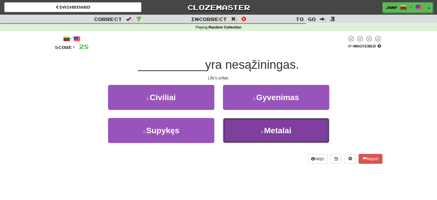
click at [229, 125] on button "4 . Metalai" at bounding box center [276, 130] width 106 height 25
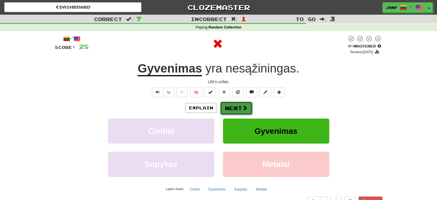
click at [227, 109] on button "Next" at bounding box center [236, 108] width 32 height 13
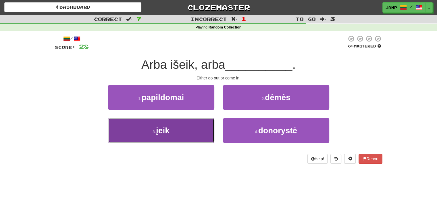
click at [191, 127] on button "3 . įeik" at bounding box center [161, 130] width 106 height 25
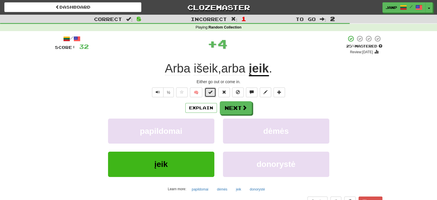
click at [210, 90] on span at bounding box center [211, 92] width 4 height 4
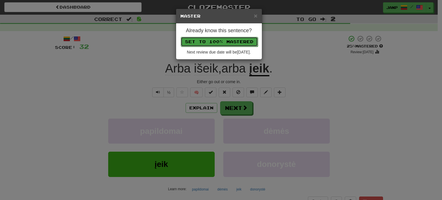
click at [217, 43] on button "Set to 100% Mastered" at bounding box center [219, 42] width 77 height 10
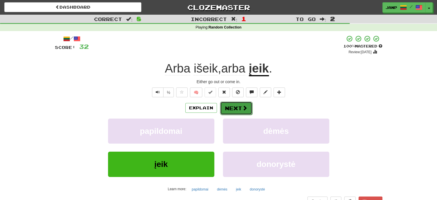
click at [231, 104] on button "Next" at bounding box center [236, 108] width 32 height 13
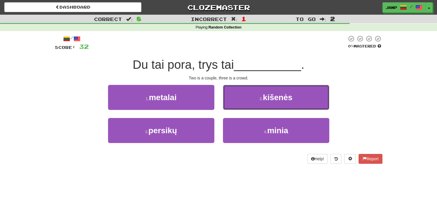
click at [231, 104] on button "2 . kišenės" at bounding box center [276, 97] width 106 height 25
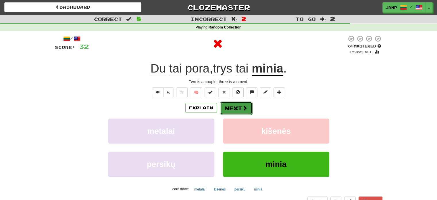
click at [227, 104] on button "Next" at bounding box center [236, 108] width 32 height 13
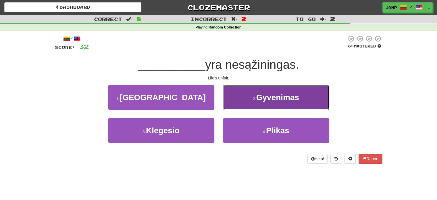
click at [230, 101] on button "2 . Gyvenimas" at bounding box center [276, 97] width 106 height 25
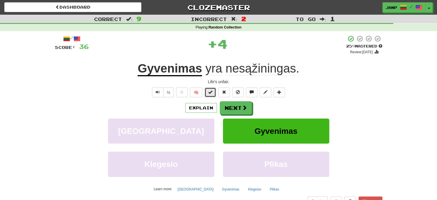
click at [210, 93] on span at bounding box center [211, 92] width 4 height 4
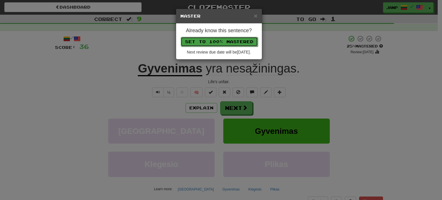
click at [228, 41] on button "Set to 100% Mastered" at bounding box center [219, 42] width 77 height 10
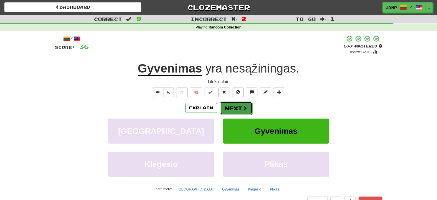
click at [229, 106] on button "Next" at bounding box center [236, 108] width 32 height 13
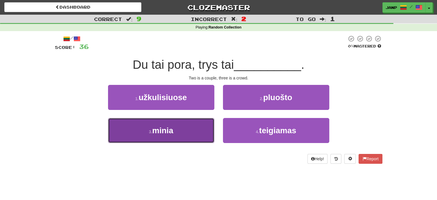
click at [194, 132] on button "3 . minia" at bounding box center [161, 130] width 106 height 25
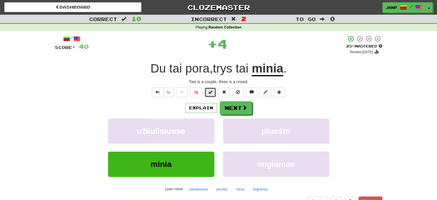
click at [209, 90] on span at bounding box center [211, 92] width 4 height 4
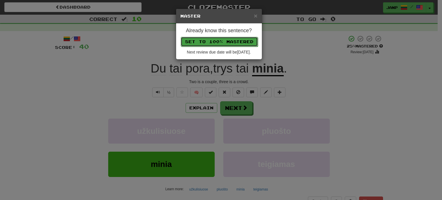
click at [225, 41] on button "Set to 100% Mastered" at bounding box center [219, 42] width 77 height 10
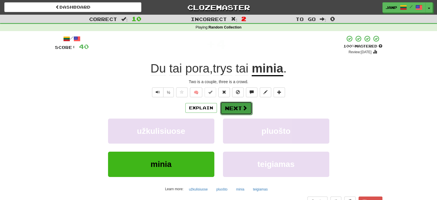
click at [238, 108] on button "Next" at bounding box center [236, 108] width 32 height 13
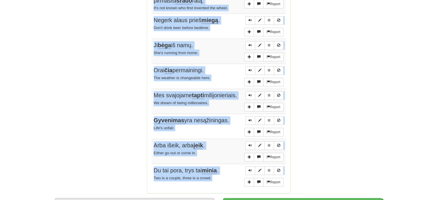
scroll to position [387, 0]
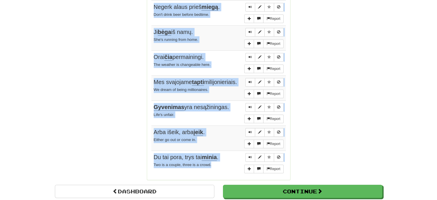
drag, startPoint x: 152, startPoint y: 80, endPoint x: 227, endPoint y: 160, distance: 110.5
click at [227, 160] on tbody "Report Tai buvo jūsų klaida . It was your mistake. Report Ar tu žinai kieno tai…" at bounding box center [219, 49] width 135 height 253
copy tbody "Tai buvo jūsų klaida . It was your mistake. Report Ar tu žinai kieno tai automo…"
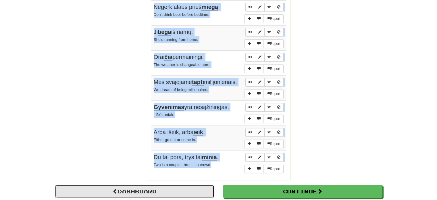
click at [166, 186] on link "Dashboard" at bounding box center [135, 191] width 160 height 13
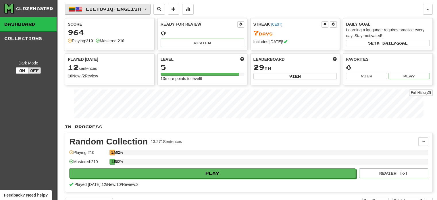
click at [133, 12] on button "Lietuvių / English" at bounding box center [108, 9] width 86 height 11
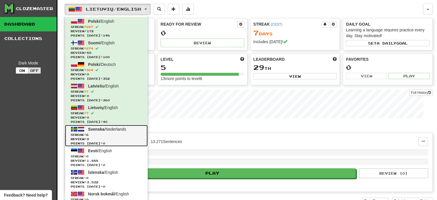
click at [116, 132] on link "Svenska / Nederlands Streak: 6 Review: 0 Points [DATE]: 0" at bounding box center [106, 136] width 83 height 22
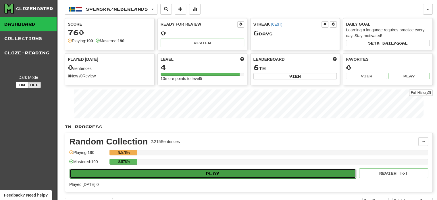
click at [159, 172] on button "Play" at bounding box center [213, 174] width 287 height 10
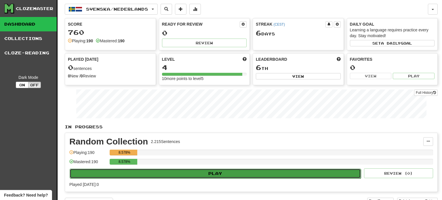
select select "**"
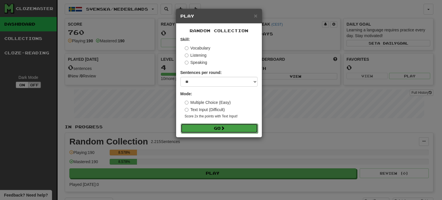
click at [207, 131] on button "Go" at bounding box center [219, 128] width 77 height 10
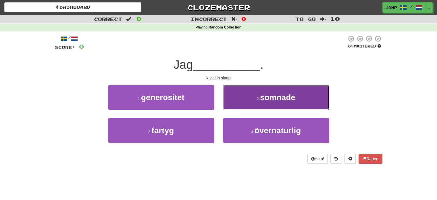
click at [248, 96] on button "2 . somnade" at bounding box center [276, 97] width 106 height 25
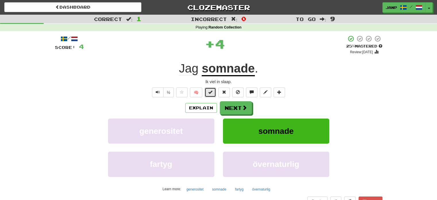
click at [208, 93] on button at bounding box center [211, 92] width 12 height 10
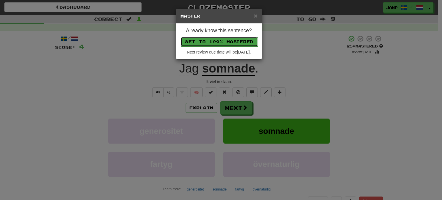
click at [221, 41] on button "Set to 100% Mastered" at bounding box center [219, 42] width 77 height 10
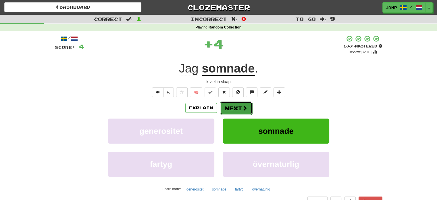
click at [227, 106] on button "Next" at bounding box center [236, 108] width 32 height 13
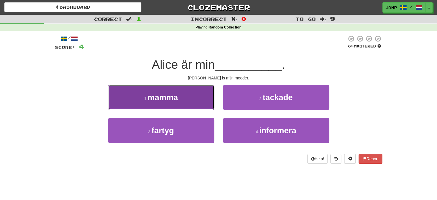
click at [185, 108] on button "1 . mamma" at bounding box center [161, 97] width 106 height 25
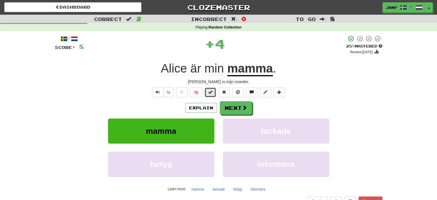
click at [211, 93] on span at bounding box center [211, 92] width 4 height 4
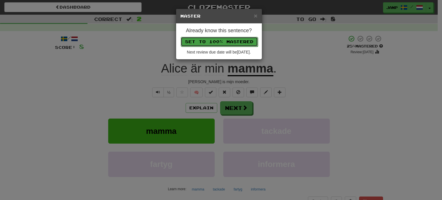
click at [231, 39] on button "Set to 100% Mastered" at bounding box center [219, 42] width 77 height 10
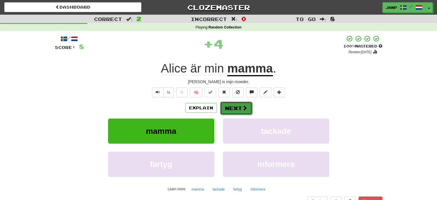
click at [240, 106] on button "Next" at bounding box center [236, 108] width 32 height 13
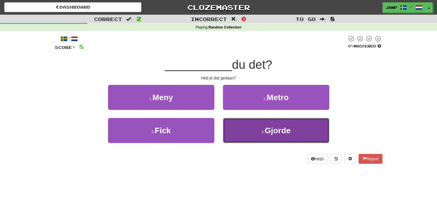
click at [248, 125] on button "4 . Gjorde" at bounding box center [276, 130] width 106 height 25
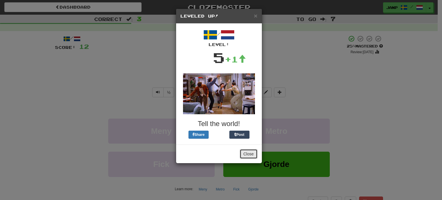
click at [243, 152] on button "Close" at bounding box center [249, 154] width 18 height 10
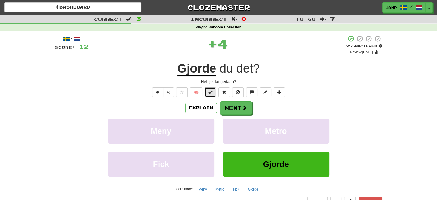
click at [211, 90] on span at bounding box center [211, 92] width 4 height 4
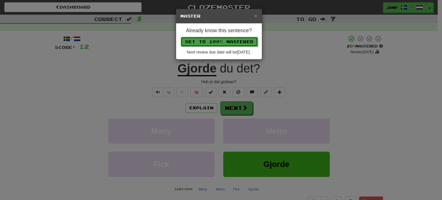
click at [222, 38] on button "Set to 100% Mastered" at bounding box center [219, 42] width 77 height 10
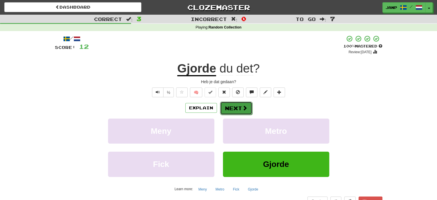
click at [238, 111] on button "Next" at bounding box center [236, 108] width 32 height 13
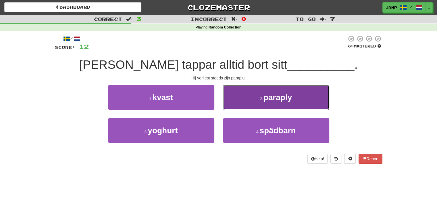
click at [257, 93] on button "2 . paraply" at bounding box center [276, 97] width 106 height 25
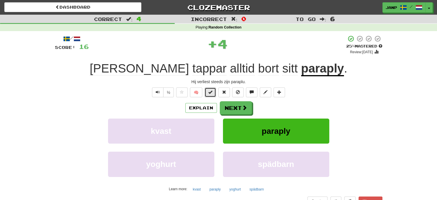
click at [216, 89] on button at bounding box center [211, 92] width 12 height 10
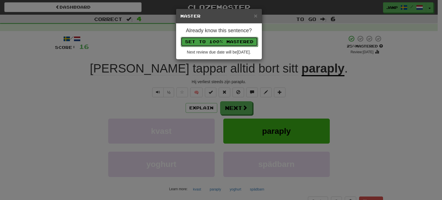
click at [234, 41] on button "Set to 100% Mastered" at bounding box center [219, 42] width 77 height 10
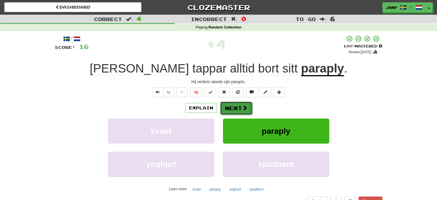
click at [245, 111] on button "Next" at bounding box center [236, 108] width 32 height 13
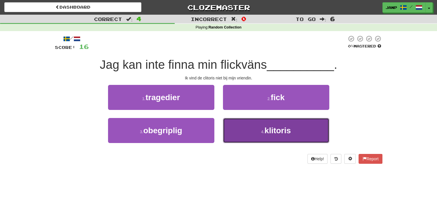
click at [240, 132] on button "4 . klitoris" at bounding box center [276, 130] width 106 height 25
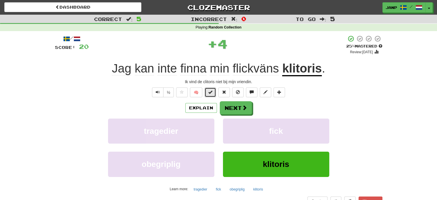
click at [212, 92] on span at bounding box center [211, 92] width 4 height 4
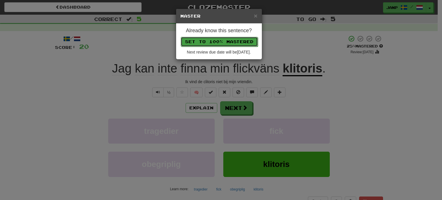
click at [233, 37] on button "Set to 100% Mastered" at bounding box center [219, 42] width 77 height 10
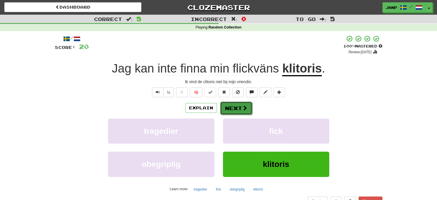
click at [240, 108] on button "Next" at bounding box center [236, 108] width 32 height 13
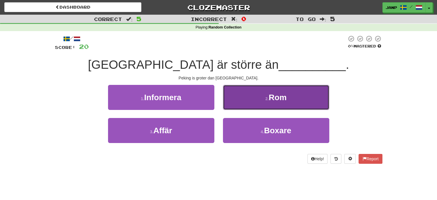
click at [253, 98] on button "2 . Rom" at bounding box center [276, 97] width 106 height 25
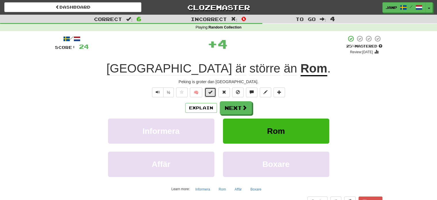
click at [209, 90] on span at bounding box center [211, 92] width 4 height 4
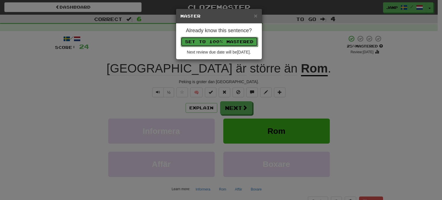
click at [226, 41] on button "Set to 100% Mastered" at bounding box center [219, 42] width 77 height 10
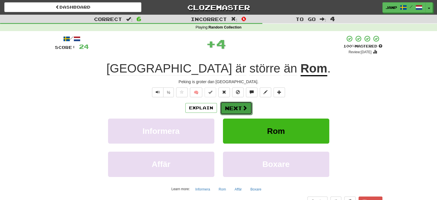
click at [236, 110] on button "Next" at bounding box center [236, 108] width 32 height 13
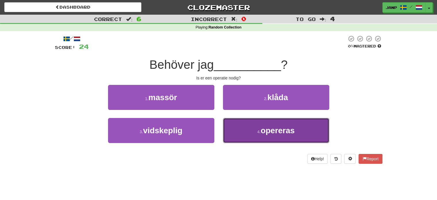
click at [246, 131] on button "4 . opereras" at bounding box center [276, 130] width 106 height 25
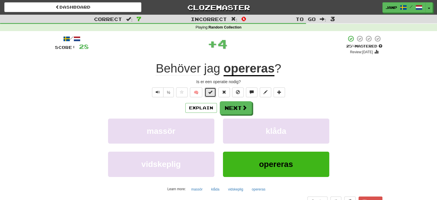
click at [212, 92] on span at bounding box center [211, 92] width 4 height 4
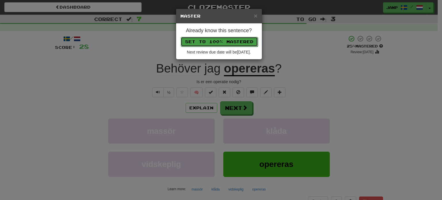
click at [229, 42] on button "Set to 100% Mastered" at bounding box center [219, 42] width 77 height 10
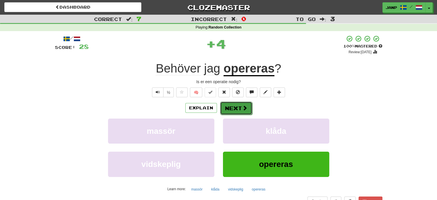
click at [243, 107] on span at bounding box center [244, 107] width 5 height 5
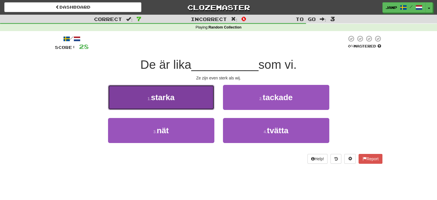
click at [206, 97] on button "1 . starka" at bounding box center [161, 97] width 106 height 25
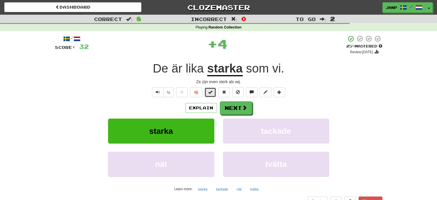
click at [208, 93] on button at bounding box center [211, 92] width 12 height 10
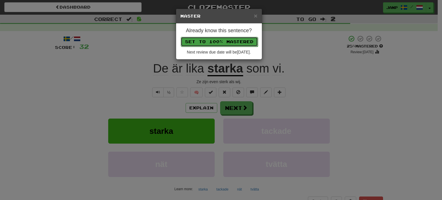
click at [232, 43] on button "Set to 100% Mastered" at bounding box center [219, 42] width 77 height 10
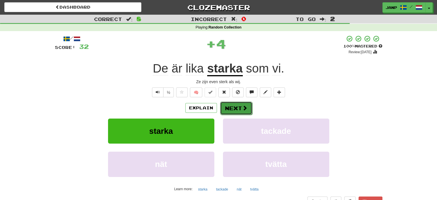
click at [248, 111] on button "Next" at bounding box center [236, 108] width 32 height 13
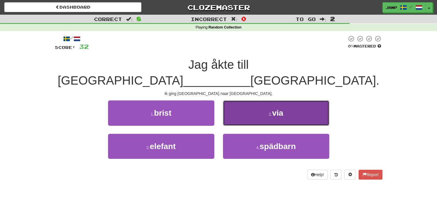
click at [257, 100] on button "2 . via" at bounding box center [276, 112] width 106 height 25
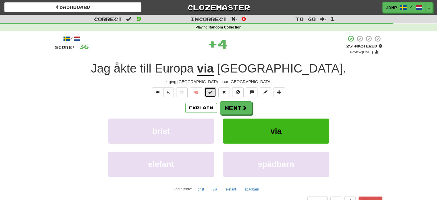
click at [214, 95] on button at bounding box center [211, 92] width 12 height 10
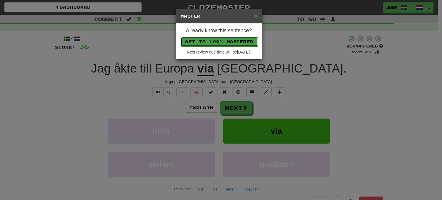
click at [228, 37] on button "Set to 100% Mastered" at bounding box center [219, 42] width 77 height 10
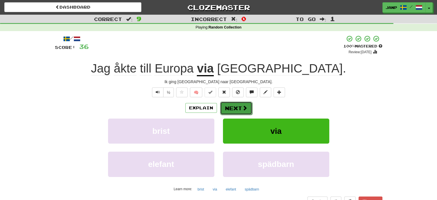
click at [243, 111] on button "Next" at bounding box center [236, 108] width 32 height 13
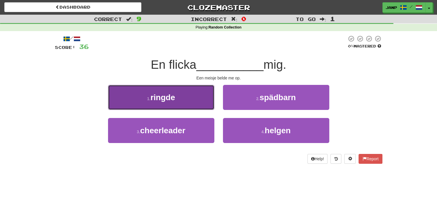
click at [192, 95] on button "1 . ringde" at bounding box center [161, 97] width 106 height 25
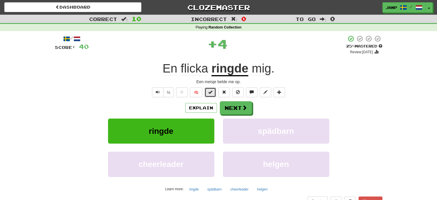
click at [216, 91] on button at bounding box center [211, 92] width 12 height 10
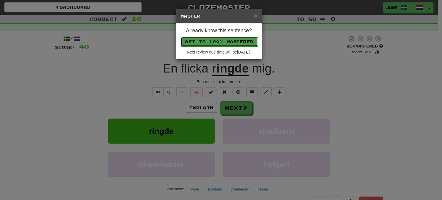
click at [228, 41] on button "Set to 100% Mastered" at bounding box center [219, 42] width 77 height 10
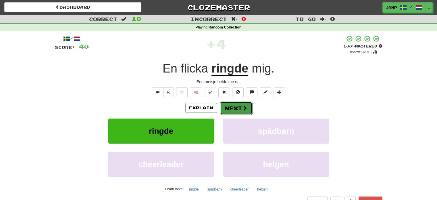
click at [244, 107] on span at bounding box center [244, 107] width 5 height 5
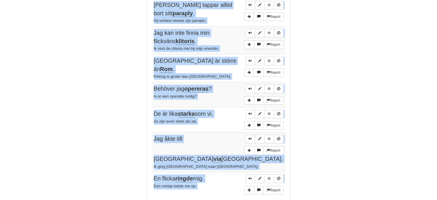
scroll to position [419, 0]
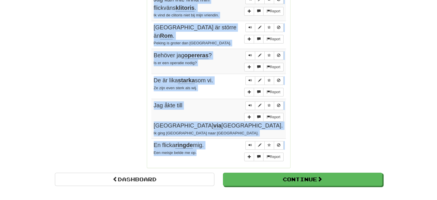
drag, startPoint x: 153, startPoint y: 53, endPoint x: 216, endPoint y: 126, distance: 96.5
click at [216, 126] on tbody "Report Jag somnade . Ik viel in slaap. Report Alice är min mamma . Alice is mij…" at bounding box center [219, 27] width 135 height 274
copy tbody "Jag somnade . Ik viel in slaap. Report Alice är min mamma . Alice is mijn moede…"
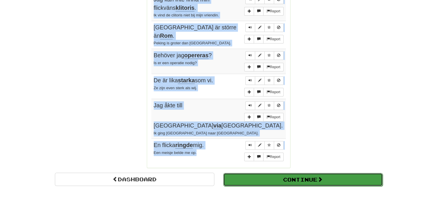
click at [263, 173] on button "Continue" at bounding box center [303, 179] width 160 height 13
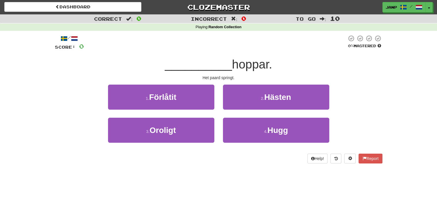
scroll to position [0, 0]
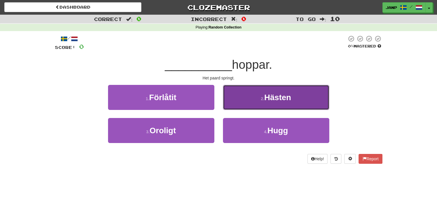
click at [227, 104] on button "2 . Hästen" at bounding box center [276, 97] width 106 height 25
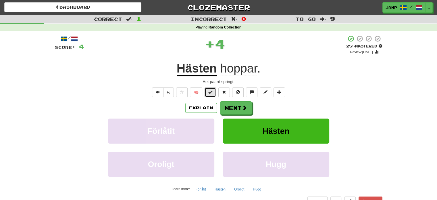
click at [209, 91] on span at bounding box center [211, 92] width 4 height 4
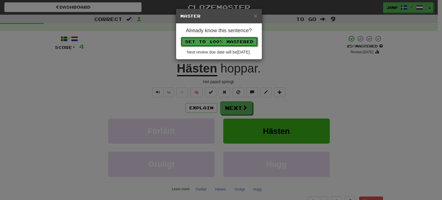
click at [221, 40] on button "Set to 100% Mastered" at bounding box center [219, 42] width 77 height 10
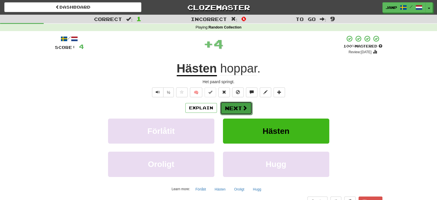
click at [233, 108] on button "Next" at bounding box center [236, 108] width 32 height 13
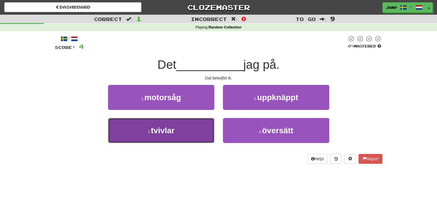
click at [205, 137] on button "3 . tvivlar" at bounding box center [161, 130] width 106 height 25
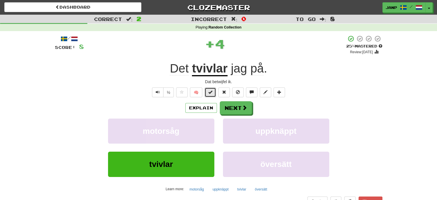
click at [215, 94] on button at bounding box center [211, 92] width 12 height 10
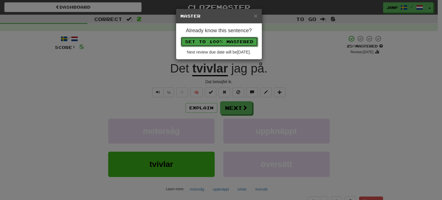
click at [225, 39] on button "Set to 100% Mastered" at bounding box center [219, 42] width 77 height 10
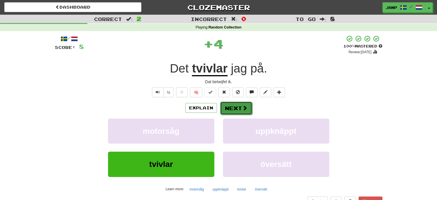
click at [243, 108] on span at bounding box center [244, 107] width 5 height 5
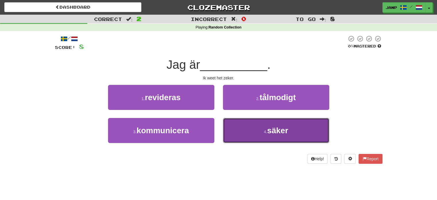
click at [251, 130] on button "4 . säker" at bounding box center [276, 130] width 106 height 25
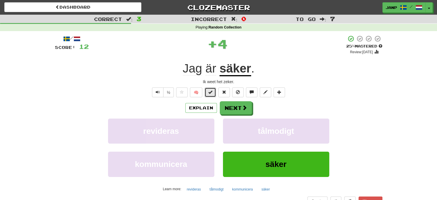
click at [212, 88] on button at bounding box center [211, 92] width 12 height 10
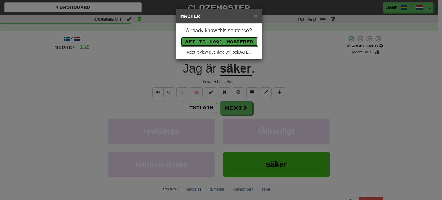
click at [227, 41] on button "Set to 100% Mastered" at bounding box center [219, 42] width 77 height 10
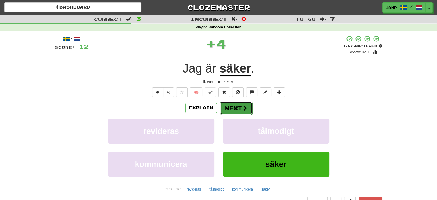
click at [233, 111] on button "Next" at bounding box center [236, 108] width 32 height 13
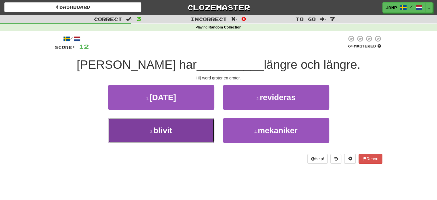
click at [202, 129] on button "3 . blivit" at bounding box center [161, 130] width 106 height 25
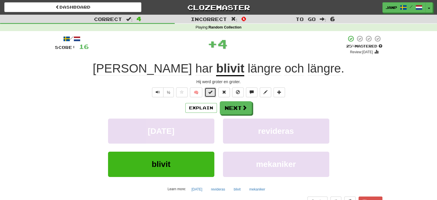
click at [211, 90] on span at bounding box center [211, 92] width 4 height 4
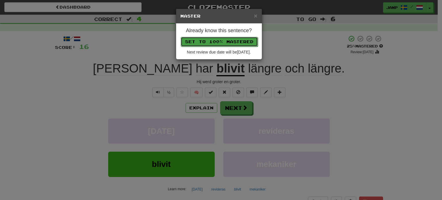
click at [225, 40] on button "Set to 100% Mastered" at bounding box center [219, 42] width 77 height 10
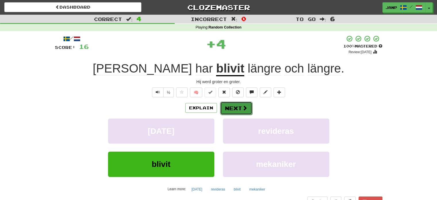
click at [246, 107] on span at bounding box center [244, 107] width 5 height 5
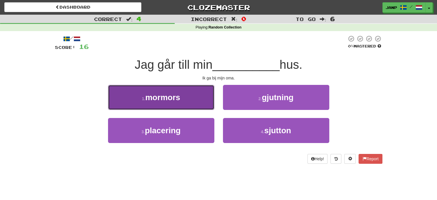
click at [189, 103] on button "1 . mormors" at bounding box center [161, 97] width 106 height 25
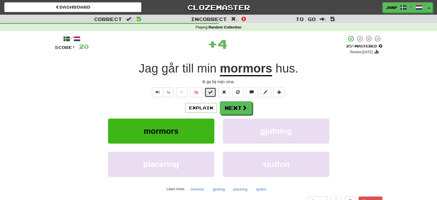
click at [210, 90] on span at bounding box center [211, 92] width 4 height 4
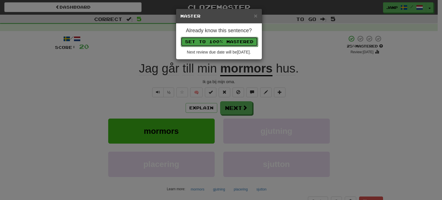
click at [222, 41] on button "Set to 100% Mastered" at bounding box center [219, 42] width 77 height 10
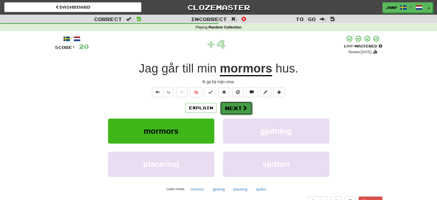
click at [235, 109] on button "Next" at bounding box center [236, 108] width 32 height 13
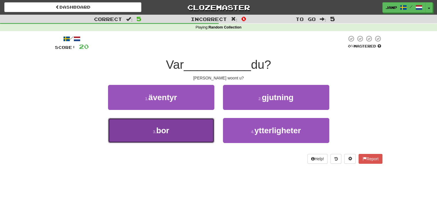
click at [205, 131] on button "3 . bor" at bounding box center [161, 130] width 106 height 25
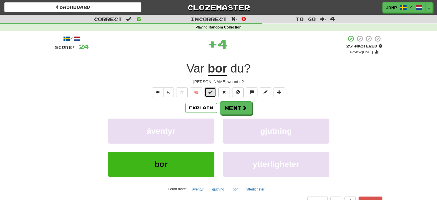
click at [211, 90] on span at bounding box center [211, 92] width 4 height 4
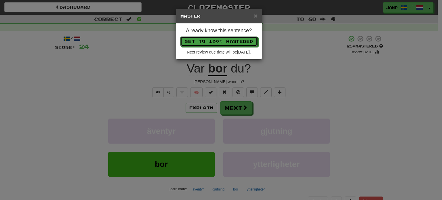
drag, startPoint x: 222, startPoint y: 42, endPoint x: 220, endPoint y: 51, distance: 9.2
click at [222, 42] on button "Set to 100% Mastered" at bounding box center [218, 42] width 77 height 10
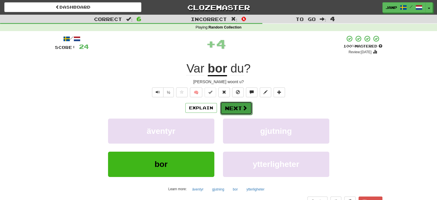
click at [232, 110] on button "Next" at bounding box center [236, 108] width 32 height 13
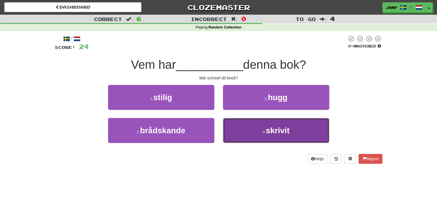
click at [246, 131] on button "4 . skrivit" at bounding box center [276, 130] width 106 height 25
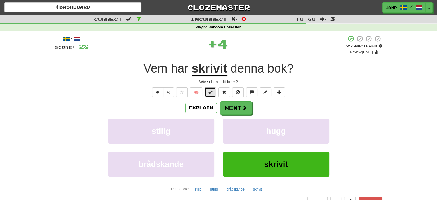
click at [210, 93] on span at bounding box center [211, 92] width 4 height 4
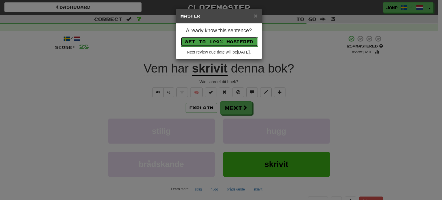
click at [223, 41] on button "Set to 100% Mastered" at bounding box center [219, 42] width 77 height 10
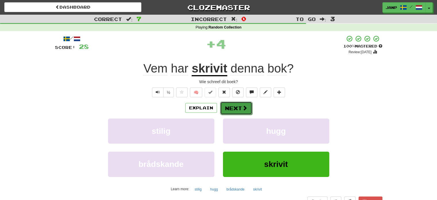
click at [244, 110] on span at bounding box center [244, 107] width 5 height 5
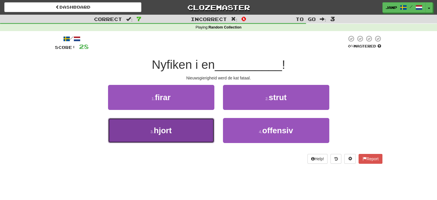
click at [202, 125] on button "3 . hjort" at bounding box center [161, 130] width 106 height 25
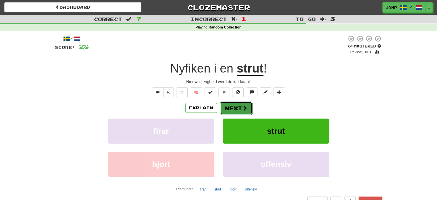
click at [245, 109] on span at bounding box center [244, 107] width 5 height 5
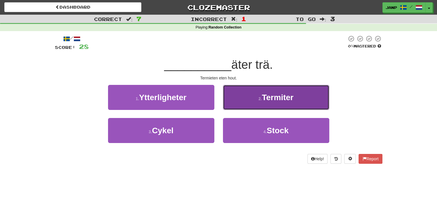
click at [246, 107] on button "2 . Termiter" at bounding box center [276, 97] width 106 height 25
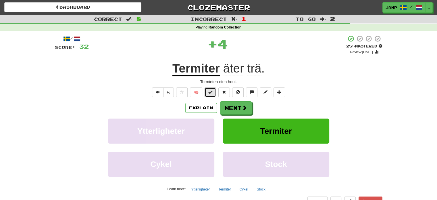
click at [207, 91] on button at bounding box center [211, 92] width 12 height 10
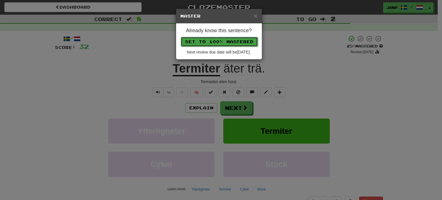
click at [228, 41] on button "Set to 100% Mastered" at bounding box center [219, 42] width 77 height 10
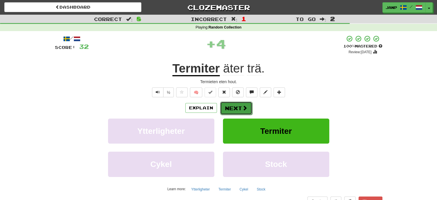
click at [238, 109] on button "Next" at bounding box center [236, 108] width 32 height 13
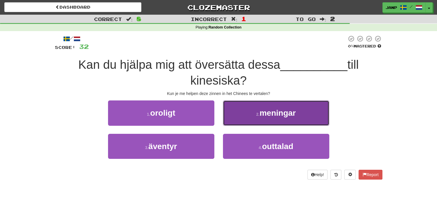
click at [247, 121] on button "2 . meningar" at bounding box center [276, 112] width 106 height 25
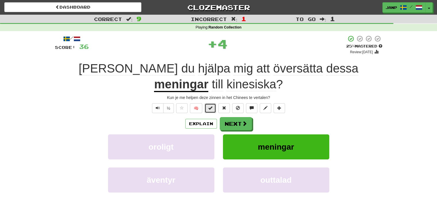
click at [215, 110] on button at bounding box center [211, 108] width 12 height 10
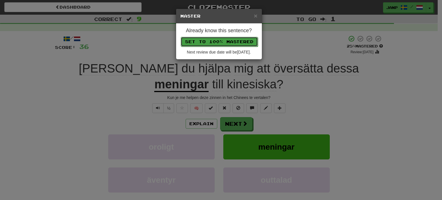
click at [231, 40] on button "Set to 100% Mastered" at bounding box center [219, 42] width 77 height 10
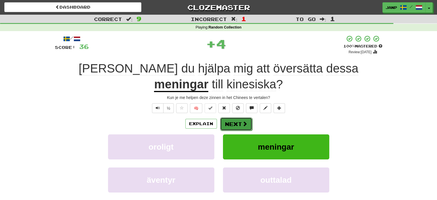
click at [237, 123] on button "Next" at bounding box center [236, 123] width 32 height 13
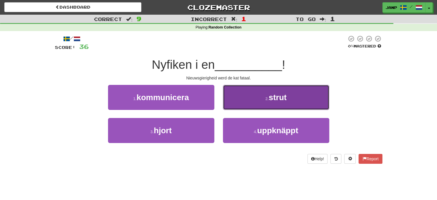
click at [251, 109] on button "2 . strut" at bounding box center [276, 97] width 106 height 25
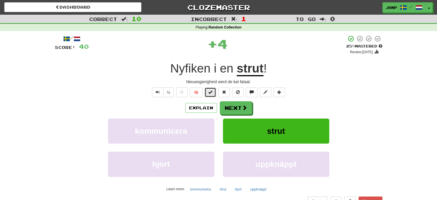
click at [214, 94] on button at bounding box center [211, 92] width 12 height 10
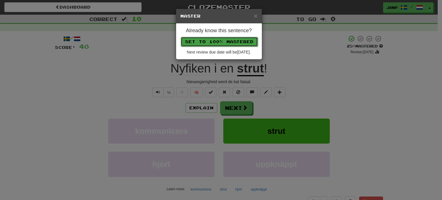
click at [228, 40] on button "Set to 100% Mastered" at bounding box center [219, 42] width 77 height 10
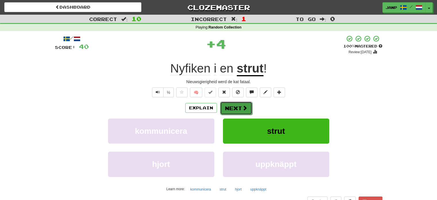
click at [238, 109] on button "Next" at bounding box center [236, 108] width 32 height 13
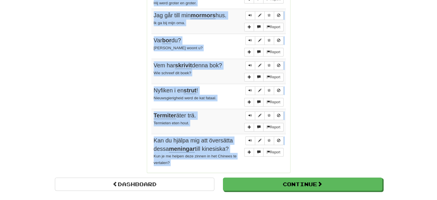
scroll to position [410, 0]
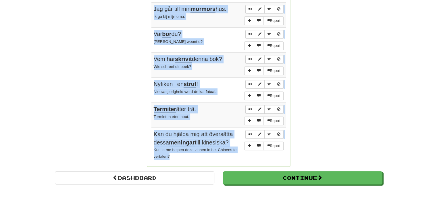
drag, startPoint x: 150, startPoint y: 54, endPoint x: 211, endPoint y: 149, distance: 112.8
copy div "Sentences: Report Hästen hoppar. Het paard springt. Report Det tvivlar jag på. …"
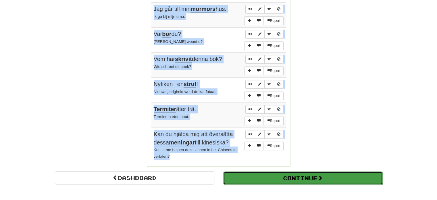
click at [267, 171] on button "Continue" at bounding box center [303, 177] width 160 height 13
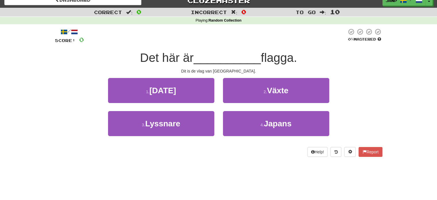
scroll to position [3, 0]
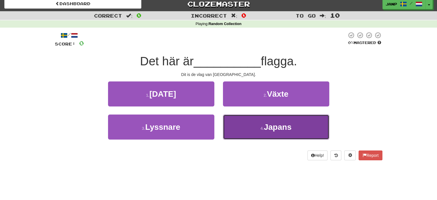
click at [242, 139] on button "4 . Japans" at bounding box center [276, 126] width 106 height 25
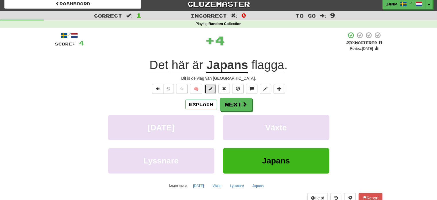
click at [211, 90] on span at bounding box center [211, 89] width 4 height 4
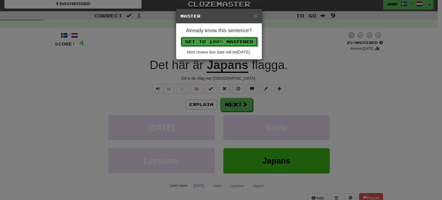
click at [231, 42] on button "Set to 100% Mastered" at bounding box center [219, 42] width 77 height 10
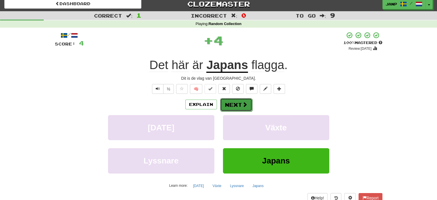
click at [237, 103] on button "Next" at bounding box center [236, 104] width 32 height 13
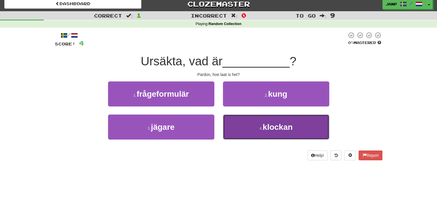
click at [248, 133] on button "4 . klockan" at bounding box center [276, 126] width 106 height 25
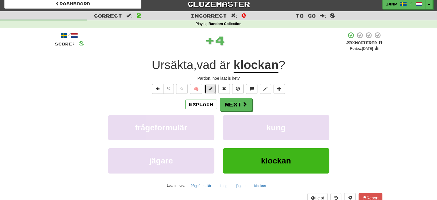
click at [215, 89] on button at bounding box center [211, 89] width 12 height 10
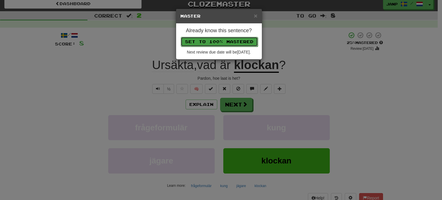
click at [227, 43] on button "Set to 100% Mastered" at bounding box center [219, 42] width 77 height 10
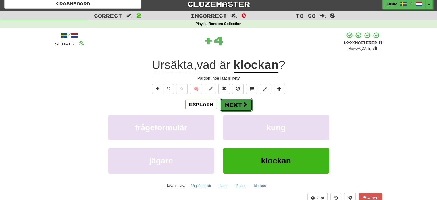
click at [236, 102] on button "Next" at bounding box center [236, 104] width 32 height 13
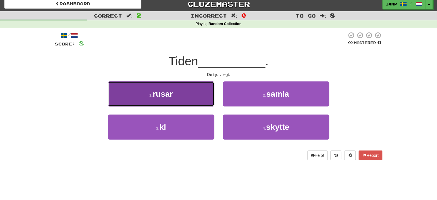
click at [200, 103] on button "1 . rusar" at bounding box center [161, 93] width 106 height 25
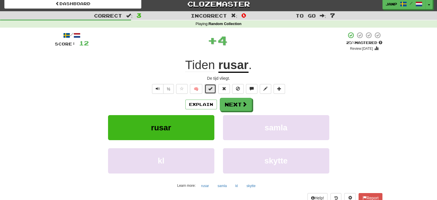
click at [210, 87] on span at bounding box center [211, 89] width 4 height 4
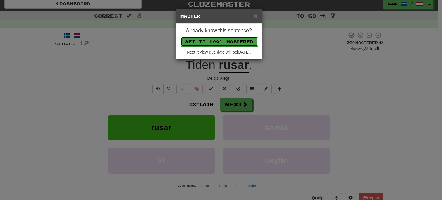
click at [228, 41] on button "Set to 100% Mastered" at bounding box center [219, 42] width 77 height 10
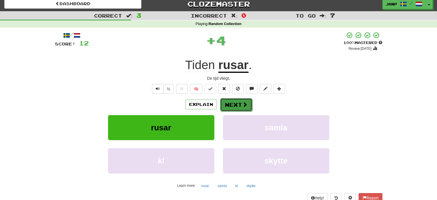
click at [239, 106] on button "Next" at bounding box center [236, 104] width 32 height 13
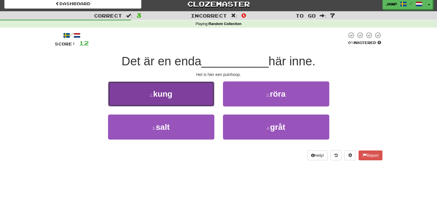
click at [194, 97] on button "1 . kung" at bounding box center [161, 93] width 106 height 25
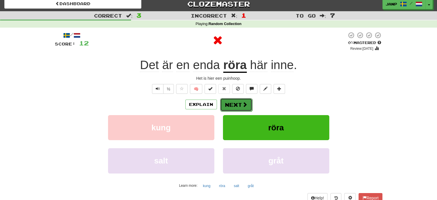
click at [243, 103] on span at bounding box center [244, 104] width 5 height 5
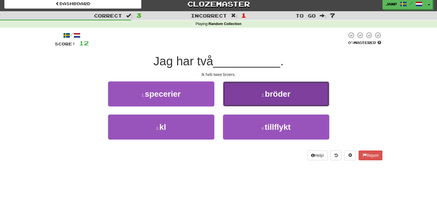
click at [243, 106] on button "2 . bröder" at bounding box center [276, 93] width 106 height 25
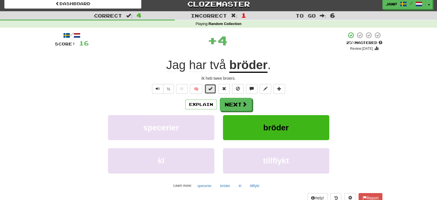
click at [215, 89] on button at bounding box center [211, 89] width 12 height 10
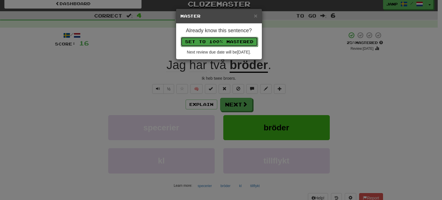
click at [234, 41] on button "Set to 100% Mastered" at bounding box center [219, 42] width 77 height 10
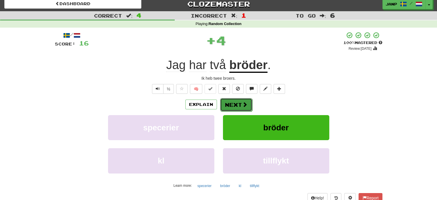
click at [241, 105] on button "Next" at bounding box center [236, 104] width 32 height 13
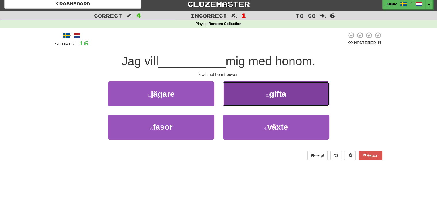
click at [252, 102] on button "2 . gifta" at bounding box center [276, 93] width 106 height 25
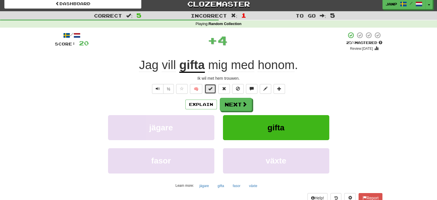
click at [215, 88] on button at bounding box center [211, 89] width 12 height 10
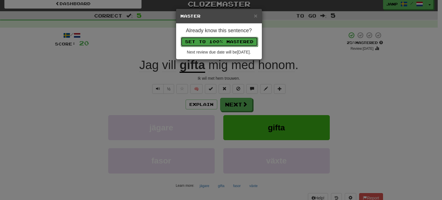
click at [230, 38] on button "Set to 100% Mastered" at bounding box center [219, 42] width 77 height 10
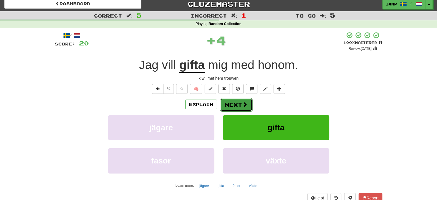
click at [245, 100] on button "Next" at bounding box center [236, 104] width 32 height 13
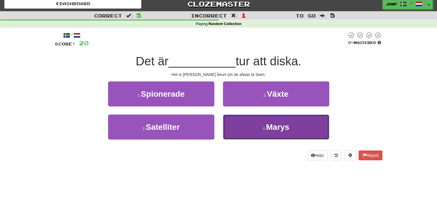
click at [261, 128] on button "4 . Marys" at bounding box center [276, 126] width 106 height 25
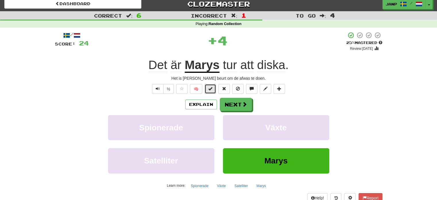
click at [216, 89] on button at bounding box center [211, 89] width 12 height 10
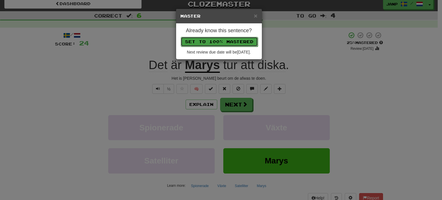
click at [232, 42] on button "Set to 100% Mastered" at bounding box center [219, 42] width 77 height 10
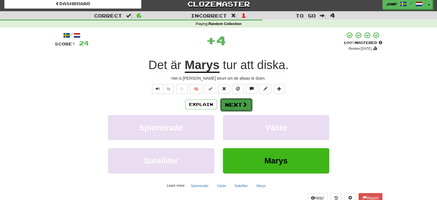
click at [243, 104] on span at bounding box center [244, 104] width 5 height 5
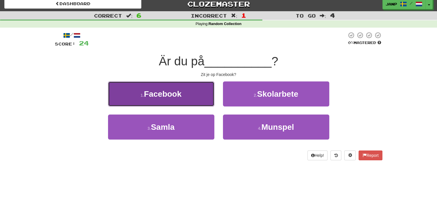
click at [184, 104] on button "1 . Facebook" at bounding box center [161, 93] width 106 height 25
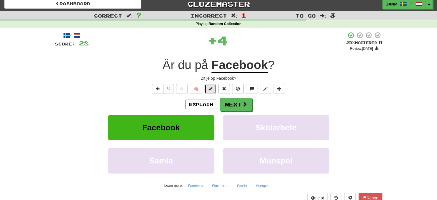
click at [210, 88] on span at bounding box center [211, 89] width 4 height 4
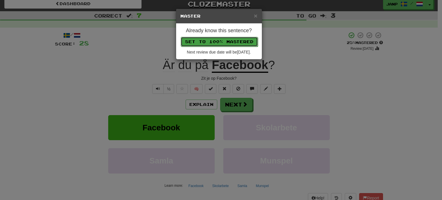
click at [221, 40] on button "Set to 100% Mastered" at bounding box center [219, 42] width 77 height 10
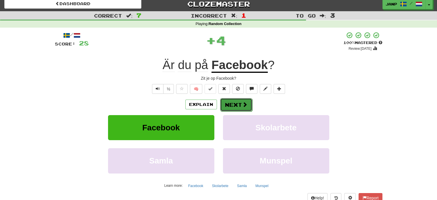
click at [234, 107] on button "Next" at bounding box center [236, 104] width 32 height 13
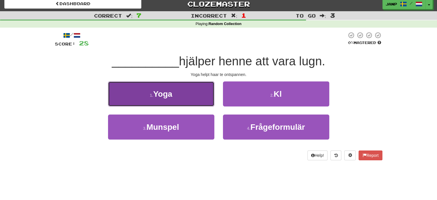
click at [188, 100] on button "1 . Yoga" at bounding box center [161, 93] width 106 height 25
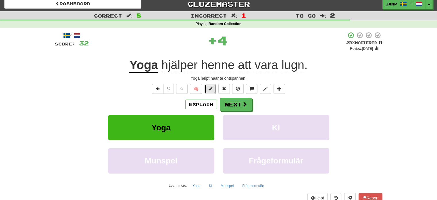
click at [213, 89] on button at bounding box center [211, 89] width 12 height 10
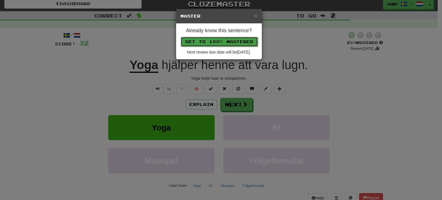
click at [220, 41] on button "Set to 100% Mastered" at bounding box center [219, 42] width 77 height 10
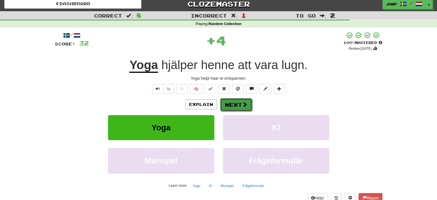
click at [239, 100] on button "Next" at bounding box center [236, 104] width 32 height 13
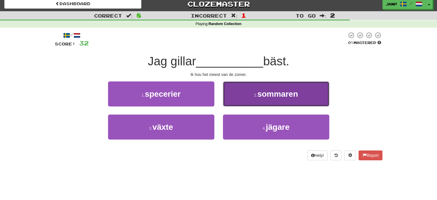
click at [240, 104] on button "2 . sommaren" at bounding box center [276, 93] width 106 height 25
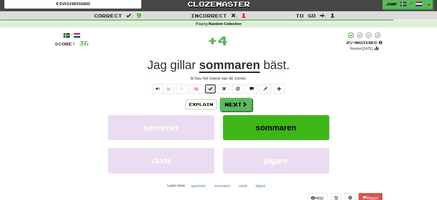
click at [215, 90] on button at bounding box center [211, 89] width 12 height 10
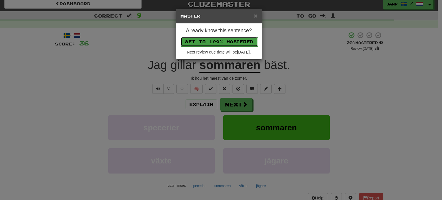
click at [230, 41] on button "Set to 100% Mastered" at bounding box center [219, 42] width 77 height 10
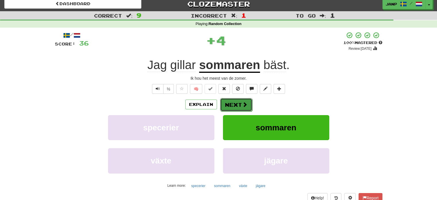
click at [242, 103] on span at bounding box center [244, 104] width 5 height 5
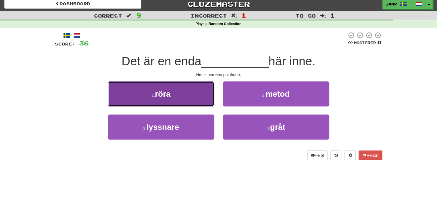
click at [209, 102] on button "1 . röra" at bounding box center [161, 93] width 106 height 25
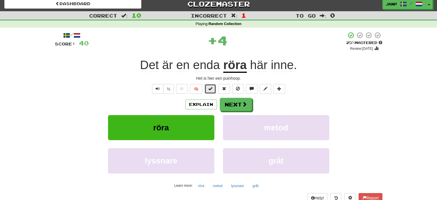
click at [213, 85] on button at bounding box center [211, 89] width 12 height 10
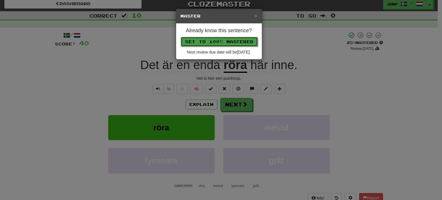
click at [224, 38] on button "Set to 100% Mastered" at bounding box center [219, 42] width 77 height 10
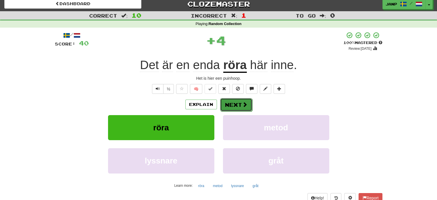
click at [235, 100] on button "Next" at bounding box center [236, 104] width 32 height 13
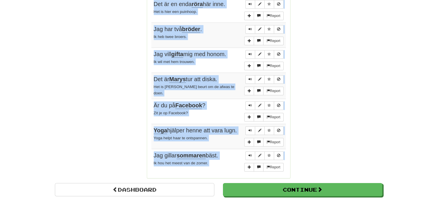
scroll to position [418, 0]
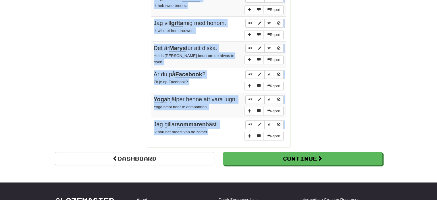
drag, startPoint x: 152, startPoint y: 79, endPoint x: 228, endPoint y: 126, distance: 89.3
click at [228, 126] on tbody "Report Det här är Japans flagga. Dit is de vlag van Japan. Report Ursäkta, vad …" at bounding box center [219, 17] width 135 height 251
copy tbody "Det här är Japans flagga. Dit is de vlag van Japan. Report Ursäkta, vad är kloc…"
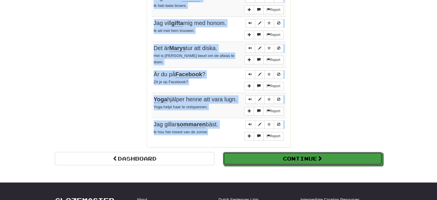
click at [282, 156] on button "Continue" at bounding box center [303, 158] width 160 height 13
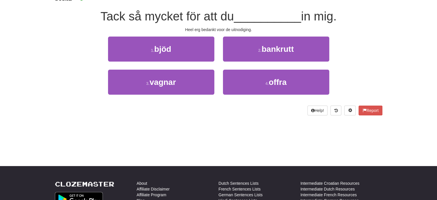
scroll to position [0, 0]
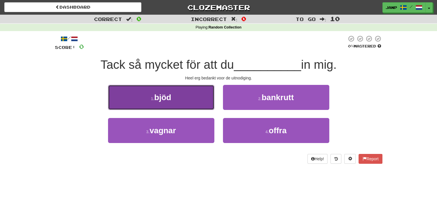
click at [180, 99] on button "1 . bjöd" at bounding box center [161, 97] width 106 height 25
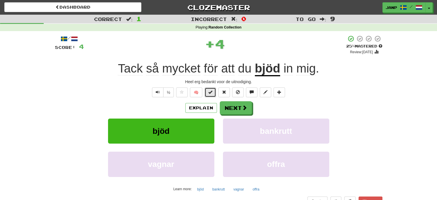
click at [212, 94] on span at bounding box center [211, 92] width 4 height 4
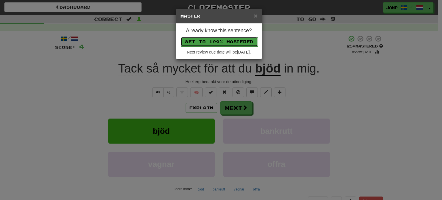
click at [215, 41] on button "Set to 100% Mastered" at bounding box center [219, 42] width 77 height 10
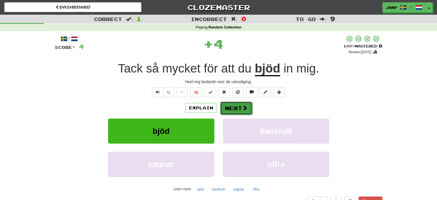
click at [233, 106] on button "Next" at bounding box center [236, 108] width 32 height 13
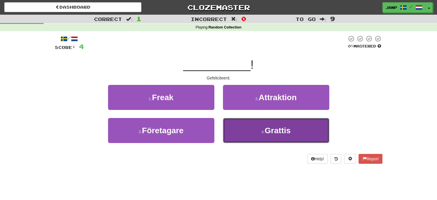
click at [245, 133] on button "4 . Grattis" at bounding box center [276, 130] width 106 height 25
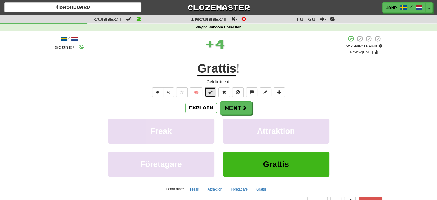
click at [214, 92] on button at bounding box center [211, 92] width 12 height 10
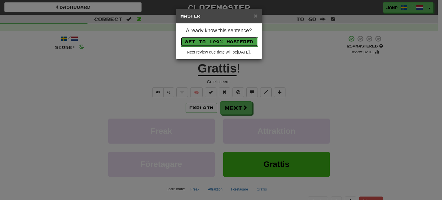
click at [217, 41] on button "Set to 100% Mastered" at bounding box center [219, 42] width 77 height 10
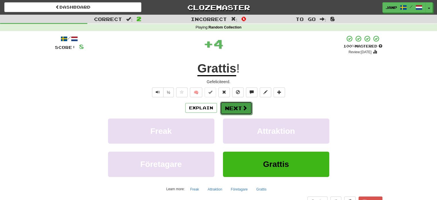
click at [227, 103] on button "Next" at bounding box center [236, 108] width 32 height 13
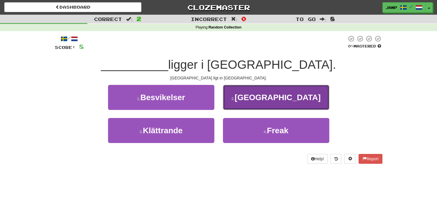
click at [240, 102] on button "2 . Damaskus" at bounding box center [276, 97] width 106 height 25
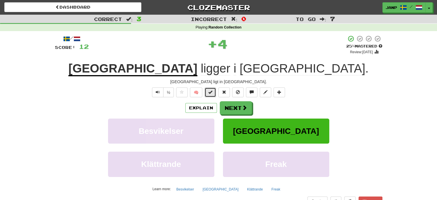
click at [212, 93] on span at bounding box center [211, 92] width 4 height 4
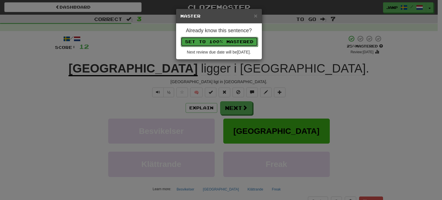
click at [219, 42] on button "Set to 100% Mastered" at bounding box center [219, 42] width 77 height 10
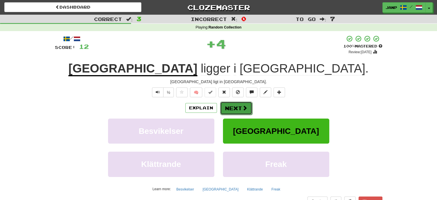
click at [227, 104] on button "Next" at bounding box center [236, 108] width 32 height 13
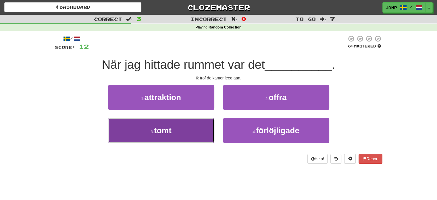
click at [192, 130] on button "3 . tomt" at bounding box center [161, 130] width 106 height 25
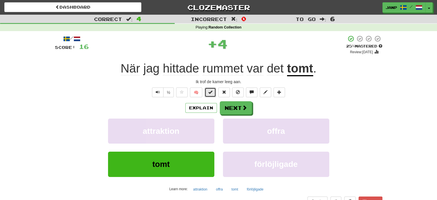
click at [211, 91] on span at bounding box center [211, 92] width 4 height 4
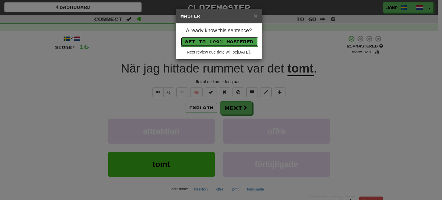
click at [216, 41] on button "Set to 100% Mastered" at bounding box center [219, 42] width 77 height 10
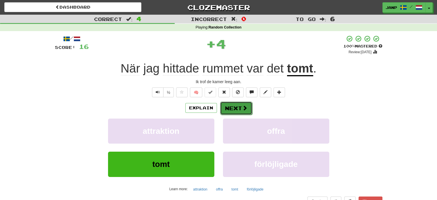
click at [232, 109] on button "Next" at bounding box center [236, 108] width 32 height 13
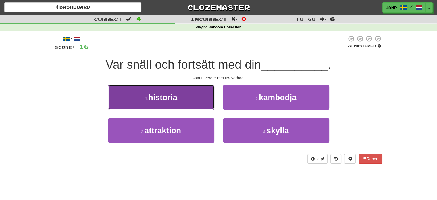
click at [198, 97] on button "1 . historia" at bounding box center [161, 97] width 106 height 25
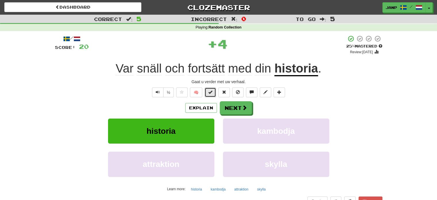
click at [209, 91] on span at bounding box center [211, 92] width 4 height 4
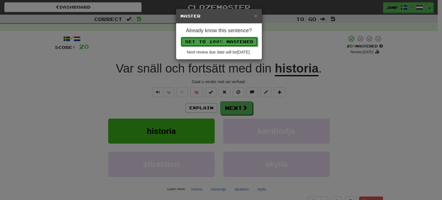
click at [216, 37] on button "Set to 100% Mastered" at bounding box center [219, 42] width 77 height 10
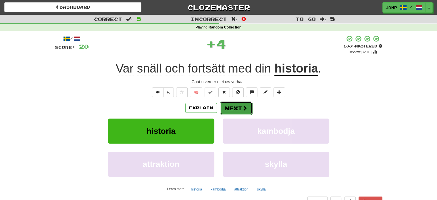
click at [232, 107] on button "Next" at bounding box center [236, 108] width 32 height 13
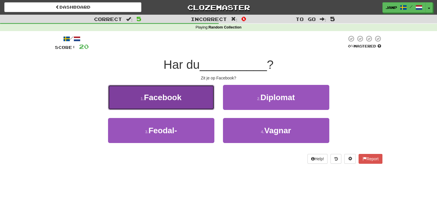
click at [186, 108] on button "1 . Facebook" at bounding box center [161, 97] width 106 height 25
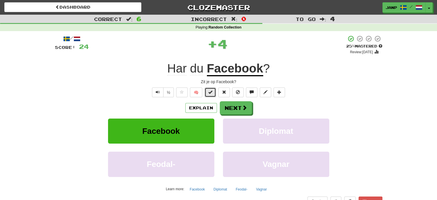
click at [213, 92] on button at bounding box center [211, 92] width 12 height 10
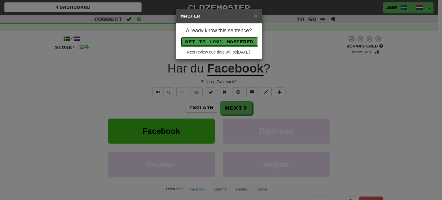
click at [220, 38] on button "Set to 100% Mastered" at bounding box center [219, 42] width 77 height 10
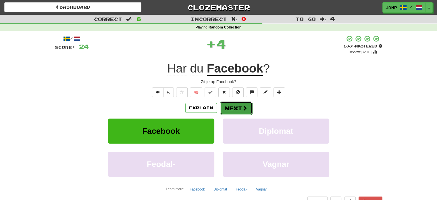
click at [228, 107] on button "Next" at bounding box center [236, 108] width 32 height 13
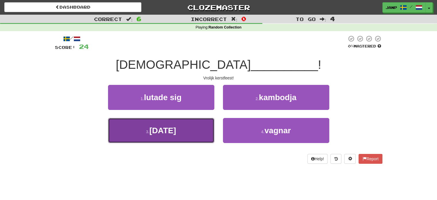
click at [197, 130] on button "3 . jul" at bounding box center [161, 130] width 106 height 25
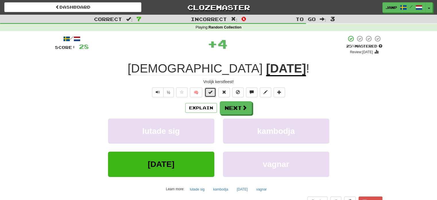
click at [212, 92] on span at bounding box center [211, 92] width 4 height 4
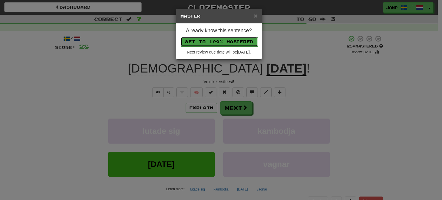
click at [225, 41] on button "Set to 100% Mastered" at bounding box center [219, 42] width 77 height 10
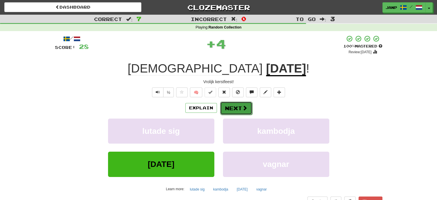
click at [235, 105] on button "Next" at bounding box center [236, 108] width 32 height 13
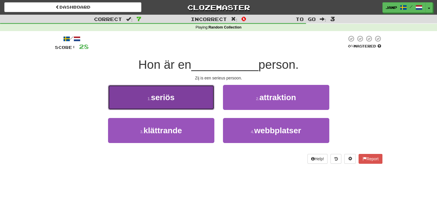
click at [192, 96] on button "1 . seriös" at bounding box center [161, 97] width 106 height 25
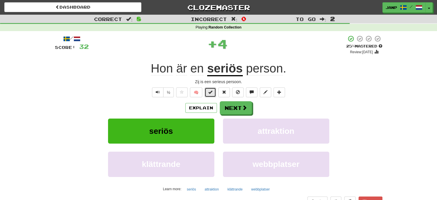
click at [208, 93] on button at bounding box center [211, 92] width 12 height 10
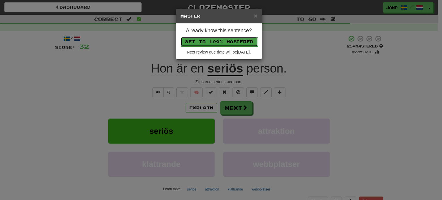
click at [224, 39] on button "Set to 100% Mastered" at bounding box center [219, 42] width 77 height 10
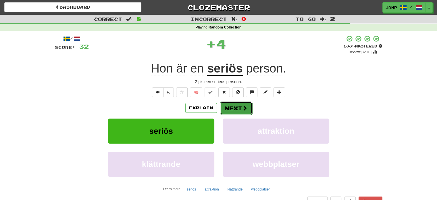
click at [235, 103] on button "Next" at bounding box center [236, 108] width 32 height 13
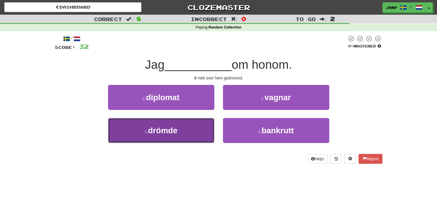
click at [192, 132] on button "3 . drömde" at bounding box center [161, 130] width 106 height 25
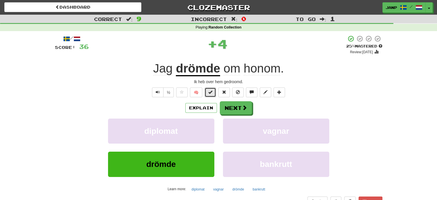
click at [209, 93] on span at bounding box center [211, 92] width 4 height 4
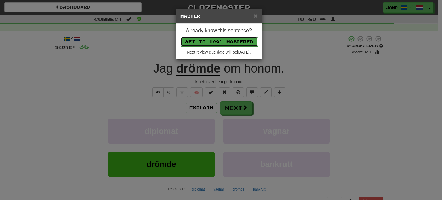
click at [215, 42] on button "Set to 100% Mastered" at bounding box center [219, 42] width 77 height 10
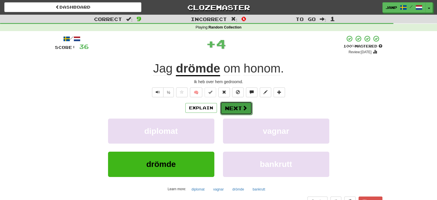
click at [233, 107] on button "Next" at bounding box center [236, 108] width 32 height 13
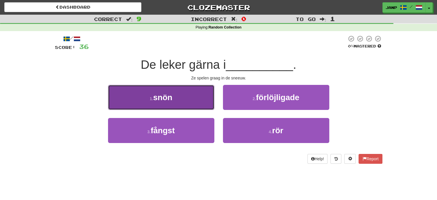
click at [199, 102] on button "1 . snön" at bounding box center [161, 97] width 106 height 25
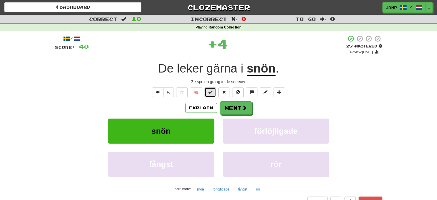
click at [211, 92] on span at bounding box center [211, 92] width 4 height 4
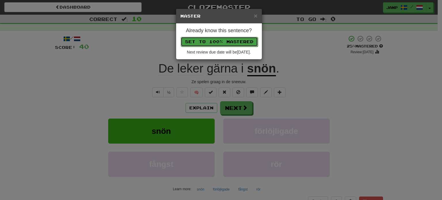
click at [219, 42] on button "Set to 100% Mastered" at bounding box center [219, 42] width 77 height 10
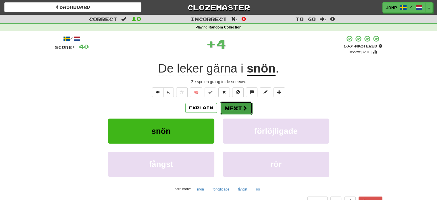
click at [228, 108] on button "Next" at bounding box center [236, 108] width 32 height 13
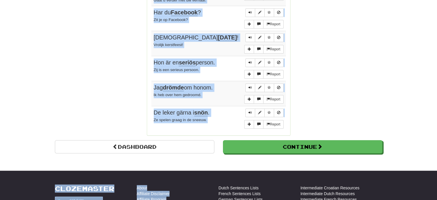
scroll to position [450, 0]
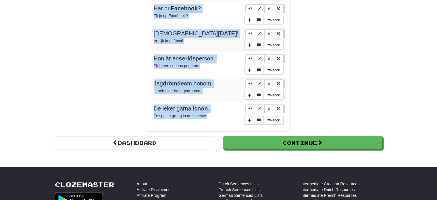
drag, startPoint x: 153, startPoint y: 54, endPoint x: 227, endPoint y: 101, distance: 87.3
copy tbody "Tack så mycket för att du bjöd in mig. Heel erg bedankt voor de uitnodiging. Re…"
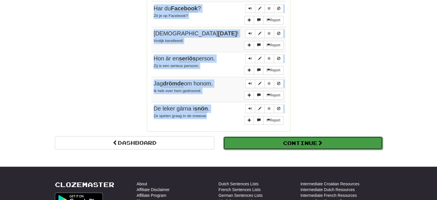
click at [236, 136] on button "Continue" at bounding box center [303, 142] width 160 height 13
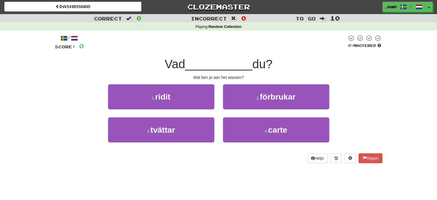
scroll to position [0, 0]
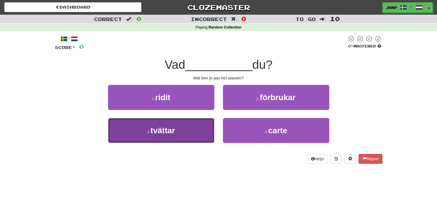
click at [161, 127] on span "tvättar" at bounding box center [163, 130] width 25 height 9
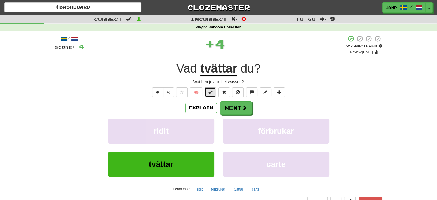
click at [210, 93] on span at bounding box center [211, 92] width 4 height 4
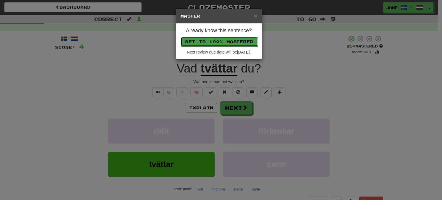
click at [219, 40] on button "Set to 100% Mastered" at bounding box center [219, 42] width 77 height 10
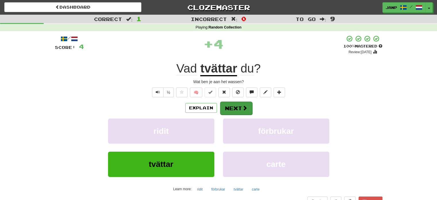
drag, startPoint x: 231, startPoint y: 100, endPoint x: 234, endPoint y: 104, distance: 4.9
click at [232, 100] on div "/ Score: 4 + 4 100 % Mastered Review: 2026-02-05 Vad tvättar du ? Wat ben je aa…" at bounding box center [219, 125] width 328 height 180
click at [234, 104] on button "Next" at bounding box center [236, 108] width 32 height 13
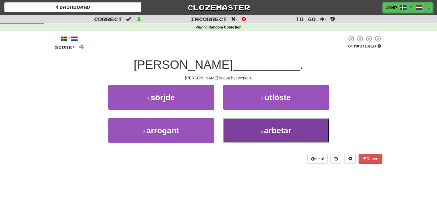
click at [229, 124] on button "4 . arbetar" at bounding box center [276, 130] width 106 height 25
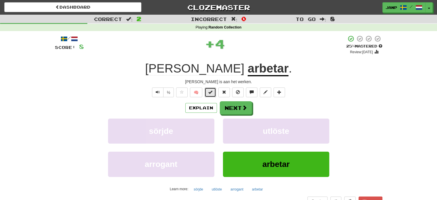
click at [214, 94] on button at bounding box center [211, 92] width 12 height 10
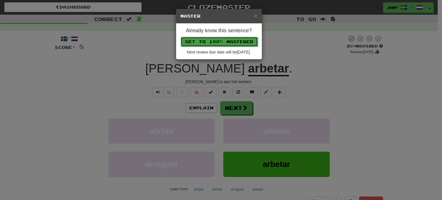
click at [227, 45] on button "Set to 100% Mastered" at bounding box center [219, 42] width 77 height 10
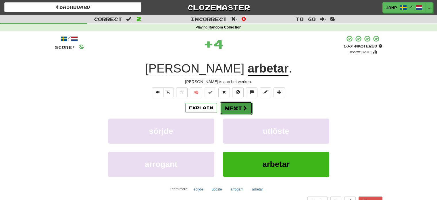
click at [237, 106] on button "Next" at bounding box center [236, 108] width 32 height 13
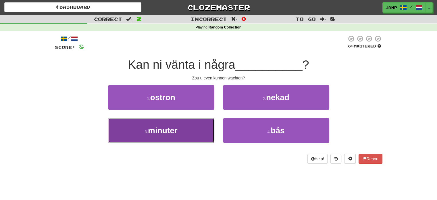
click at [200, 123] on button "3 . minuter" at bounding box center [161, 130] width 106 height 25
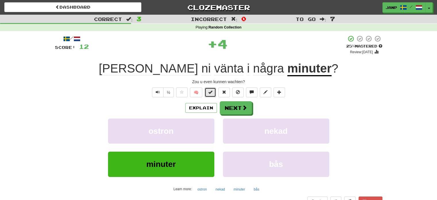
click at [211, 91] on span at bounding box center [211, 92] width 4 height 4
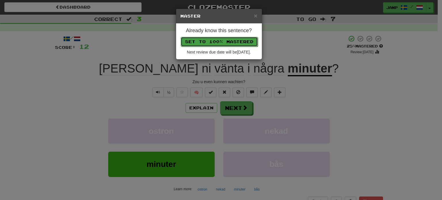
click at [220, 41] on button "Set to 100% Mastered" at bounding box center [219, 42] width 77 height 10
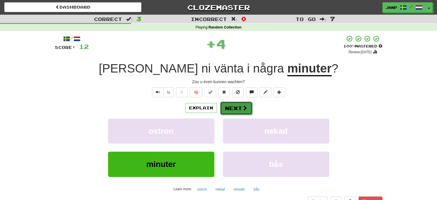
click at [240, 105] on button "Next" at bounding box center [236, 108] width 32 height 13
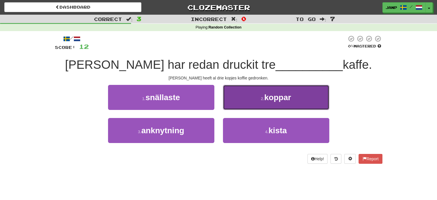
click at [240, 106] on button "2 . koppar" at bounding box center [276, 97] width 106 height 25
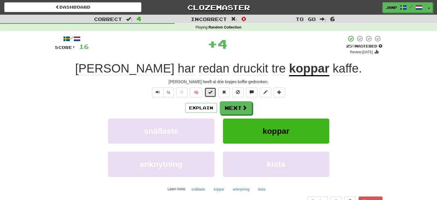
click at [213, 93] on span at bounding box center [211, 92] width 4 height 4
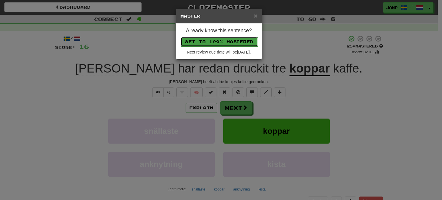
click at [222, 41] on button "Set to 100% Mastered" at bounding box center [219, 42] width 77 height 10
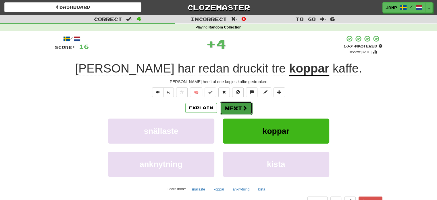
click at [238, 106] on button "Next" at bounding box center [236, 108] width 32 height 13
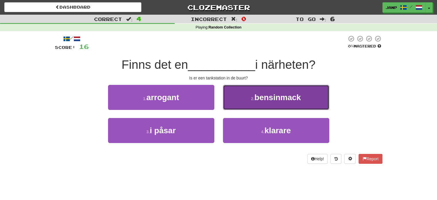
click at [245, 100] on button "2 . bensinmack" at bounding box center [276, 97] width 106 height 25
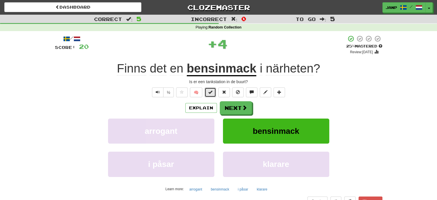
click at [213, 93] on button at bounding box center [211, 92] width 12 height 10
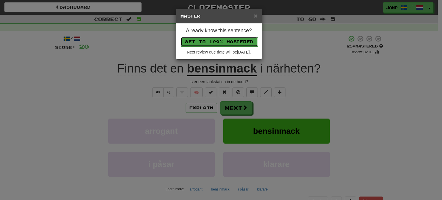
click at [227, 44] on button "Set to 100% Mastered" at bounding box center [219, 42] width 77 height 10
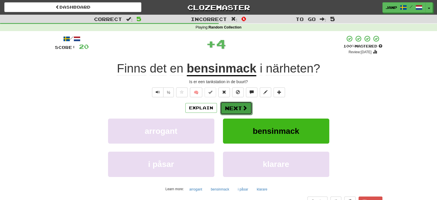
click at [243, 107] on span at bounding box center [244, 107] width 5 height 5
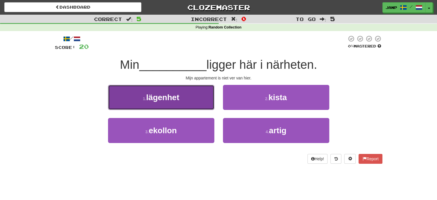
click at [195, 104] on button "1 . lägenhet" at bounding box center [161, 97] width 106 height 25
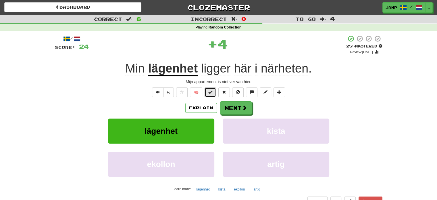
click at [215, 91] on button at bounding box center [211, 92] width 12 height 10
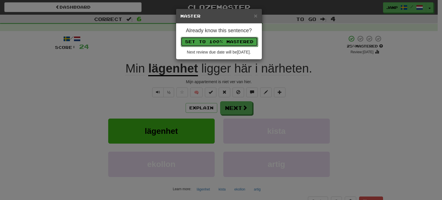
click at [207, 42] on button "Set to 100% Mastered" at bounding box center [219, 42] width 77 height 10
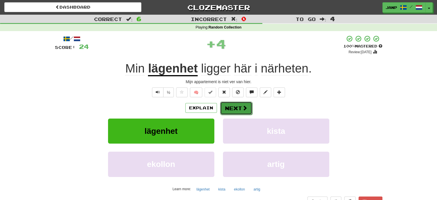
click at [230, 107] on button "Next" at bounding box center [236, 108] width 32 height 13
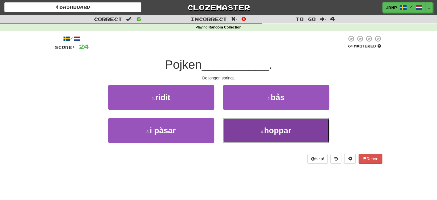
click at [236, 129] on button "4 . hoppar" at bounding box center [276, 130] width 106 height 25
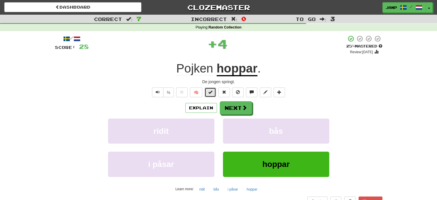
click at [210, 94] on span at bounding box center [211, 92] width 4 height 4
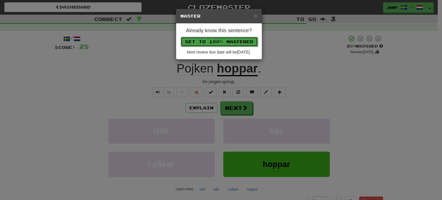
click at [219, 39] on button "Set to 100% Mastered" at bounding box center [219, 42] width 77 height 10
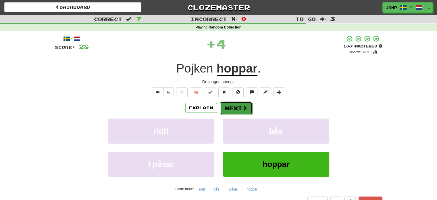
click at [235, 108] on button "Next" at bounding box center [236, 108] width 32 height 13
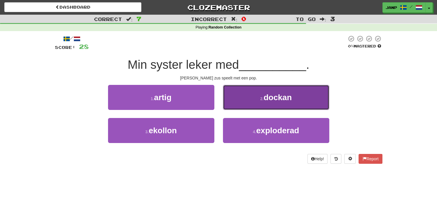
click at [242, 101] on button "2 . dockan" at bounding box center [276, 97] width 106 height 25
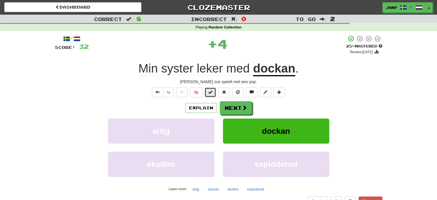
click at [212, 95] on button at bounding box center [211, 92] width 12 height 10
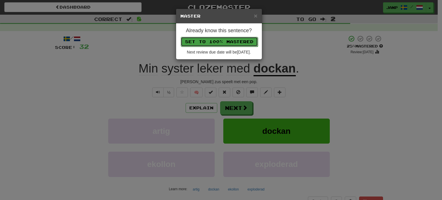
click at [217, 42] on button "Set to 100% Mastered" at bounding box center [219, 42] width 77 height 10
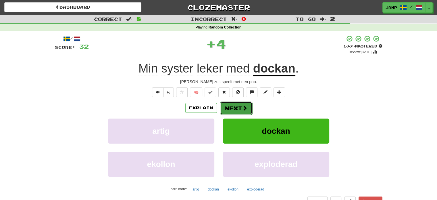
click at [235, 104] on button "Next" at bounding box center [236, 108] width 32 height 13
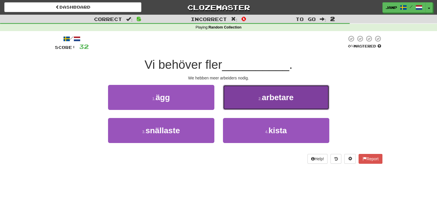
click at [235, 105] on button "2 . arbetare" at bounding box center [276, 97] width 106 height 25
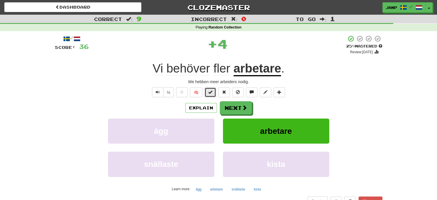
click at [211, 92] on span at bounding box center [211, 92] width 4 height 4
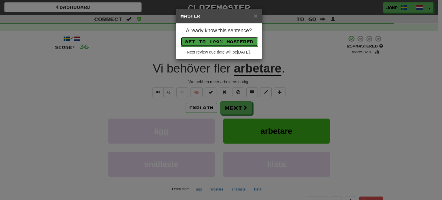
click at [217, 40] on button "Set to 100% Mastered" at bounding box center [219, 42] width 77 height 10
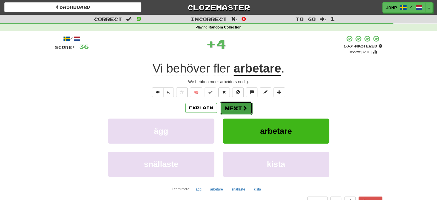
click at [241, 105] on button "Next" at bounding box center [236, 108] width 32 height 13
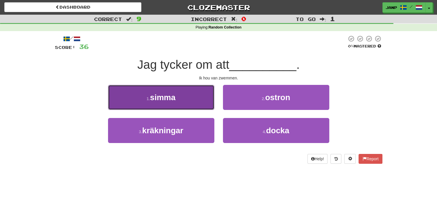
click at [177, 97] on button "1 . simma" at bounding box center [161, 97] width 106 height 25
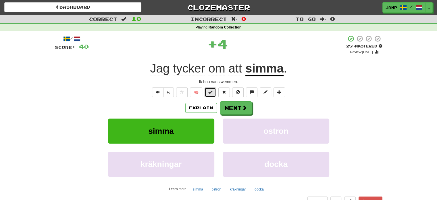
click at [213, 93] on button at bounding box center [211, 92] width 12 height 10
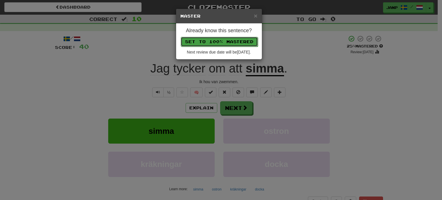
click at [215, 41] on button "Set to 100% Mastered" at bounding box center [219, 42] width 77 height 10
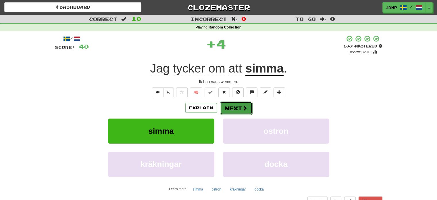
click at [236, 105] on button "Next" at bounding box center [236, 108] width 32 height 13
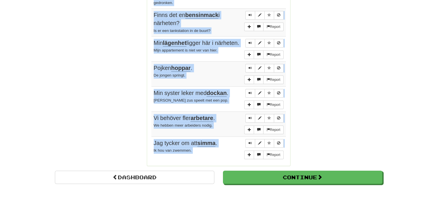
scroll to position [421, 0]
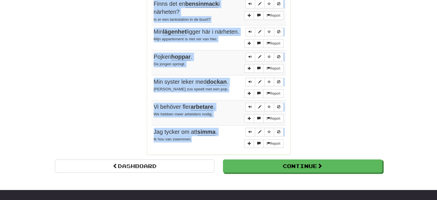
drag, startPoint x: 152, startPoint y: 55, endPoint x: 201, endPoint y: 133, distance: 92.4
click at [204, 133] on tbody "Report Vad tvättar du? Wat ben je aan het wassen? Report Tom arbetar . Tom is a…" at bounding box center [219, 19] width 135 height 262
copy tbody "Vad tvättar du? Wat ben je aan het wassen? Report Tom arbetar . Tom is aan het …"
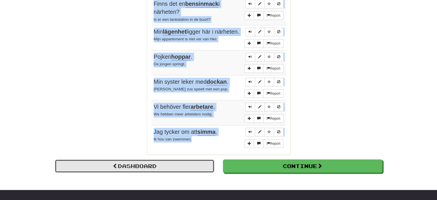
click at [154, 159] on link "Dashboard" at bounding box center [135, 165] width 160 height 13
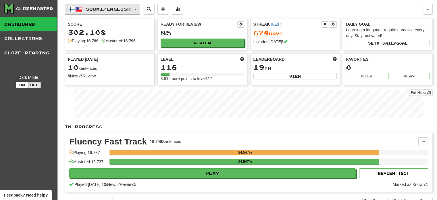
click at [106, 8] on span "Suomi / English" at bounding box center [108, 9] width 45 height 5
